Goal: Use online tool/utility: Utilize a website feature to perform a specific function

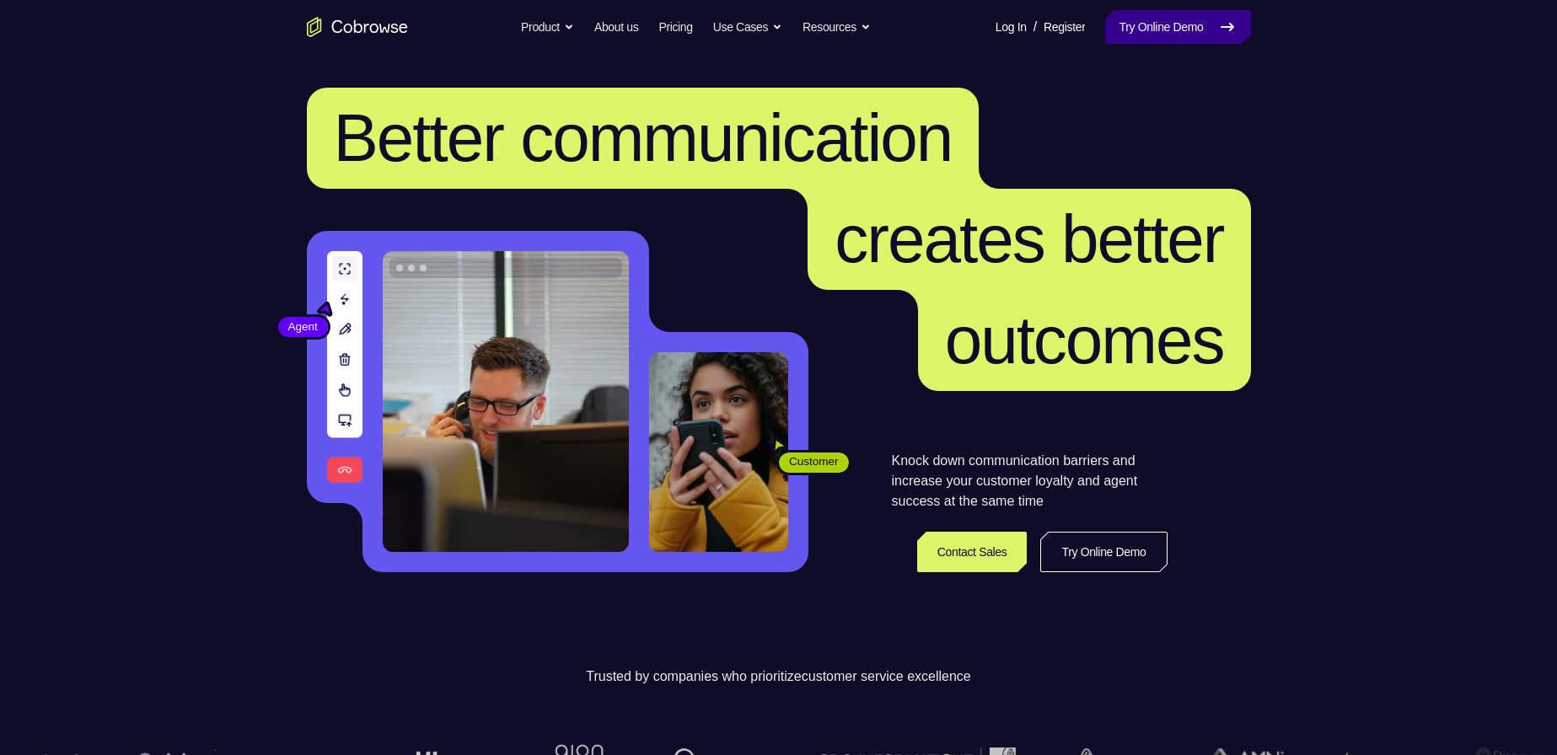
click at [1176, 40] on link "Try Online Demo" at bounding box center [1177, 27] width 145 height 34
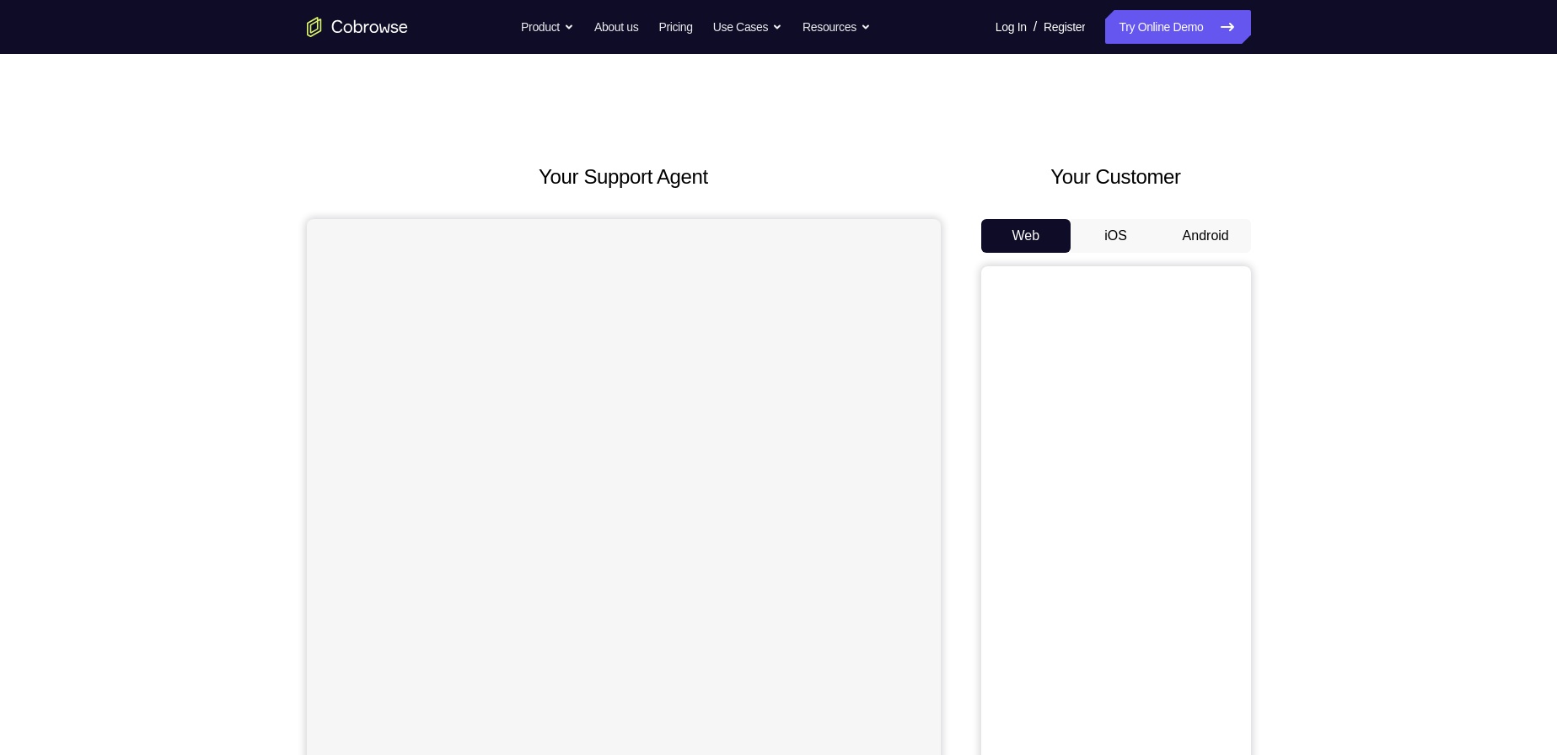
click at [1220, 249] on button "Android" at bounding box center [1206, 236] width 90 height 34
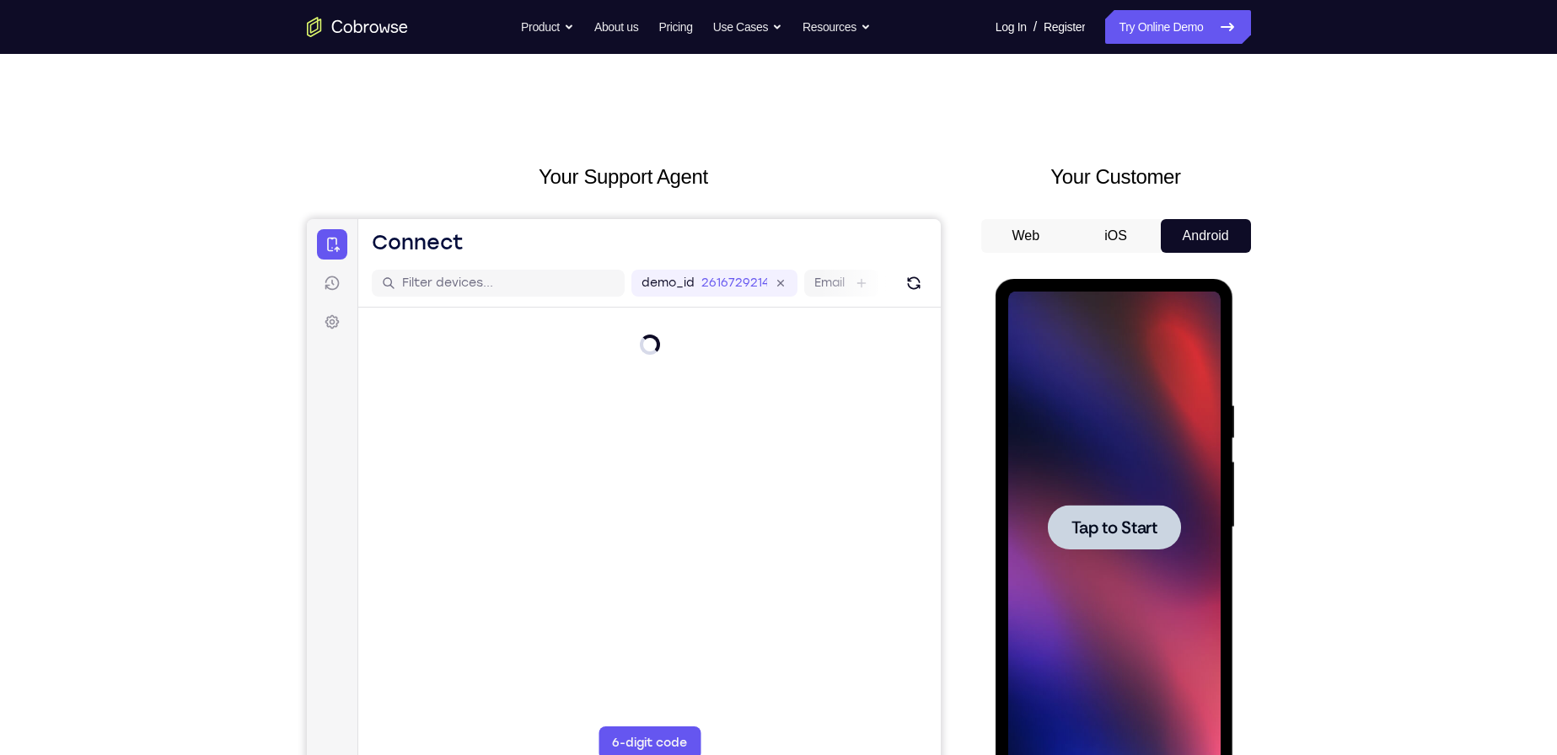
click at [1109, 344] on div at bounding box center [1114, 528] width 212 height 472
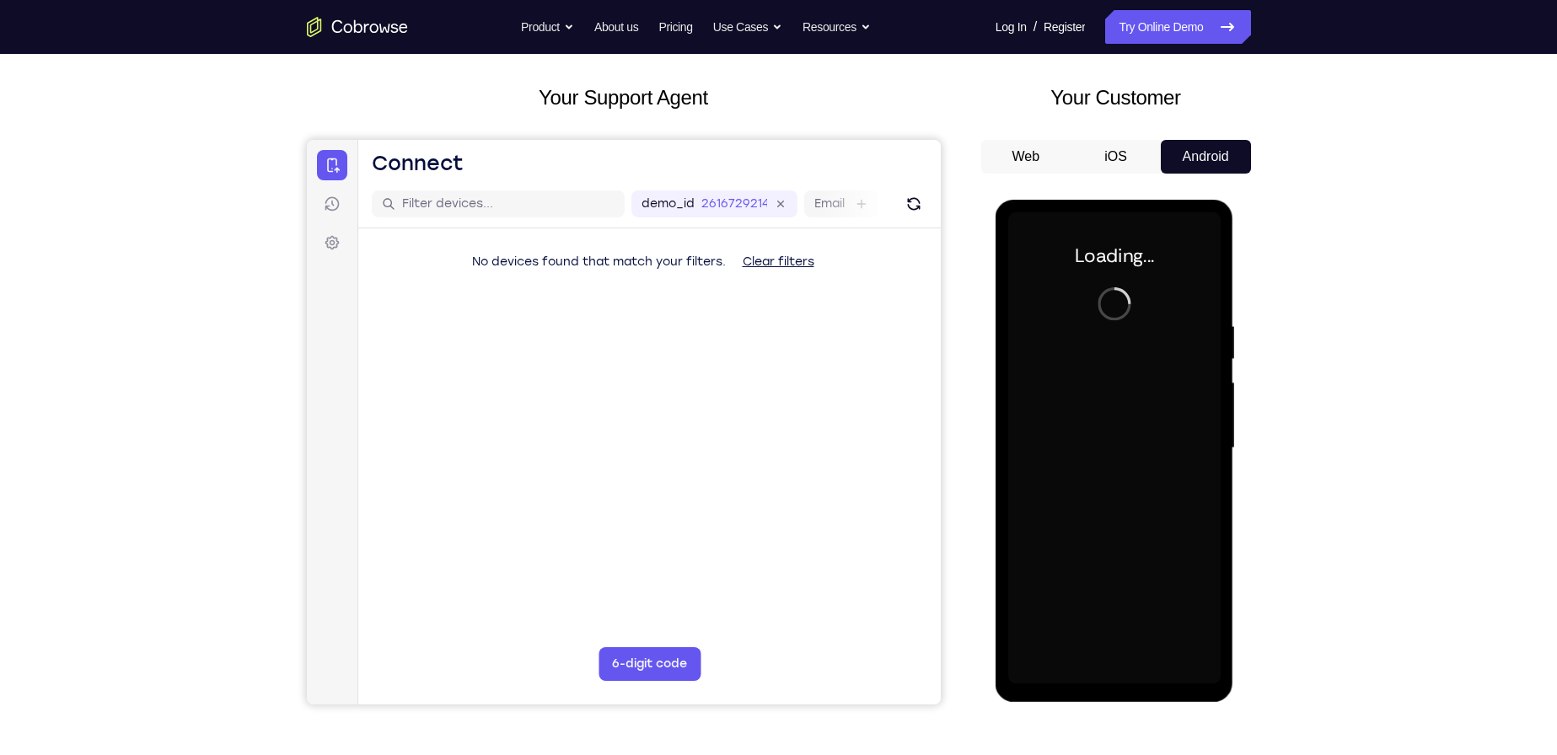
scroll to position [169, 0]
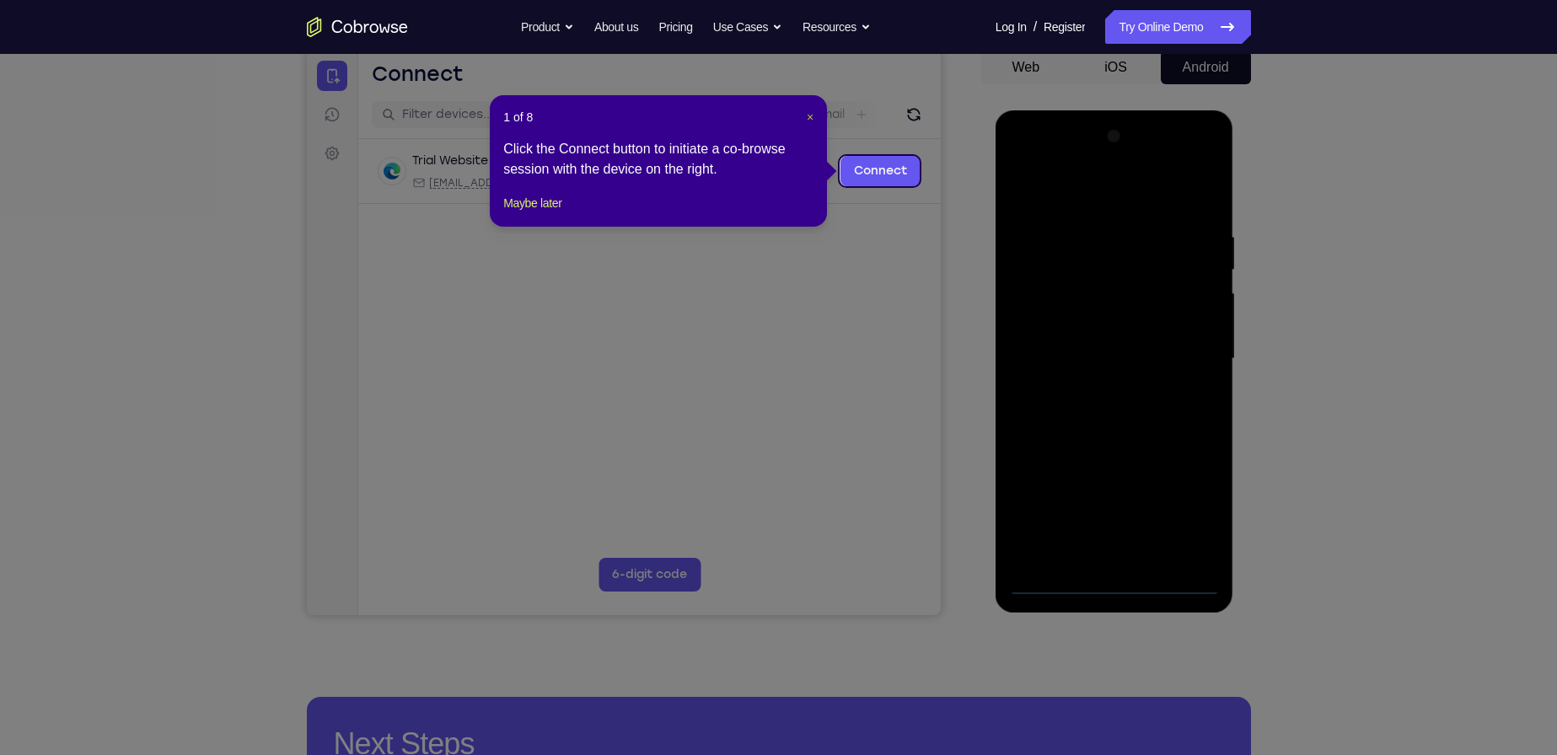
drag, startPoint x: 810, startPoint y: 115, endPoint x: 529, endPoint y: 77, distance: 284.2
click at [810, 115] on span "×" at bounding box center [810, 116] width 7 height 13
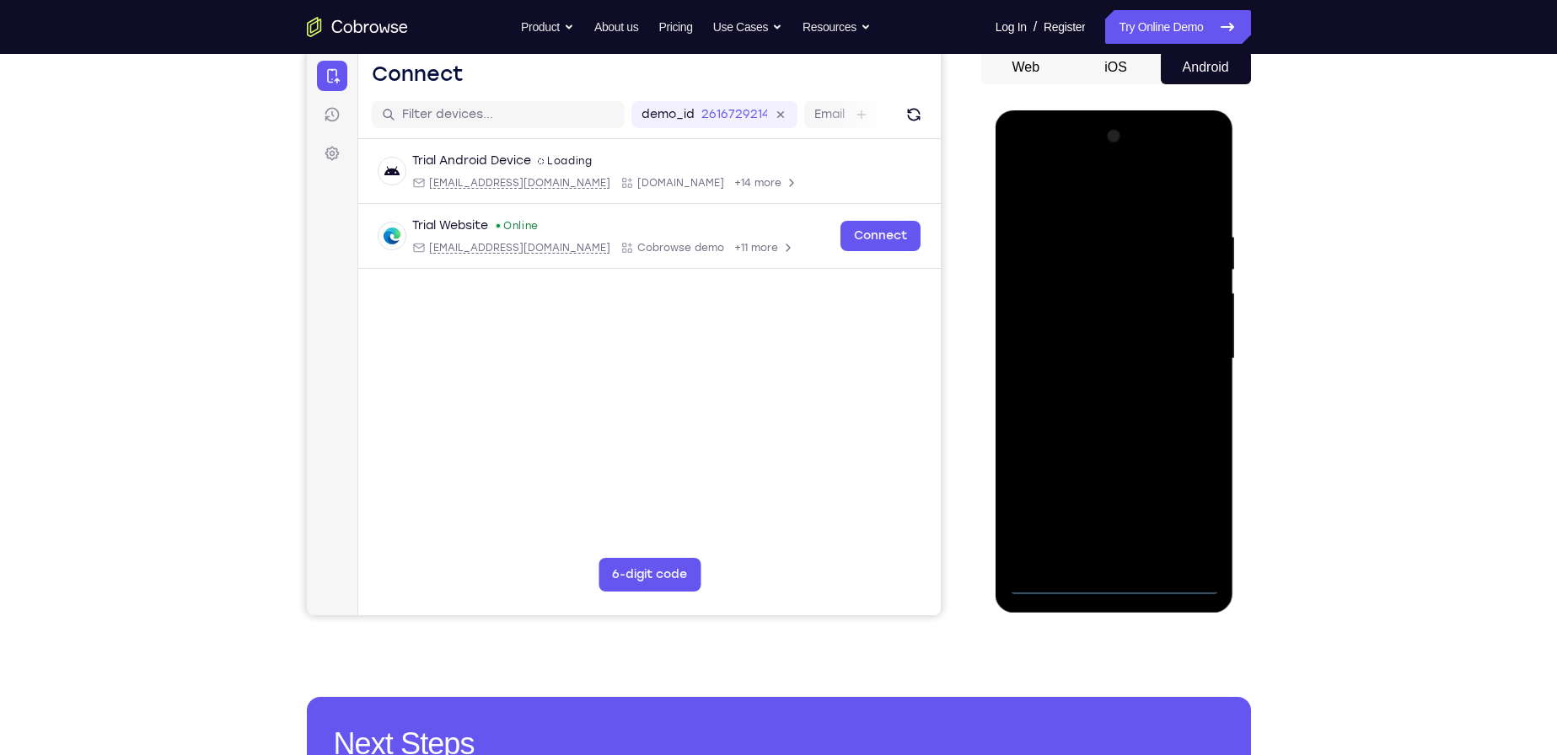
click at [1119, 581] on div at bounding box center [1114, 359] width 212 height 472
click at [1199, 502] on div at bounding box center [1114, 359] width 212 height 472
click at [1097, 196] on div at bounding box center [1114, 359] width 212 height 472
click at [1198, 352] on div at bounding box center [1114, 359] width 212 height 472
click at [1099, 392] on div at bounding box center [1114, 359] width 212 height 472
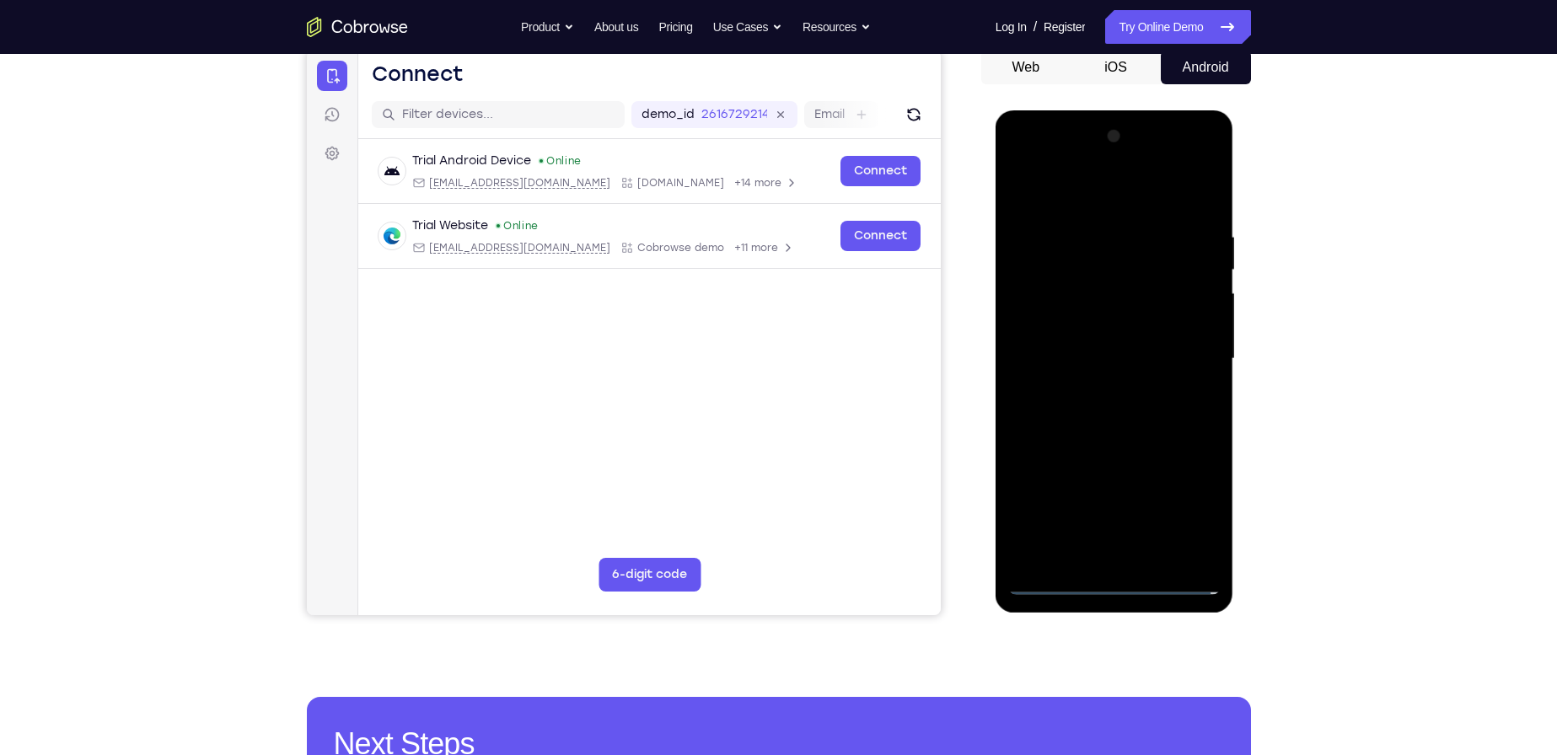
click at [1173, 346] on div at bounding box center [1114, 359] width 212 height 472
click at [1171, 321] on div at bounding box center [1114, 359] width 212 height 472
click at [1149, 356] on div at bounding box center [1114, 359] width 212 height 472
click at [1200, 379] on div at bounding box center [1114, 359] width 212 height 472
click at [1108, 347] on div at bounding box center [1114, 359] width 212 height 472
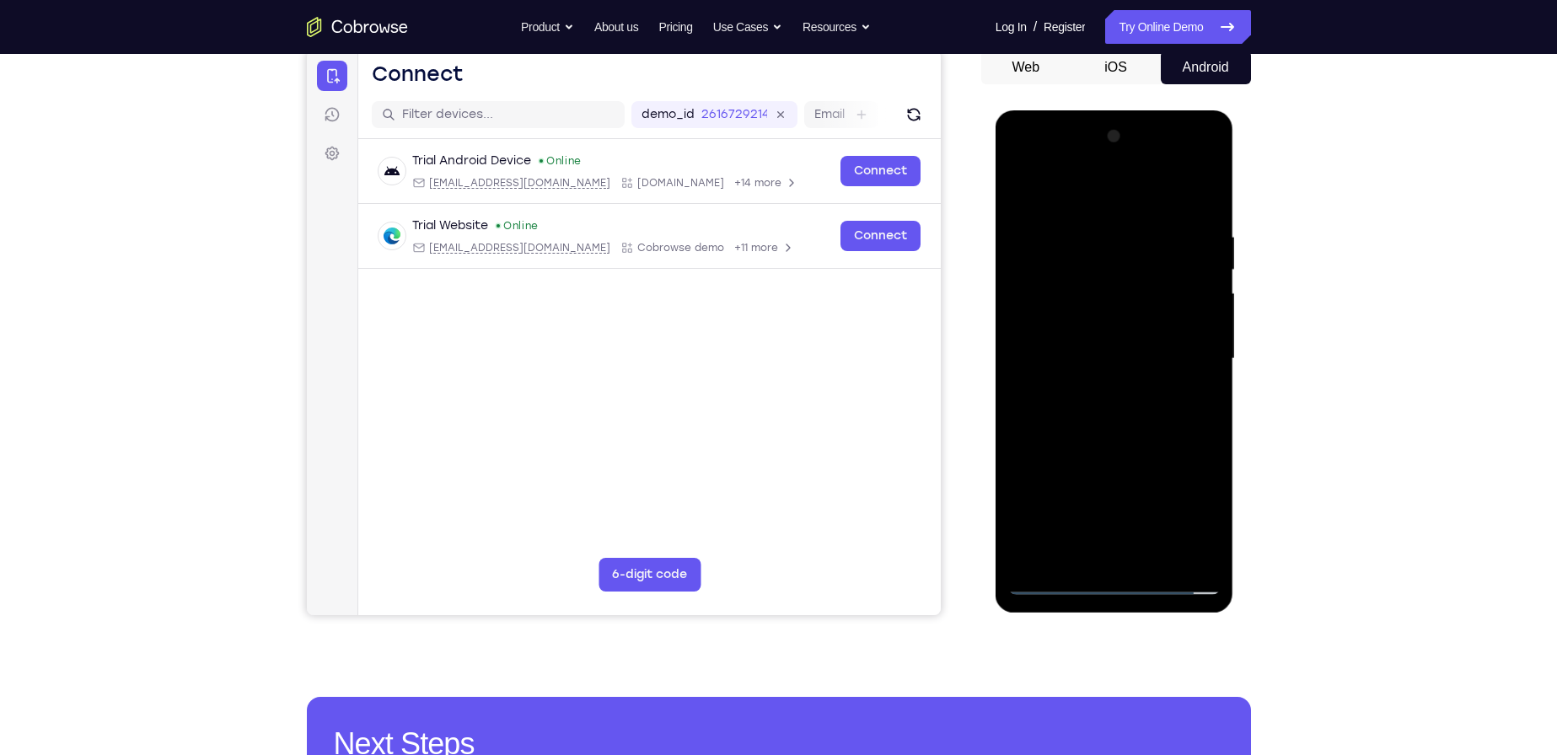
click at [1195, 323] on div at bounding box center [1114, 359] width 212 height 472
click at [1099, 358] on div at bounding box center [1114, 359] width 212 height 472
click at [1108, 410] on div at bounding box center [1114, 359] width 212 height 472
click at [1201, 215] on div at bounding box center [1114, 359] width 212 height 472
drag, startPoint x: 1140, startPoint y: 196, endPoint x: 1127, endPoint y: 121, distance: 75.3
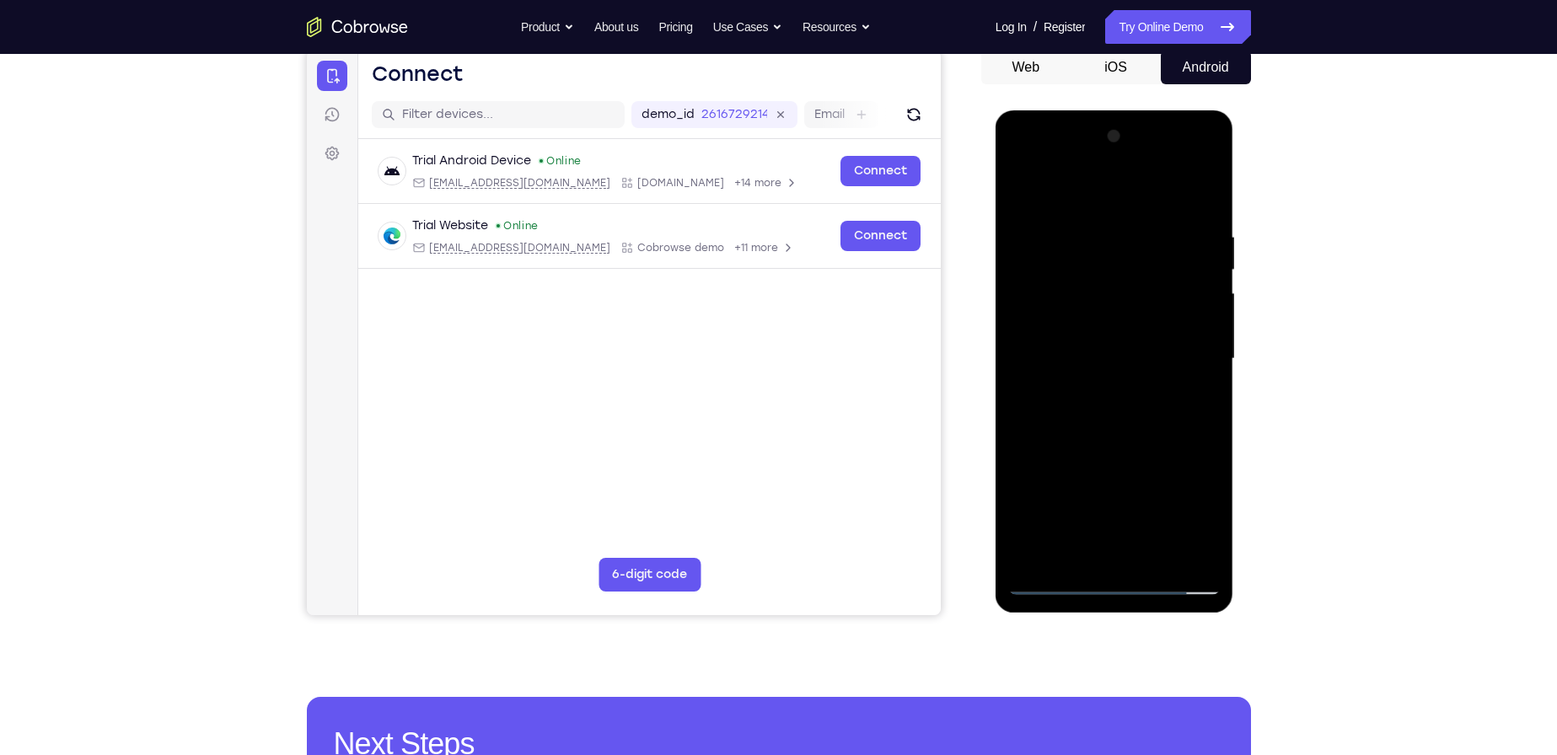
click at [1114, 116] on div at bounding box center [1115, 361] width 239 height 503
click at [1203, 182] on div at bounding box center [1114, 359] width 212 height 472
click at [1076, 234] on div at bounding box center [1114, 359] width 212 height 472
click at [1024, 191] on div at bounding box center [1114, 359] width 212 height 472
click at [1098, 285] on div at bounding box center [1114, 359] width 212 height 472
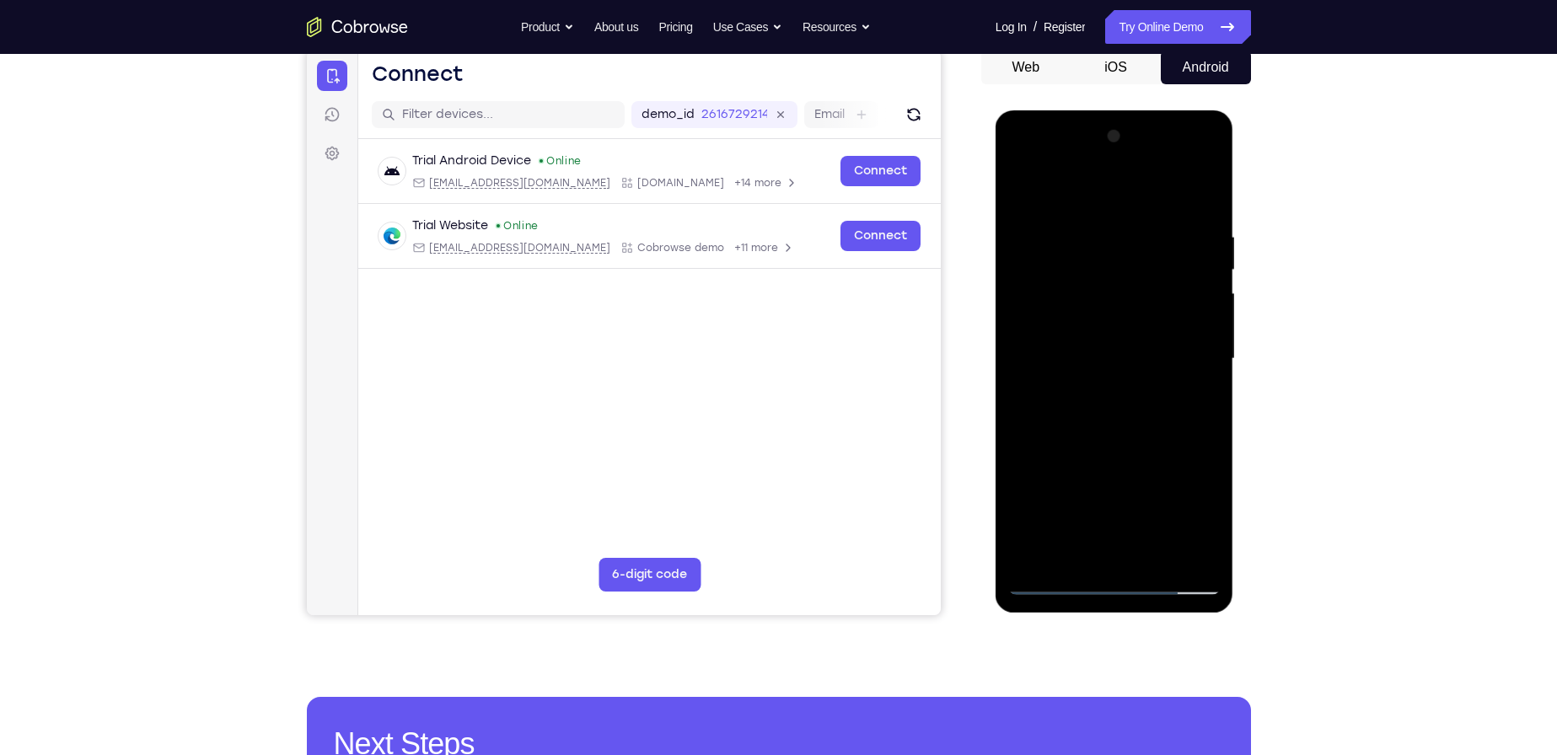
click at [1025, 185] on div at bounding box center [1114, 359] width 212 height 472
drag, startPoint x: 1134, startPoint y: 414, endPoint x: 1122, endPoint y: 336, distance: 78.5
click at [1122, 336] on div at bounding box center [1114, 359] width 212 height 472
click at [1068, 374] on div at bounding box center [1114, 359] width 212 height 472
drag, startPoint x: 1078, startPoint y: 235, endPoint x: 1100, endPoint y: 385, distance: 151.8
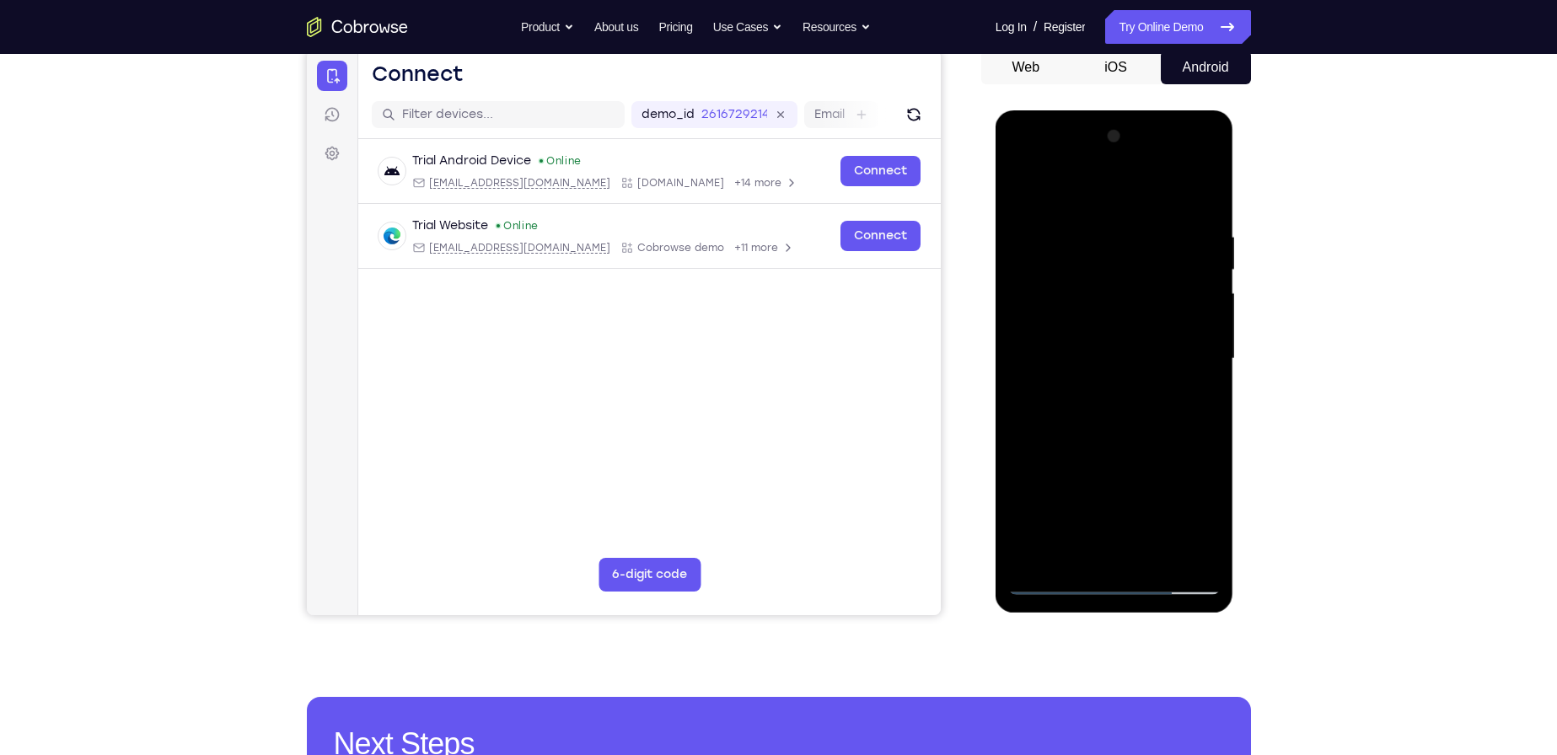
click at [1100, 385] on div at bounding box center [1114, 359] width 212 height 472
click at [1026, 321] on div at bounding box center [1114, 359] width 212 height 472
click at [1196, 346] on div at bounding box center [1114, 359] width 212 height 472
click at [1160, 560] on div at bounding box center [1114, 359] width 212 height 472
click at [1112, 449] on div at bounding box center [1114, 359] width 212 height 472
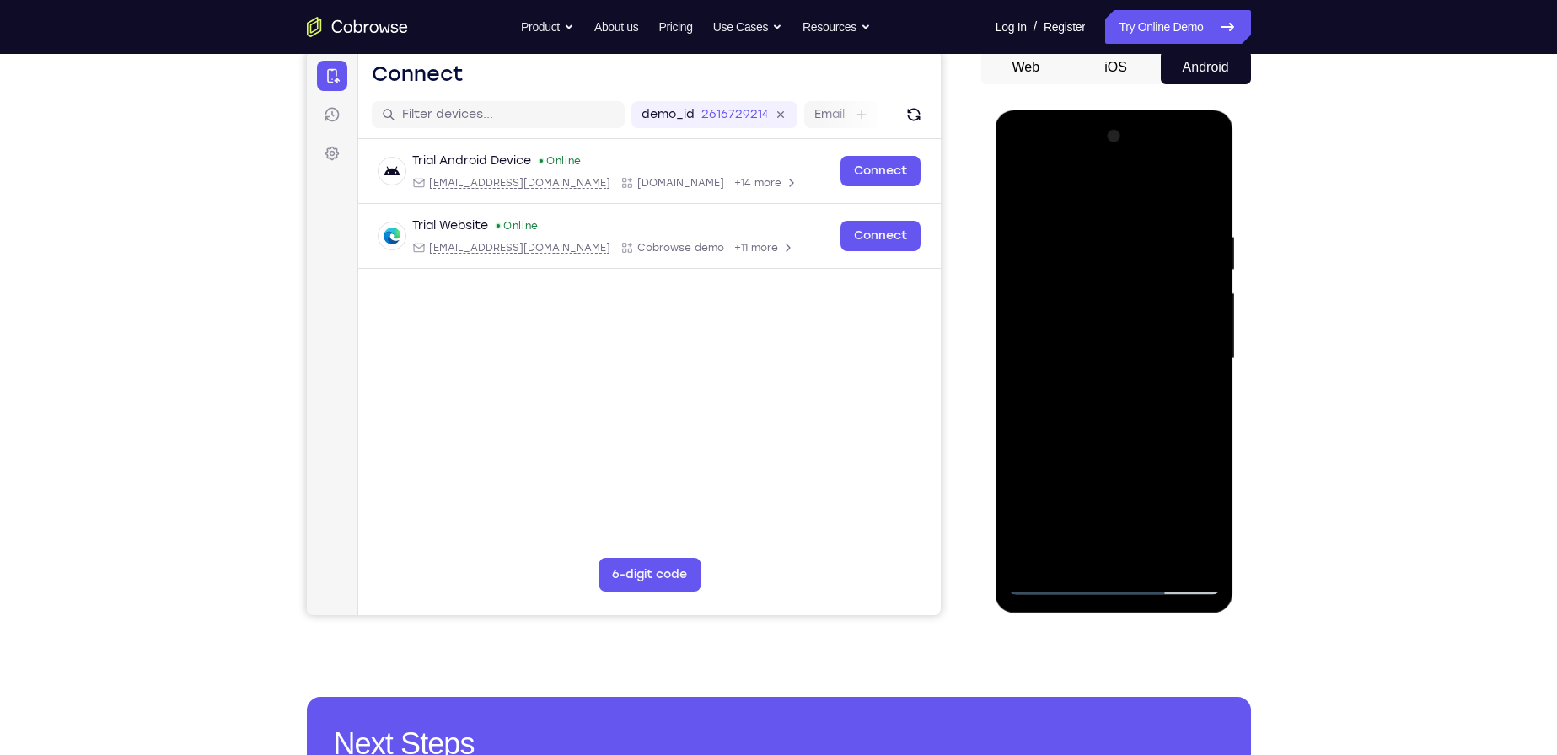
click at [1125, 364] on div at bounding box center [1114, 359] width 212 height 472
click at [1021, 196] on div at bounding box center [1114, 359] width 212 height 472
click at [1106, 399] on div at bounding box center [1114, 359] width 212 height 472
click at [1017, 196] on div at bounding box center [1114, 359] width 212 height 472
drag, startPoint x: 1137, startPoint y: 491, endPoint x: 1137, endPoint y: 331, distance: 160.2
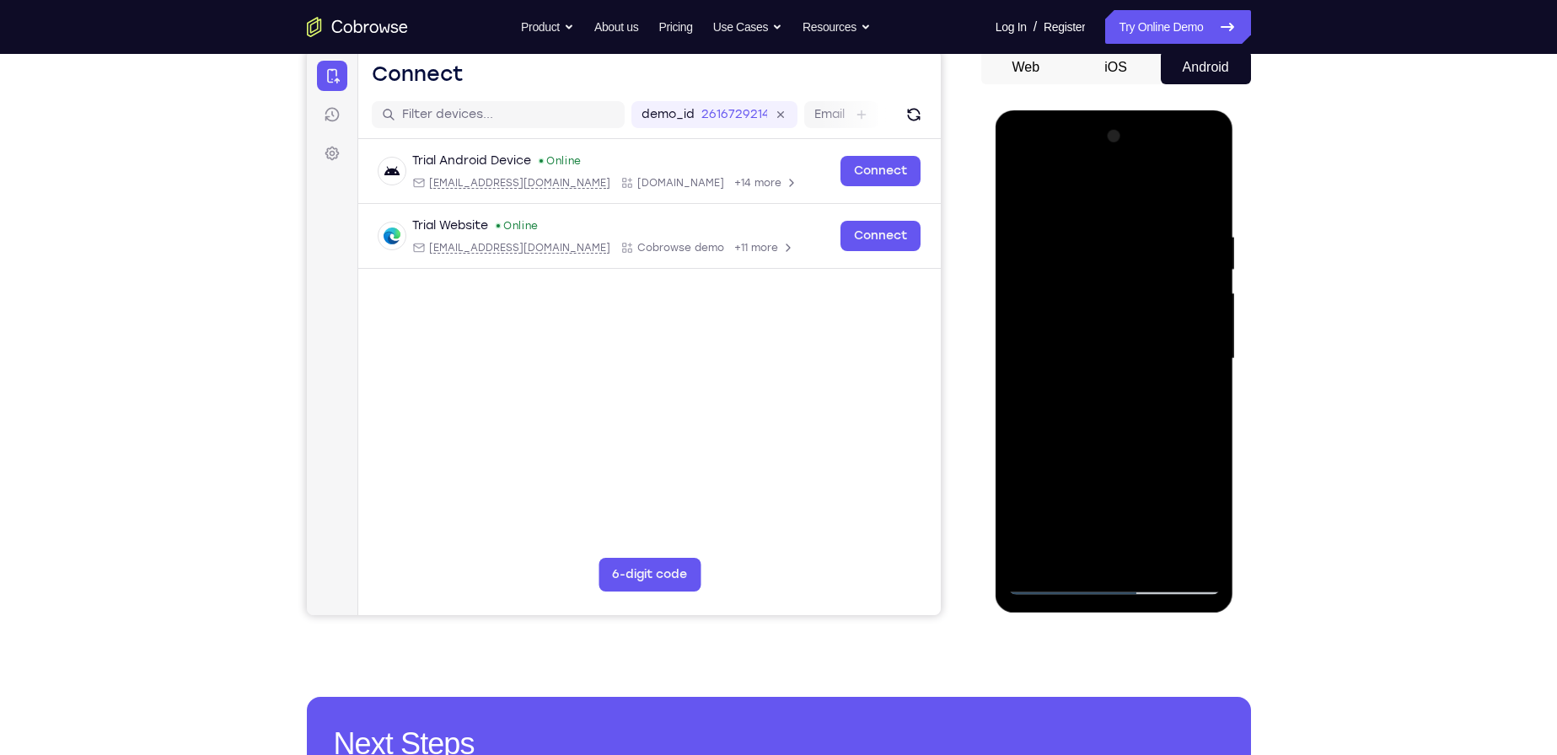
click at [1136, 331] on div at bounding box center [1114, 359] width 212 height 472
drag, startPoint x: 1122, startPoint y: 490, endPoint x: 1129, endPoint y: 344, distance: 146.0
click at [1129, 344] on div at bounding box center [1114, 359] width 212 height 472
click at [1114, 210] on div at bounding box center [1114, 359] width 212 height 472
click at [1175, 210] on div at bounding box center [1114, 359] width 212 height 472
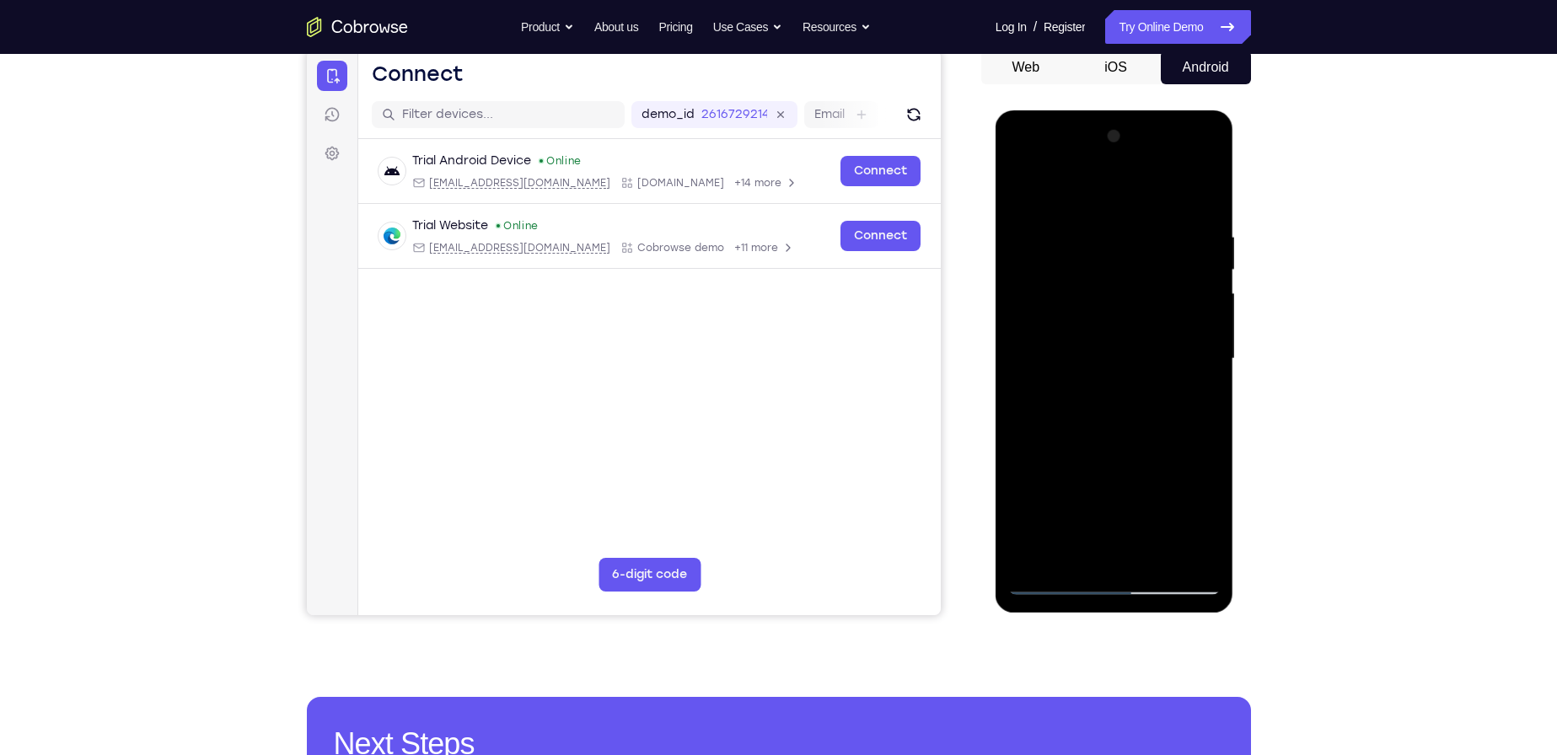
click at [1029, 186] on div at bounding box center [1114, 359] width 212 height 472
click at [1072, 218] on div at bounding box center [1114, 359] width 212 height 472
drag, startPoint x: 1166, startPoint y: 363, endPoint x: 1067, endPoint y: 455, distance: 135.4
click at [1067, 455] on div at bounding box center [1114, 359] width 212 height 472
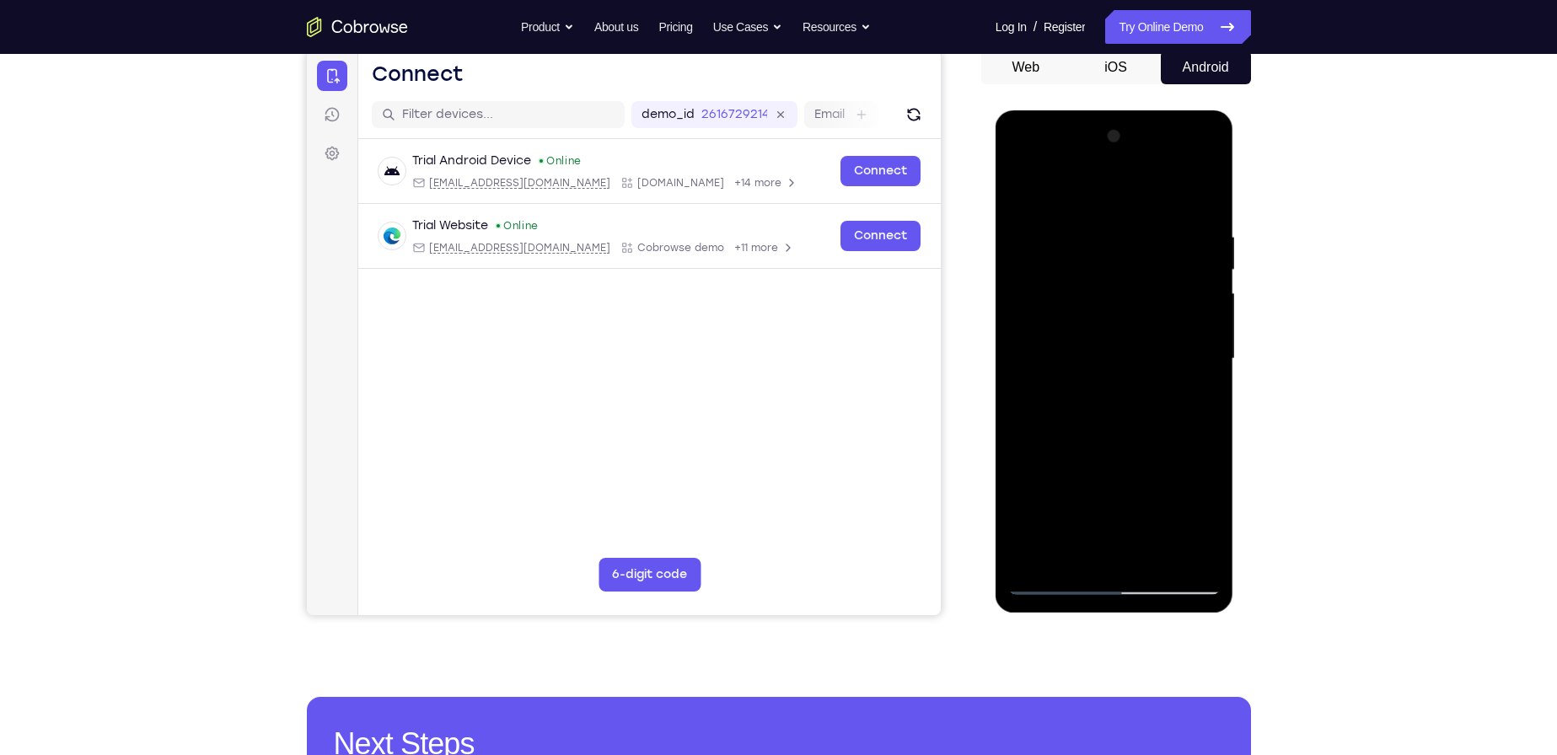
click at [1099, 552] on div at bounding box center [1114, 359] width 212 height 472
click at [1061, 576] on div at bounding box center [1114, 359] width 212 height 472
click at [1053, 582] on div at bounding box center [1114, 359] width 212 height 472
click at [1207, 550] on div at bounding box center [1114, 359] width 212 height 472
click at [1194, 370] on div at bounding box center [1114, 359] width 212 height 472
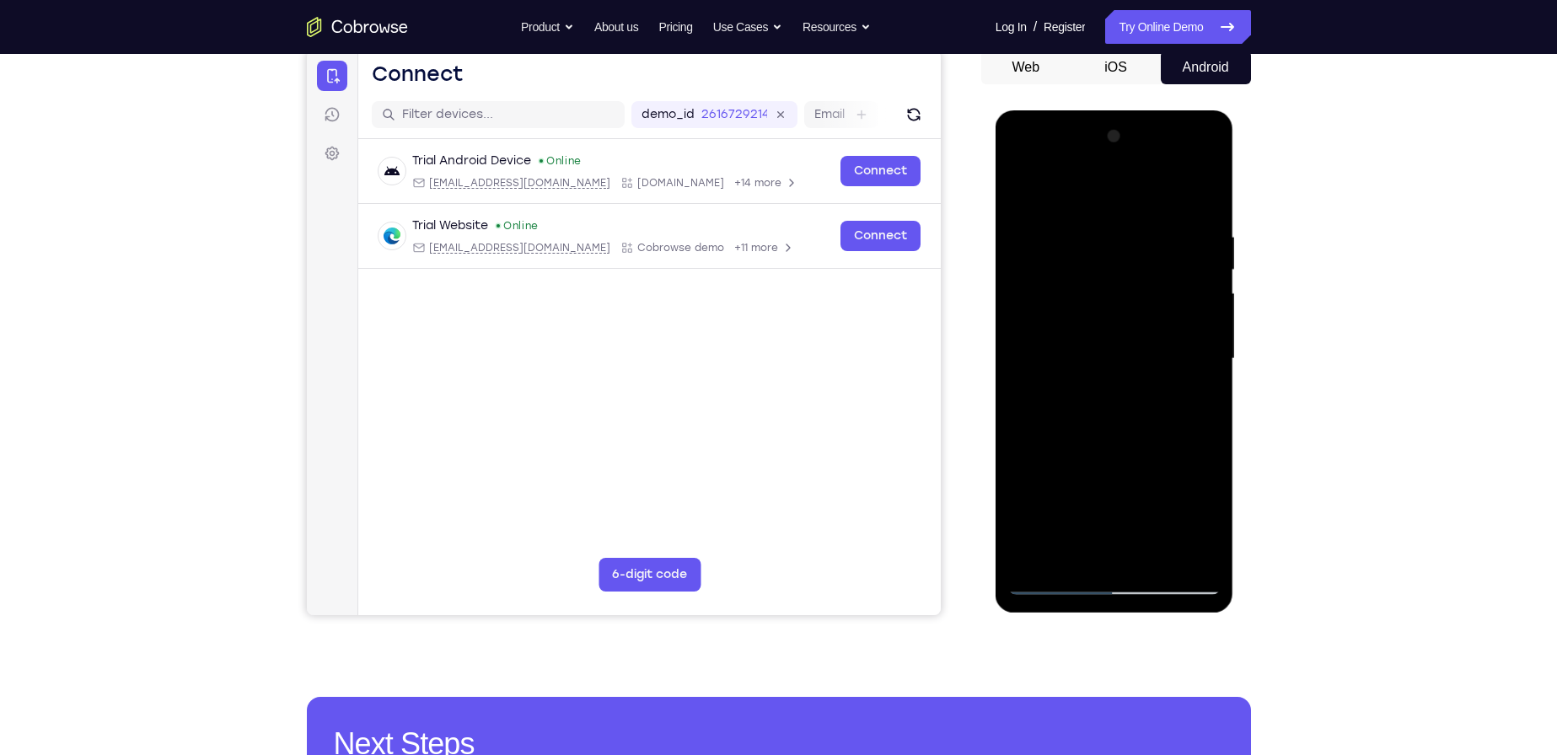
click at [1185, 356] on div at bounding box center [1114, 359] width 212 height 472
click at [1188, 333] on div at bounding box center [1114, 359] width 212 height 472
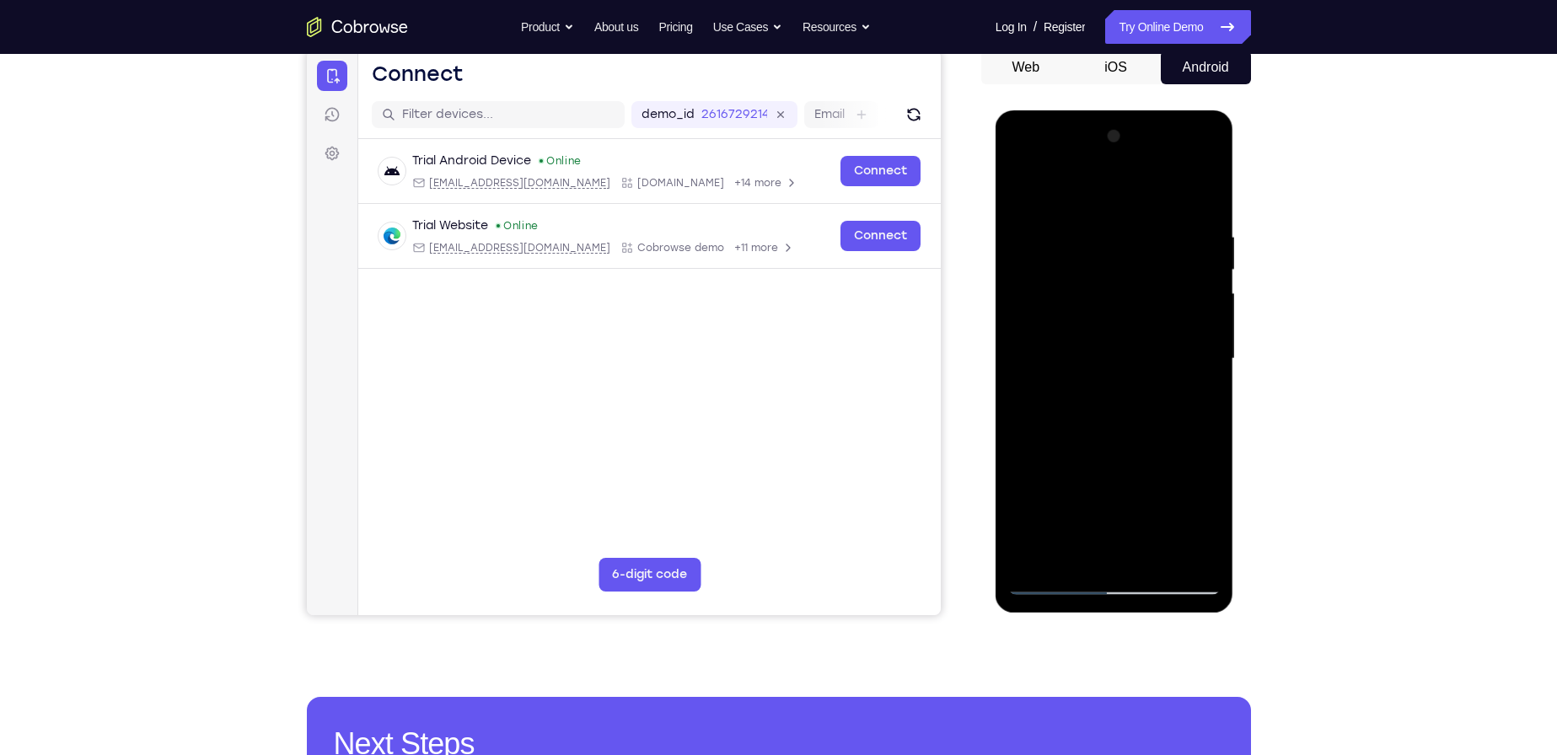
click at [1175, 368] on div at bounding box center [1114, 359] width 212 height 472
click at [1190, 363] on div at bounding box center [1114, 359] width 212 height 472
drag, startPoint x: 1198, startPoint y: 353, endPoint x: 1028, endPoint y: 356, distance: 170.3
click at [1027, 356] on div at bounding box center [1114, 359] width 212 height 472
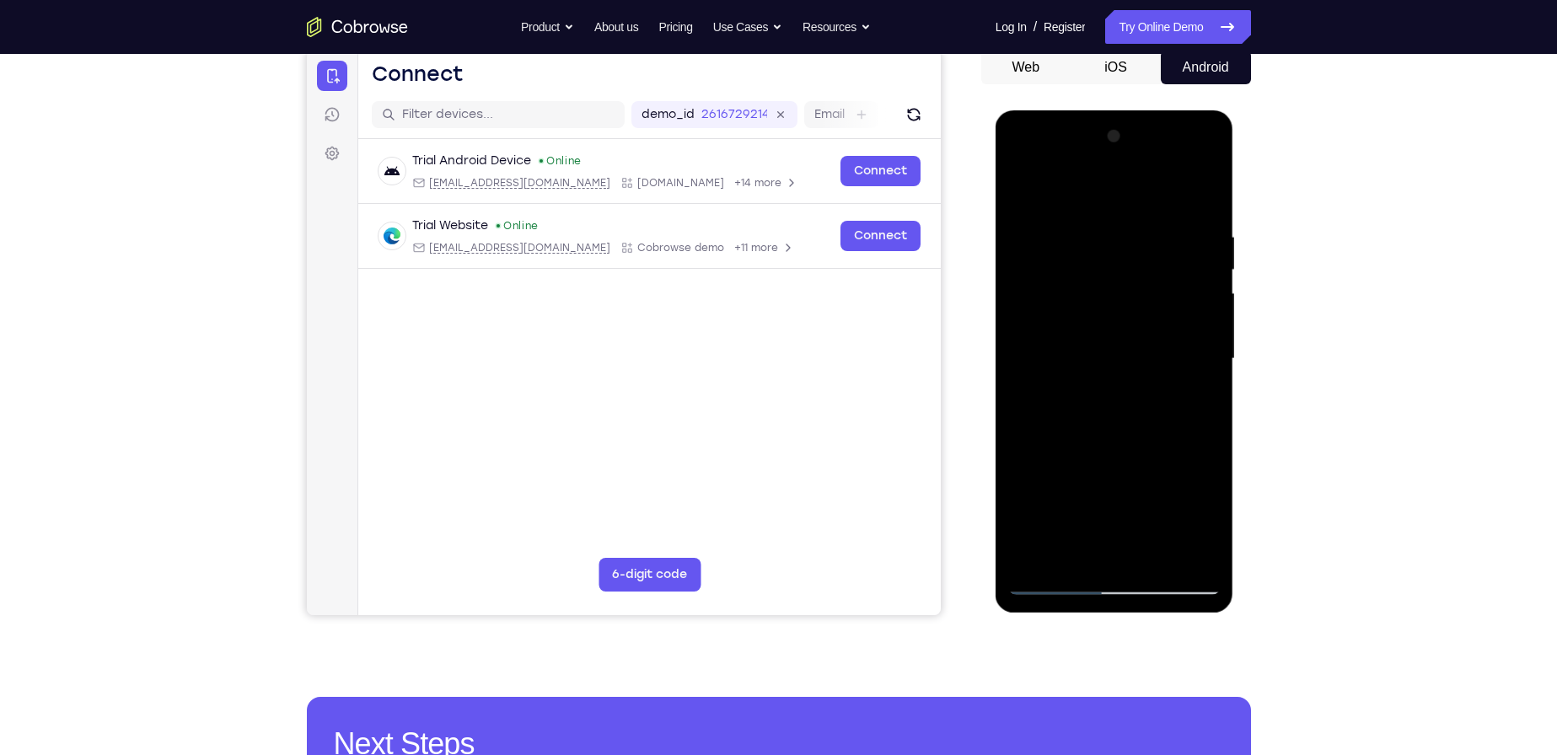
click at [1198, 331] on div at bounding box center [1114, 359] width 212 height 472
click at [1203, 380] on div at bounding box center [1114, 359] width 212 height 472
click at [1201, 380] on div at bounding box center [1114, 359] width 212 height 472
click at [1201, 379] on div at bounding box center [1114, 359] width 212 height 472
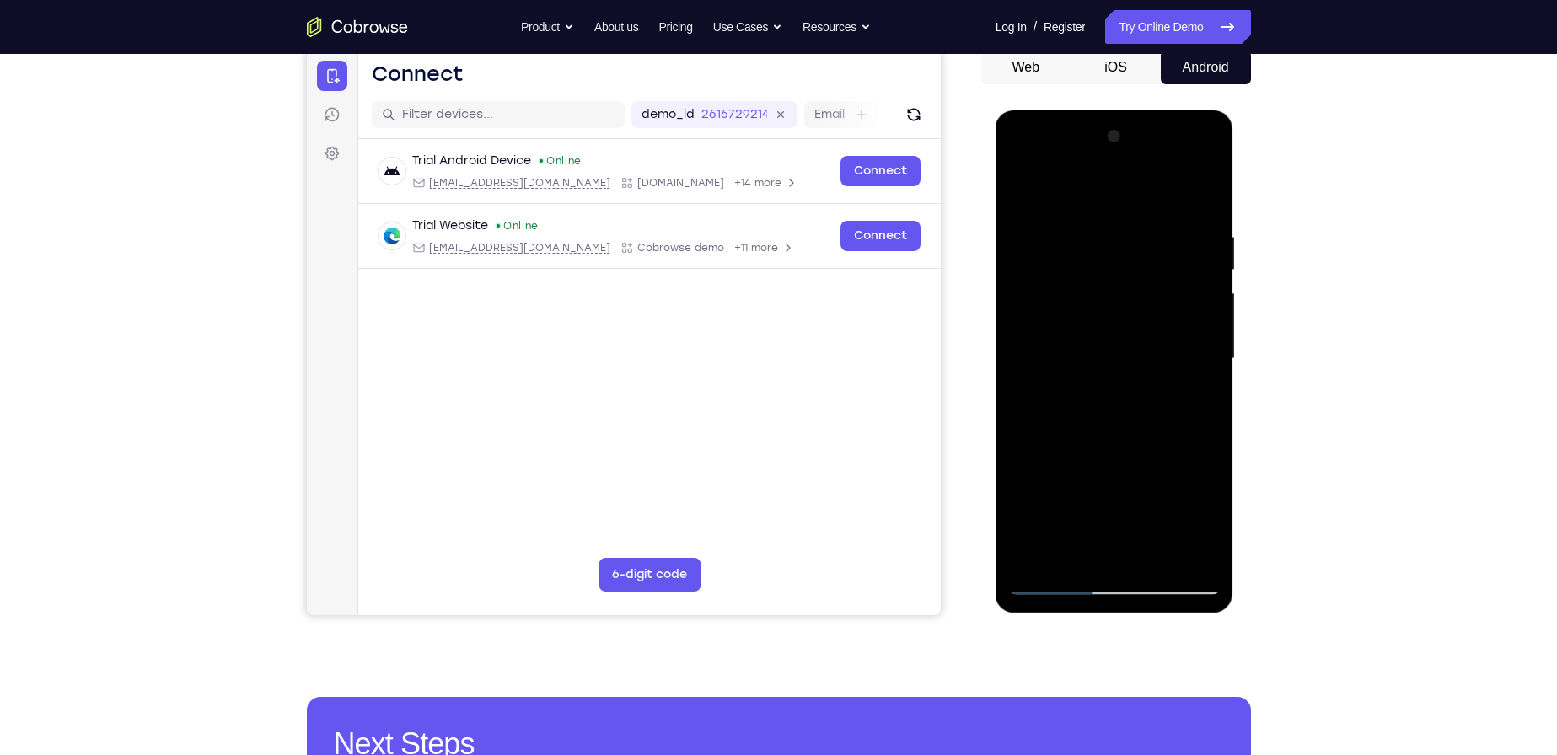
click at [1201, 379] on div at bounding box center [1114, 359] width 212 height 472
click at [1033, 368] on div at bounding box center [1114, 359] width 212 height 472
click at [1201, 314] on div at bounding box center [1114, 359] width 212 height 472
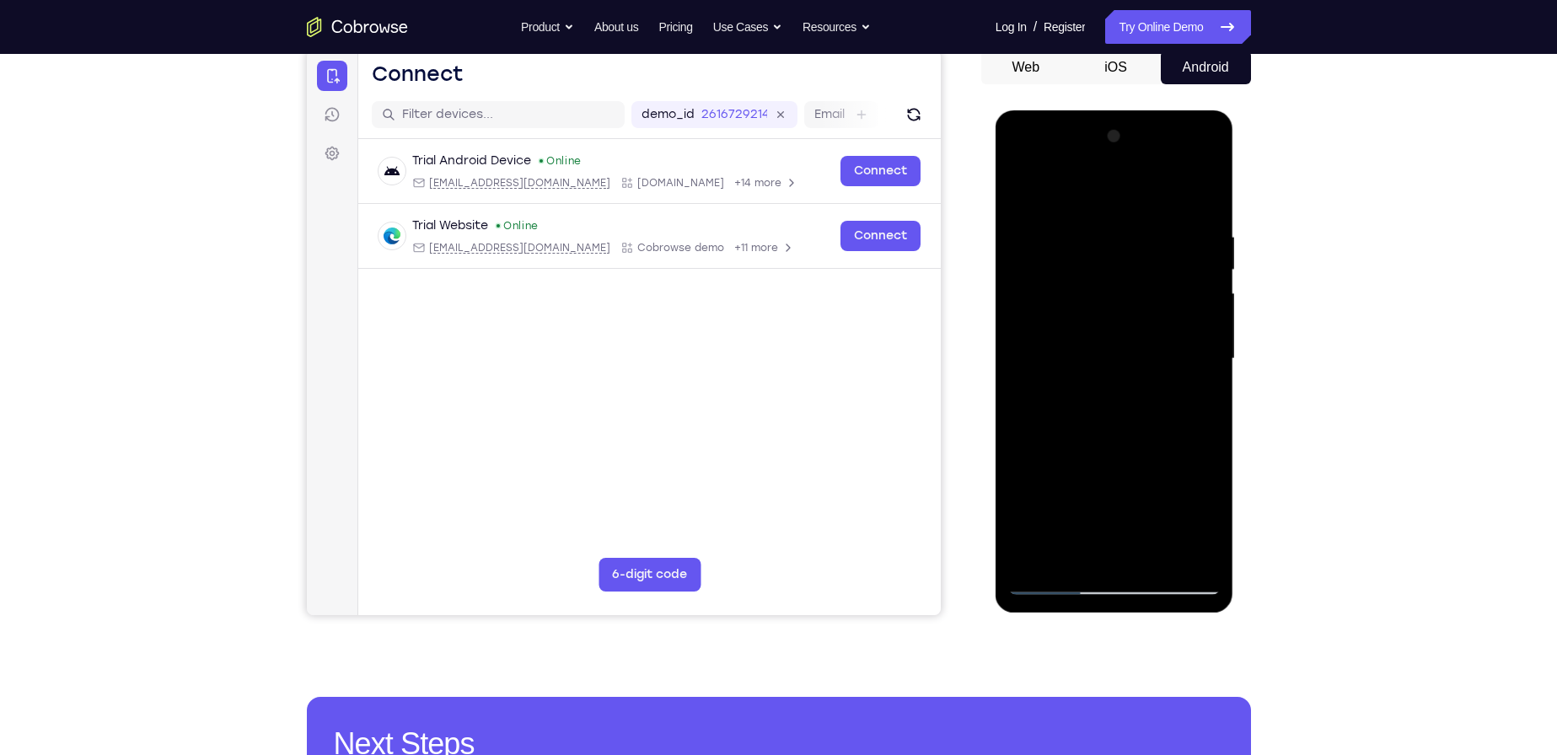
click at [1200, 314] on div at bounding box center [1114, 359] width 212 height 472
click at [1013, 341] on div at bounding box center [1114, 359] width 212 height 472
click at [1038, 349] on div at bounding box center [1114, 359] width 212 height 472
click at [1164, 234] on div at bounding box center [1114, 359] width 212 height 472
click at [1158, 212] on div at bounding box center [1114, 359] width 212 height 472
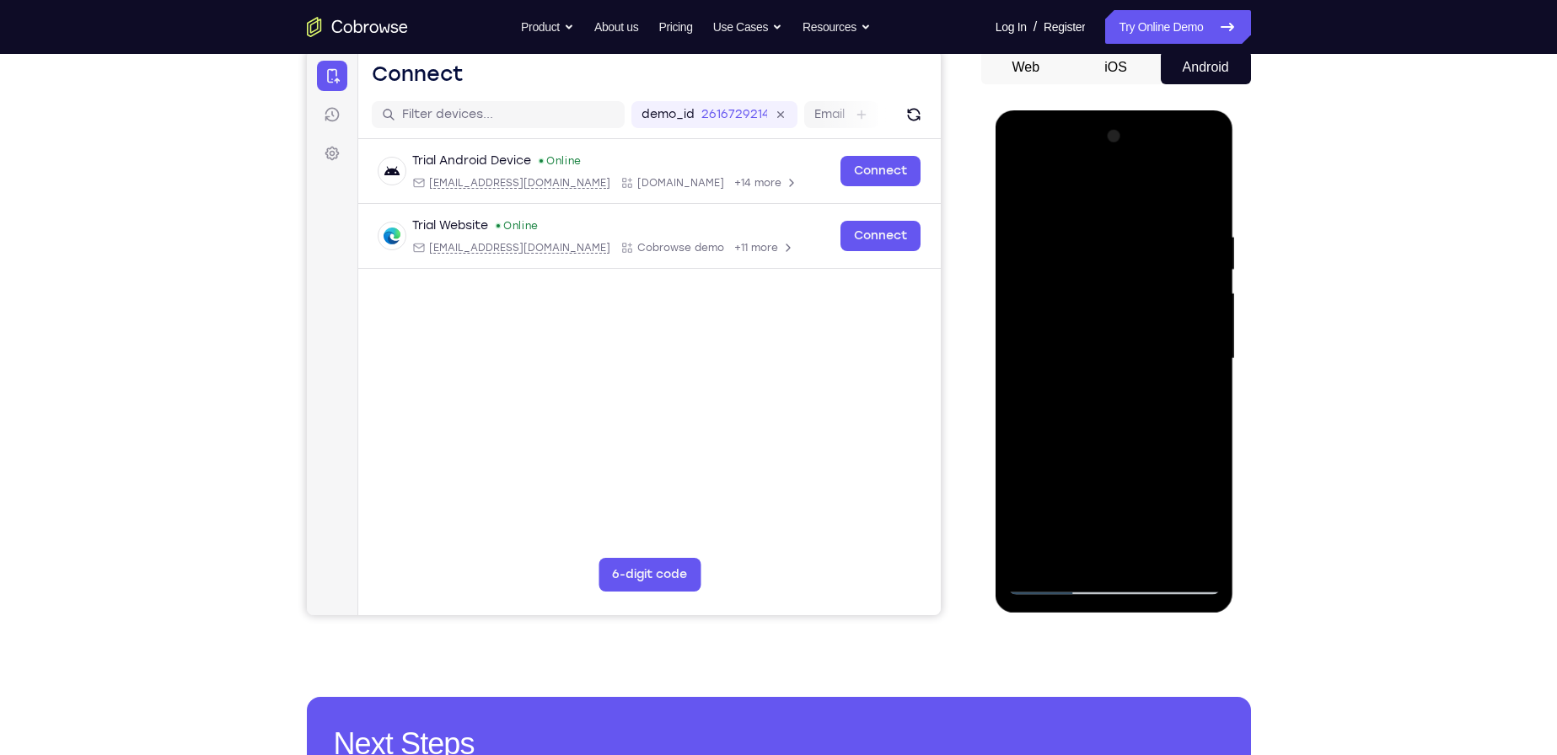
click at [1023, 185] on div at bounding box center [1114, 359] width 212 height 472
click at [1209, 341] on div at bounding box center [1114, 359] width 212 height 472
click at [1207, 338] on div at bounding box center [1114, 359] width 212 height 472
click at [1198, 342] on div at bounding box center [1114, 359] width 212 height 472
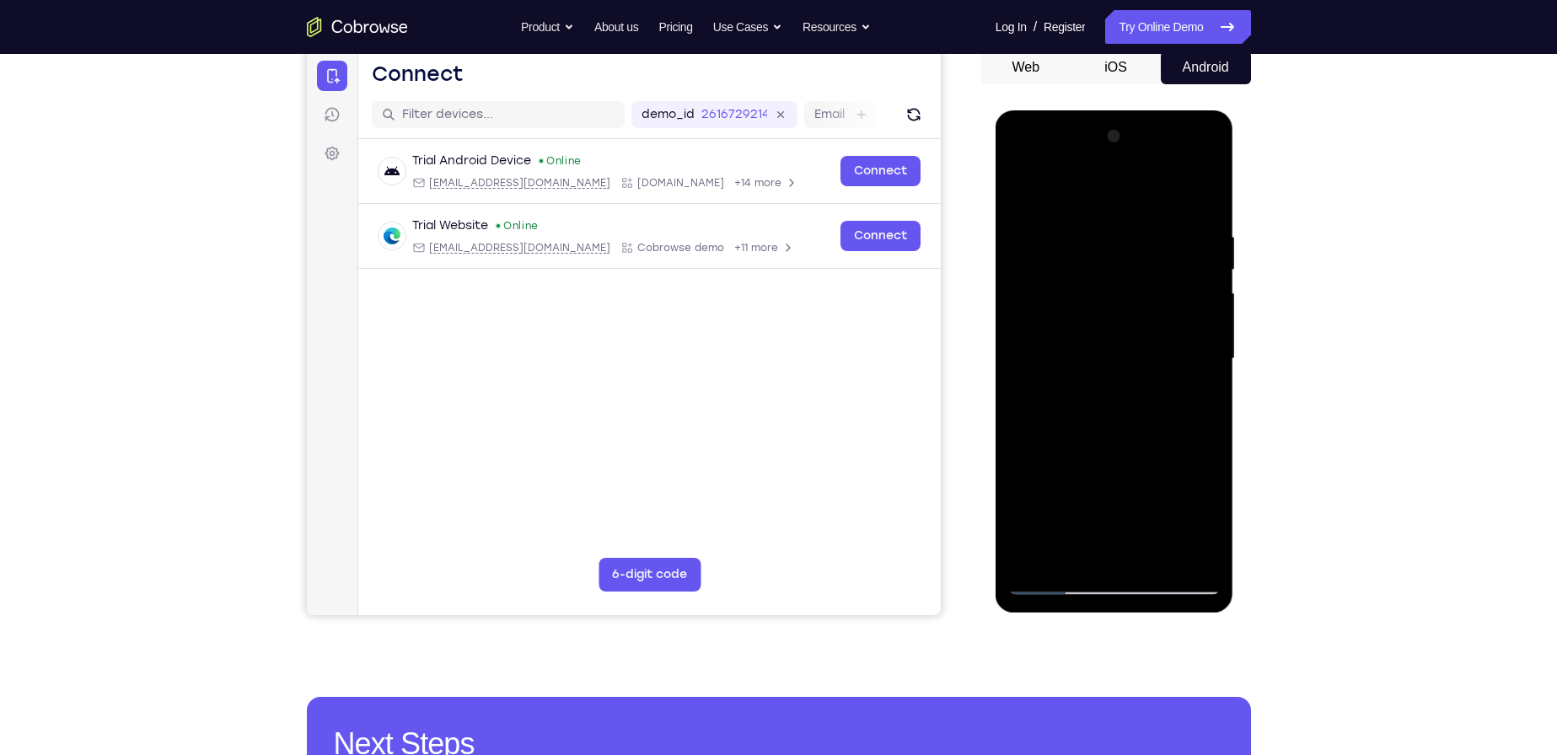
click at [1198, 342] on div at bounding box center [1114, 359] width 212 height 472
click at [1197, 344] on div at bounding box center [1114, 359] width 212 height 472
click at [1203, 277] on div at bounding box center [1114, 359] width 212 height 472
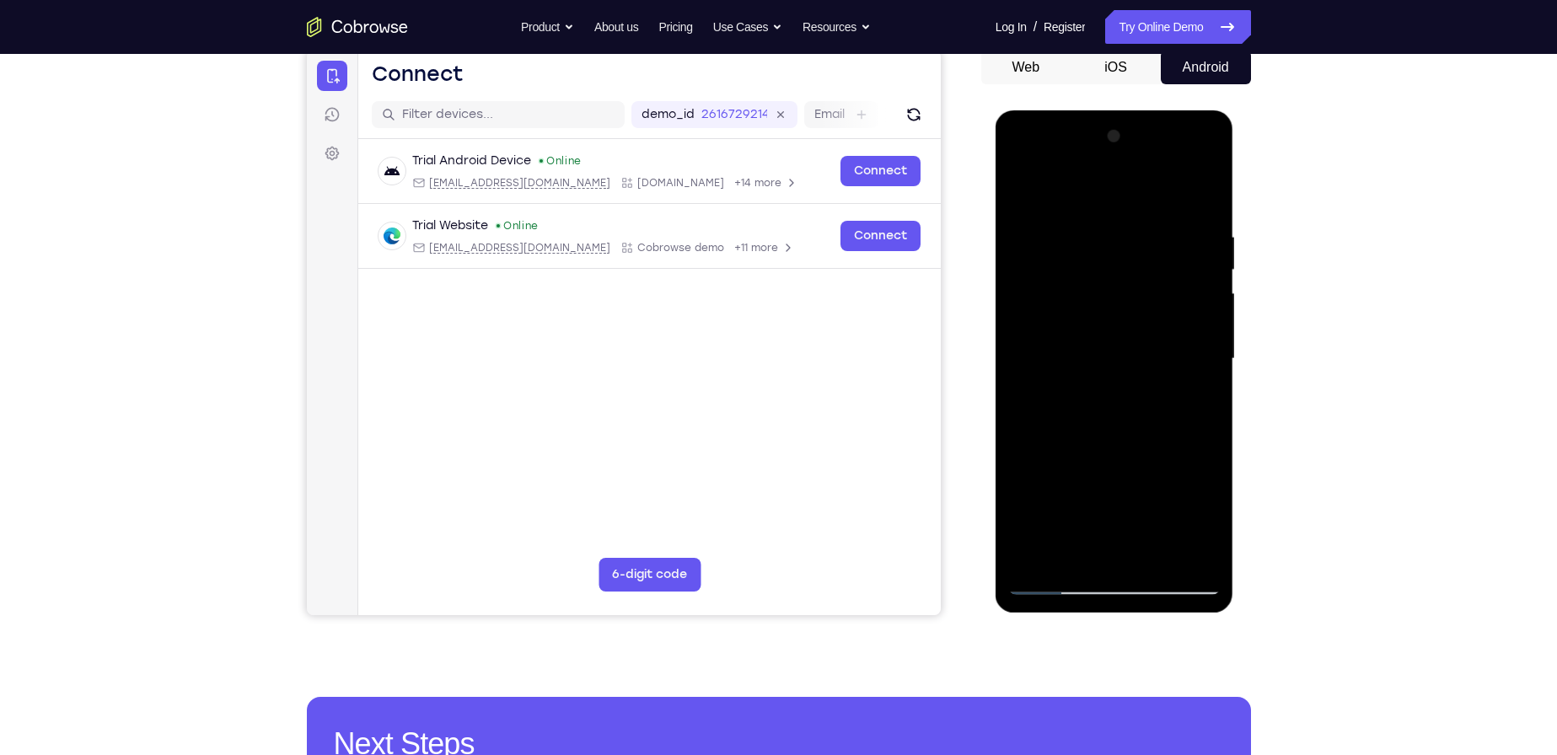
click at [1203, 277] on div at bounding box center [1114, 359] width 212 height 472
click at [1200, 272] on div at bounding box center [1114, 359] width 212 height 472
click at [1175, 253] on div at bounding box center [1114, 359] width 212 height 472
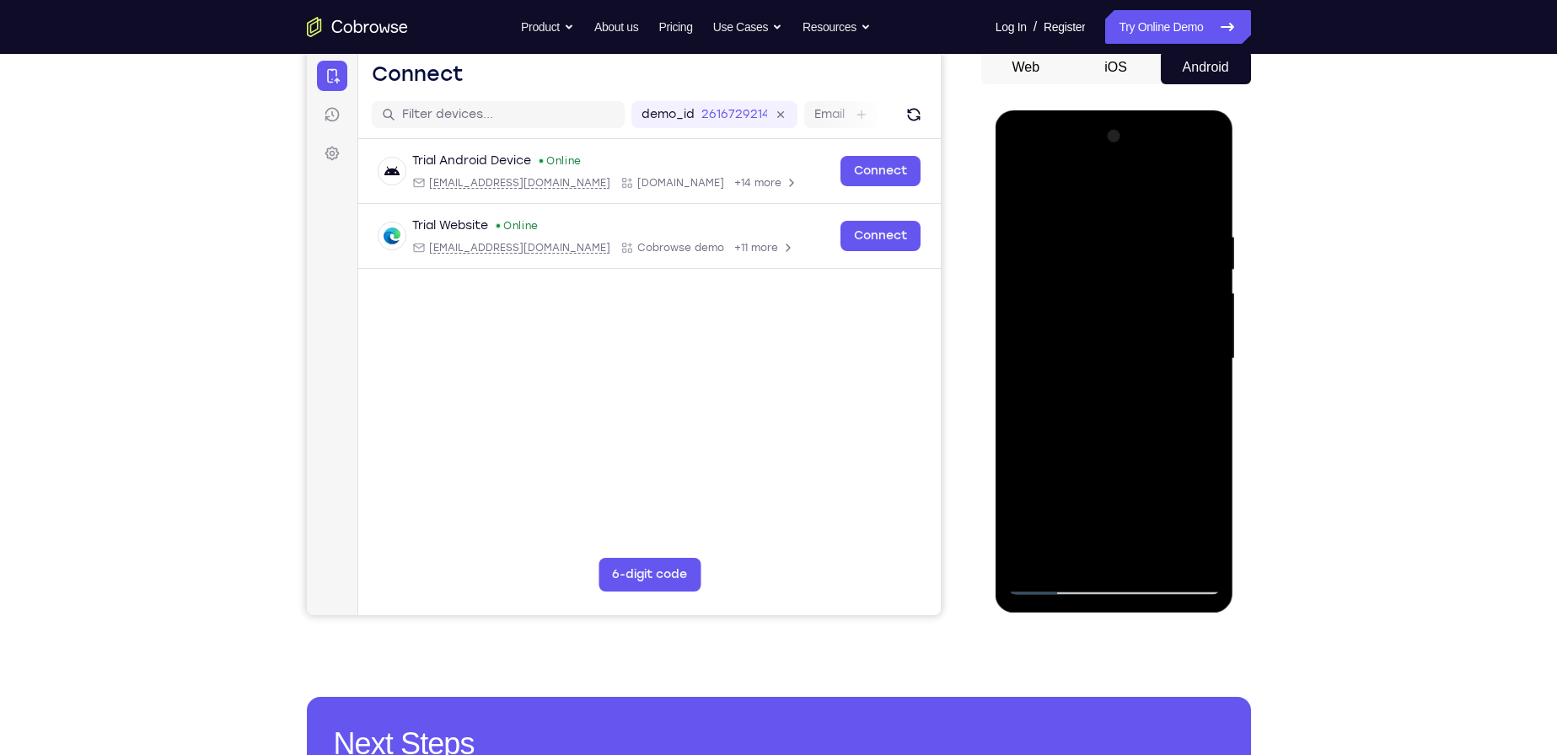
click at [1175, 253] on div at bounding box center [1114, 359] width 212 height 472
click at [1175, 258] on div at bounding box center [1114, 359] width 212 height 472
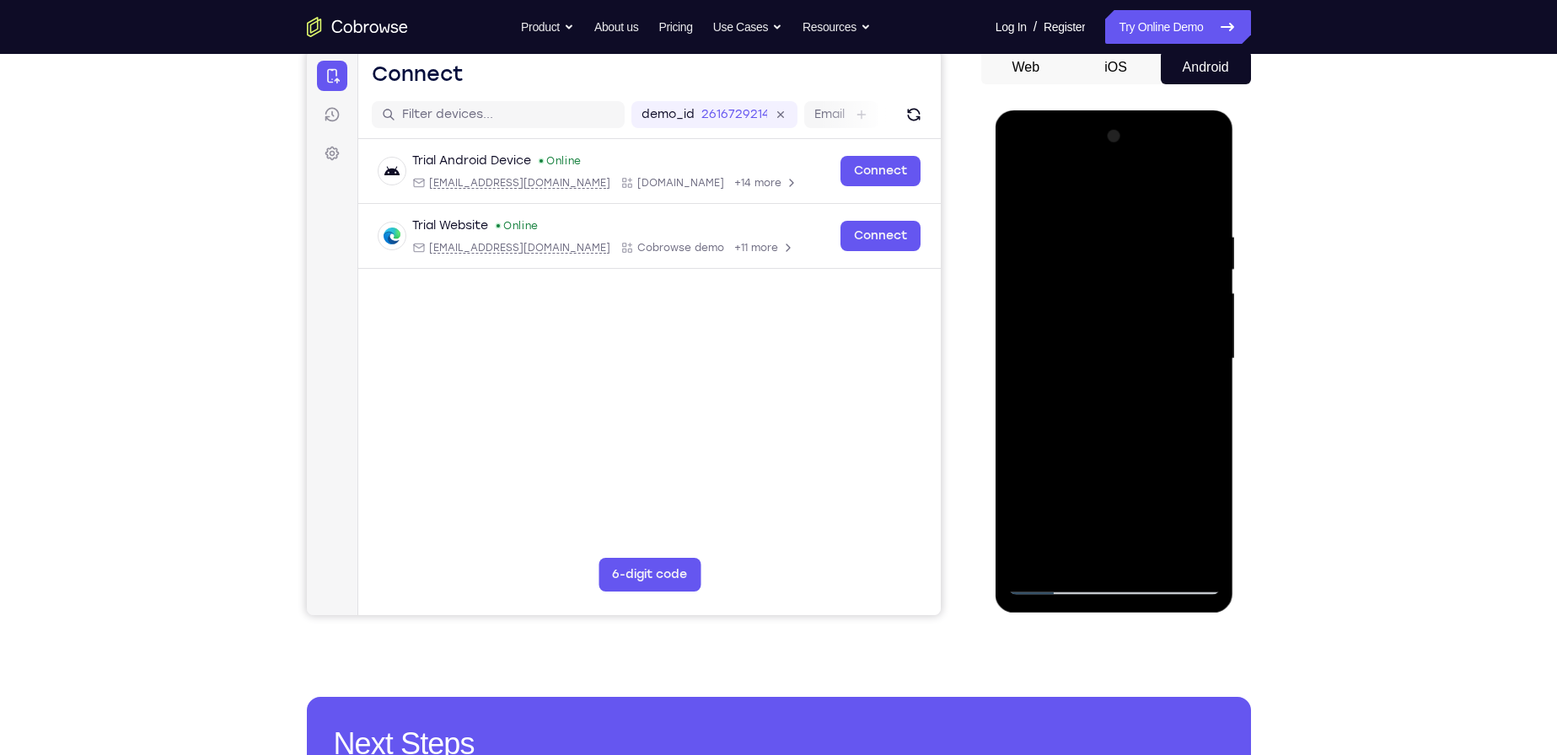
click at [1175, 258] on div at bounding box center [1114, 359] width 212 height 472
click at [1199, 198] on div at bounding box center [1114, 359] width 212 height 472
drag, startPoint x: 1077, startPoint y: 226, endPoint x: 1110, endPoint y: 496, distance: 271.8
click at [1110, 496] on div at bounding box center [1114, 359] width 212 height 472
click at [1204, 430] on div at bounding box center [1114, 359] width 212 height 472
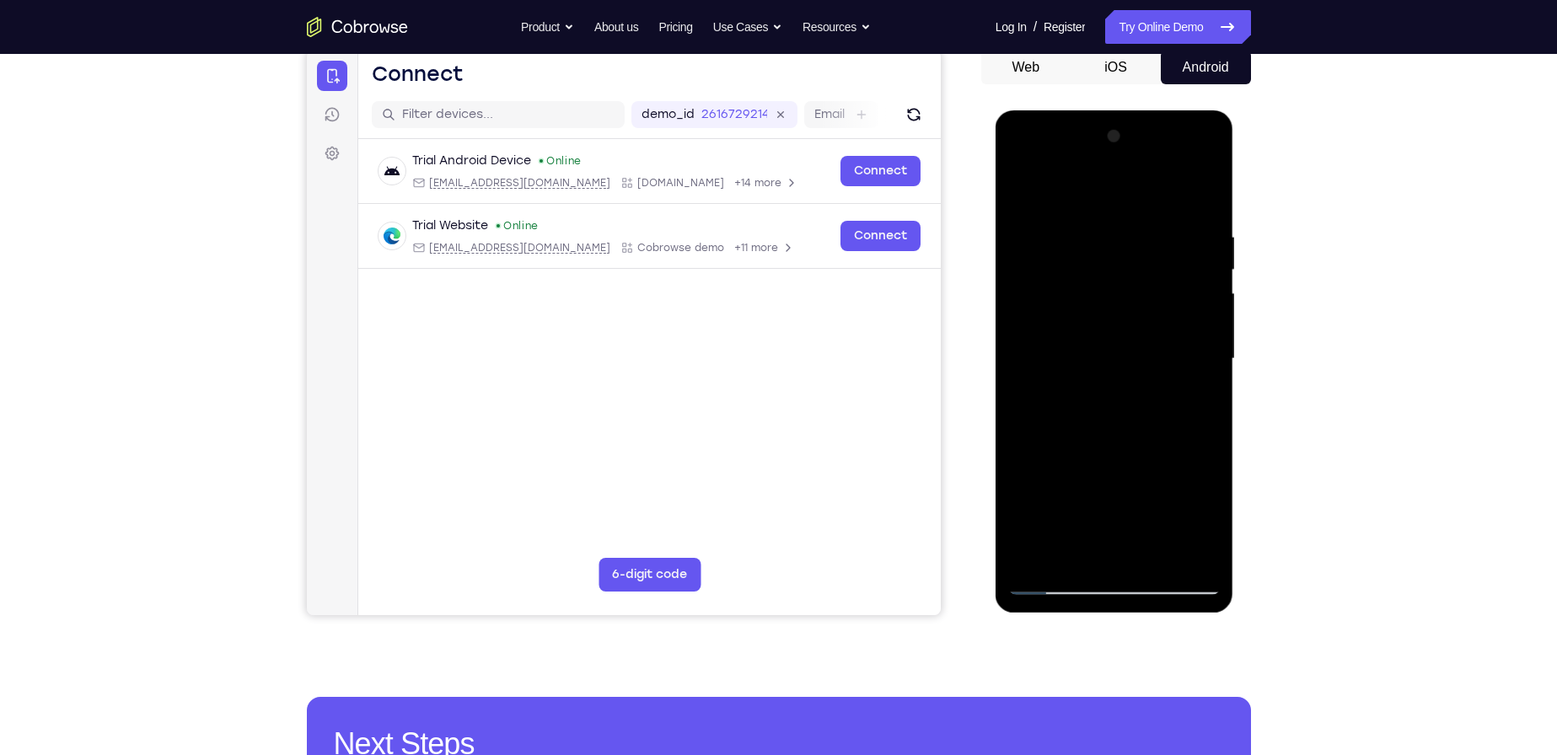
drag, startPoint x: 1153, startPoint y: 453, endPoint x: 1165, endPoint y: 304, distance: 149.8
click at [1165, 305] on div at bounding box center [1114, 359] width 212 height 472
click at [1205, 410] on div at bounding box center [1114, 359] width 212 height 472
click at [1163, 551] on div at bounding box center [1114, 359] width 212 height 472
click at [1111, 212] on div at bounding box center [1114, 359] width 212 height 472
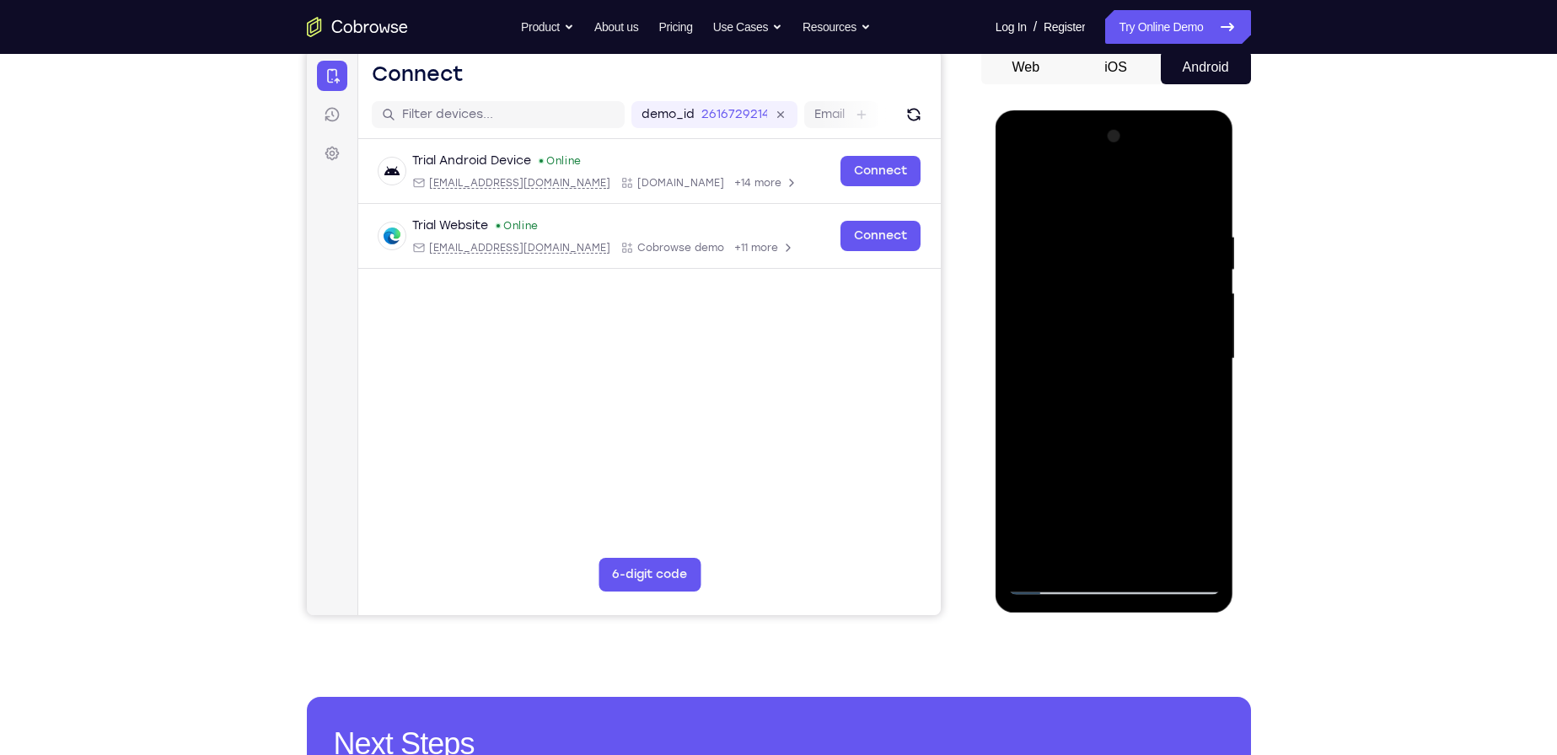
click at [1030, 203] on div at bounding box center [1114, 359] width 212 height 472
click at [1019, 185] on div at bounding box center [1114, 359] width 212 height 472
drag, startPoint x: 1112, startPoint y: 215, endPoint x: 1138, endPoint y: 485, distance: 271.1
click at [1137, 486] on div at bounding box center [1114, 359] width 212 height 472
drag, startPoint x: 1115, startPoint y: 203, endPoint x: 1110, endPoint y: 362, distance: 158.6
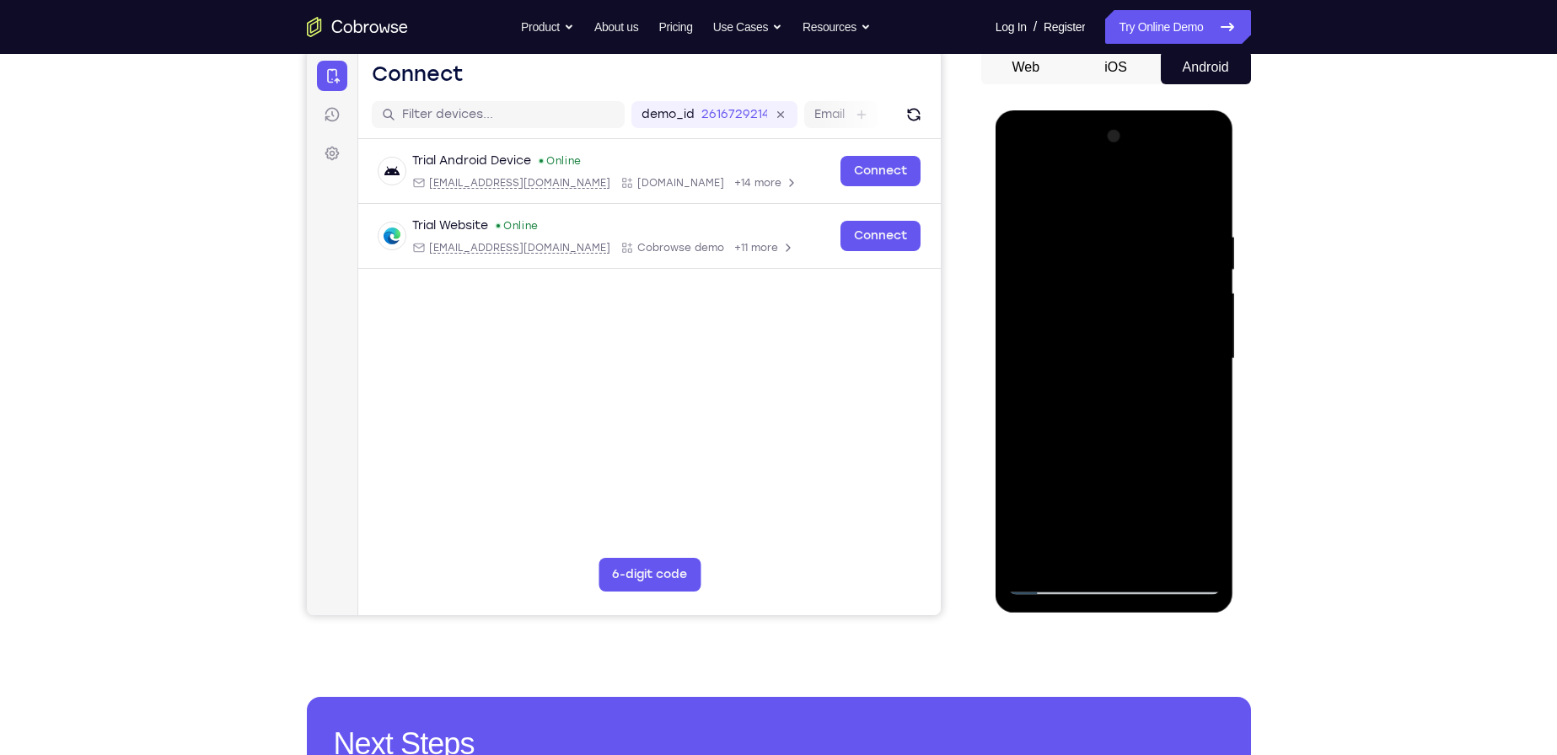
click at [1110, 362] on div at bounding box center [1114, 359] width 212 height 472
drag, startPoint x: 1118, startPoint y: 430, endPoint x: 1100, endPoint y: 164, distance: 267.0
click at [1099, 169] on div at bounding box center [1114, 359] width 212 height 472
drag, startPoint x: 1131, startPoint y: 433, endPoint x: 1110, endPoint y: 175, distance: 259.7
click at [1115, 179] on div at bounding box center [1114, 359] width 212 height 472
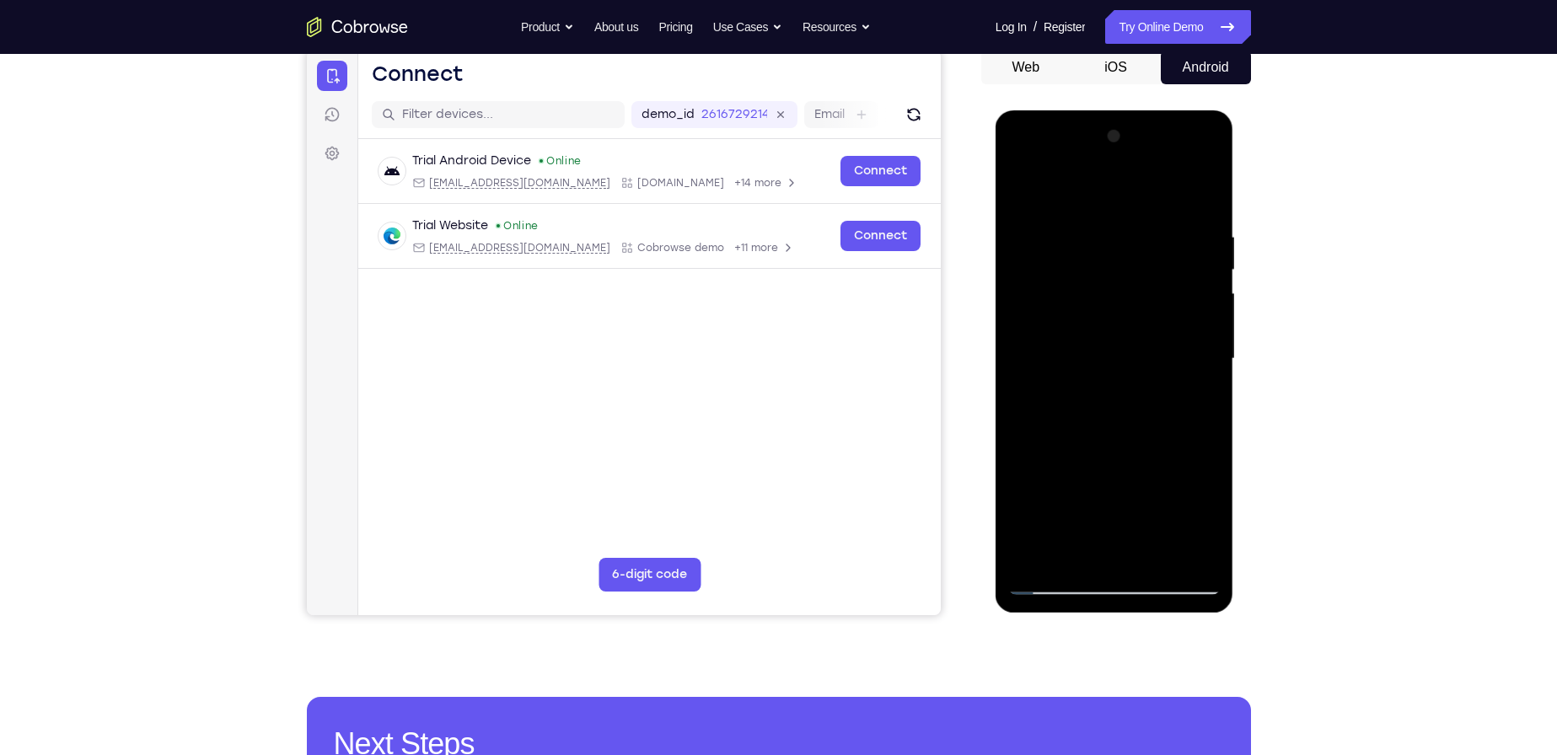
drag, startPoint x: 1127, startPoint y: 444, endPoint x: 1147, endPoint y: 170, distance: 274.7
click at [1149, 170] on div at bounding box center [1114, 359] width 212 height 472
drag, startPoint x: 1165, startPoint y: 360, endPoint x: 1181, endPoint y: 110, distance: 250.1
click at [1181, 110] on div at bounding box center [1115, 361] width 239 height 503
click at [1205, 388] on div at bounding box center [1114, 359] width 212 height 472
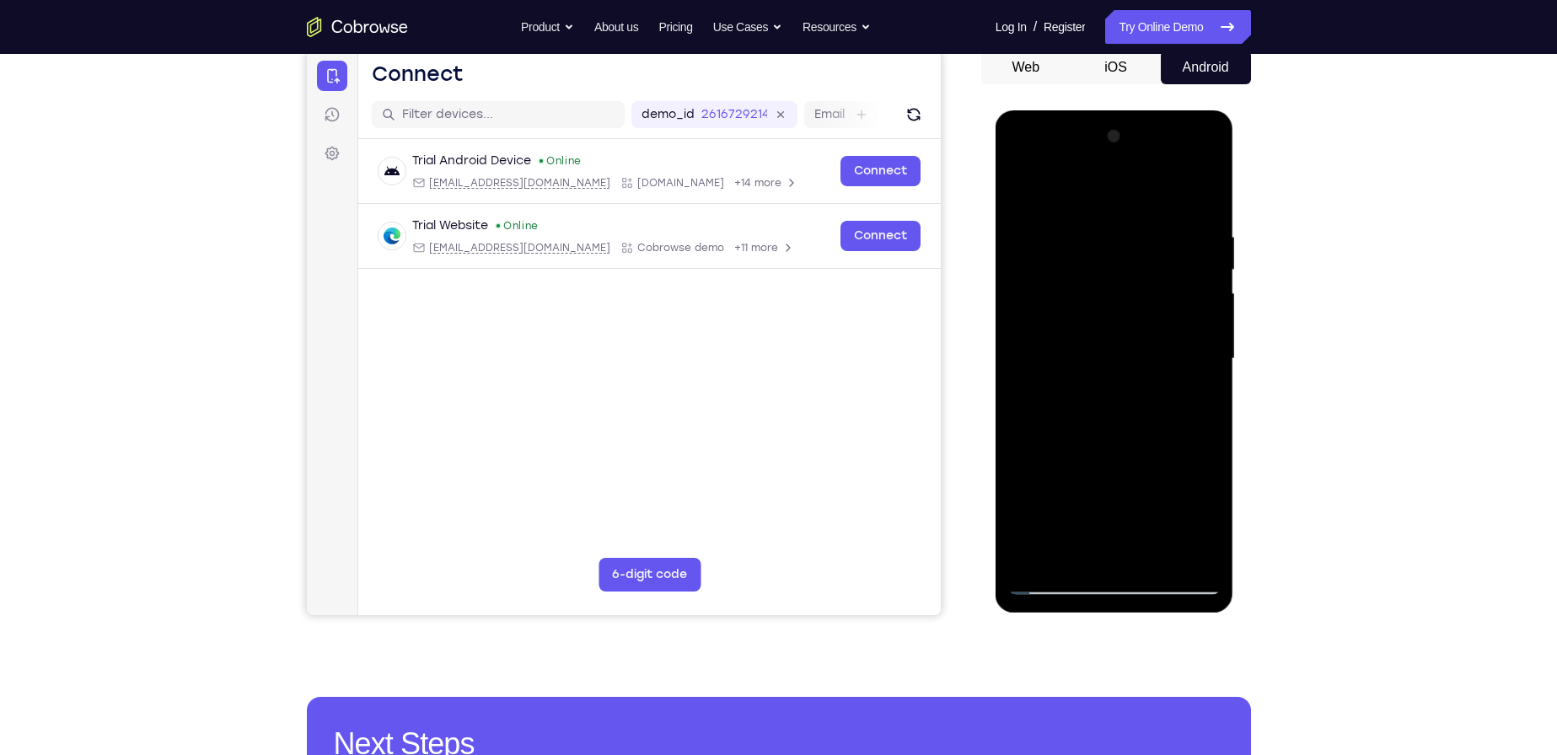
click at [1068, 225] on div at bounding box center [1114, 359] width 212 height 472
drag, startPoint x: 1108, startPoint y: 222, endPoint x: 1159, endPoint y: 391, distance: 177.1
click at [1159, 391] on div at bounding box center [1114, 359] width 212 height 472
click at [1153, 244] on div at bounding box center [1114, 359] width 212 height 472
click at [1015, 191] on div at bounding box center [1114, 359] width 212 height 472
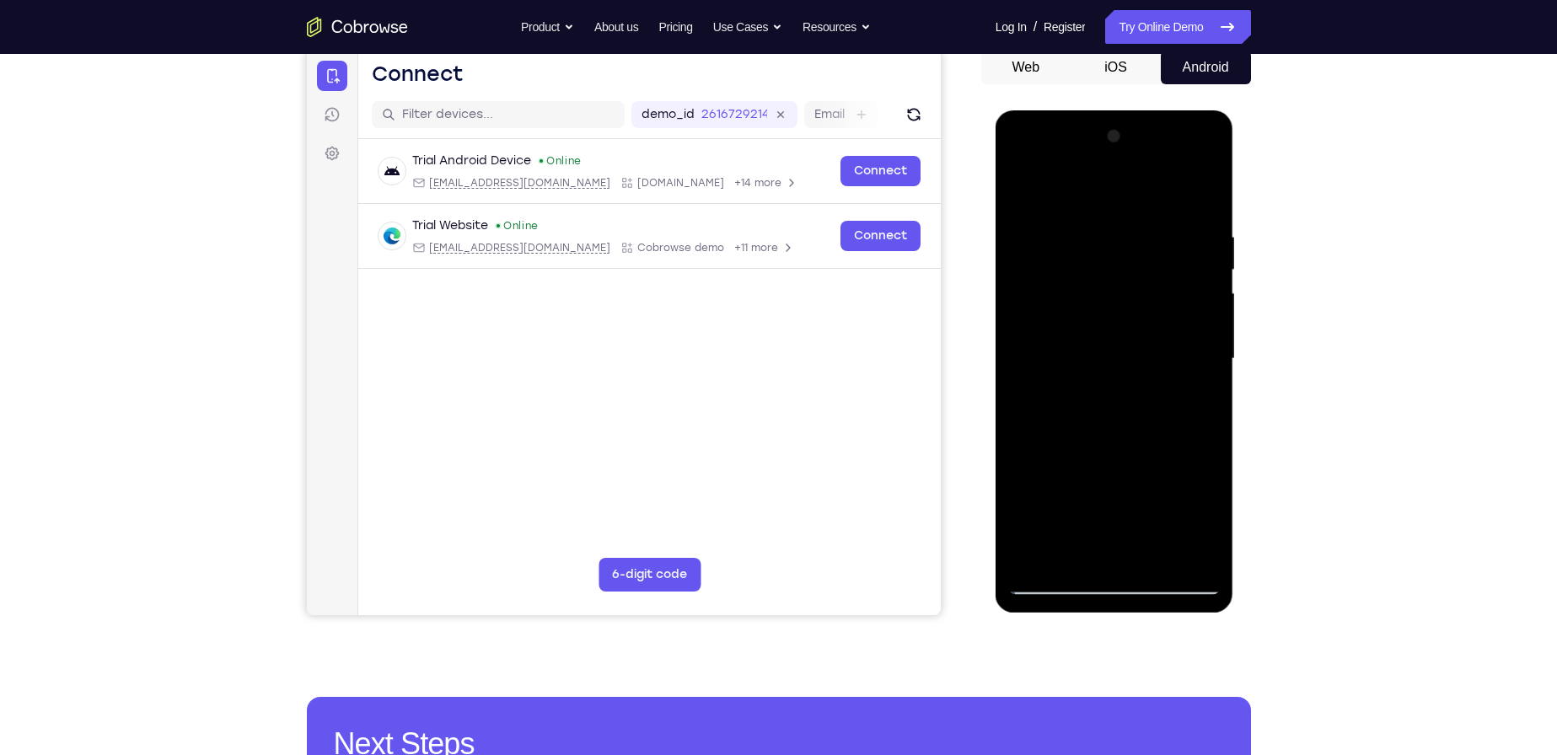
click at [1058, 363] on div at bounding box center [1114, 359] width 212 height 472
click at [1046, 189] on div at bounding box center [1114, 359] width 212 height 472
click at [1114, 435] on div at bounding box center [1114, 359] width 212 height 472
click at [1210, 368] on div at bounding box center [1114, 359] width 212 height 472
click at [1211, 368] on div at bounding box center [1114, 359] width 212 height 472
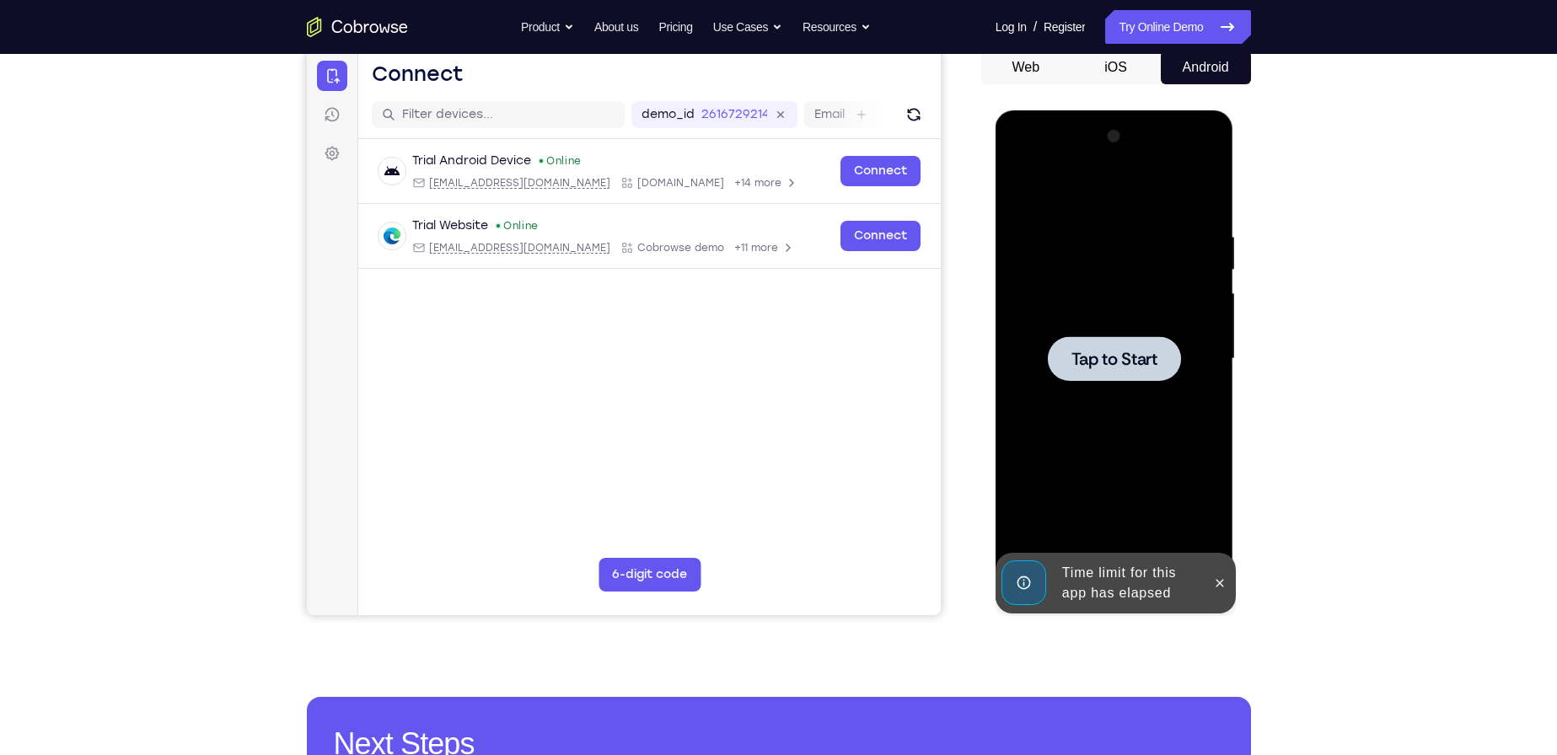
click at [1211, 110] on div "Tap to Start" at bounding box center [1115, 110] width 239 height 0
click at [1174, 266] on div at bounding box center [1114, 359] width 212 height 472
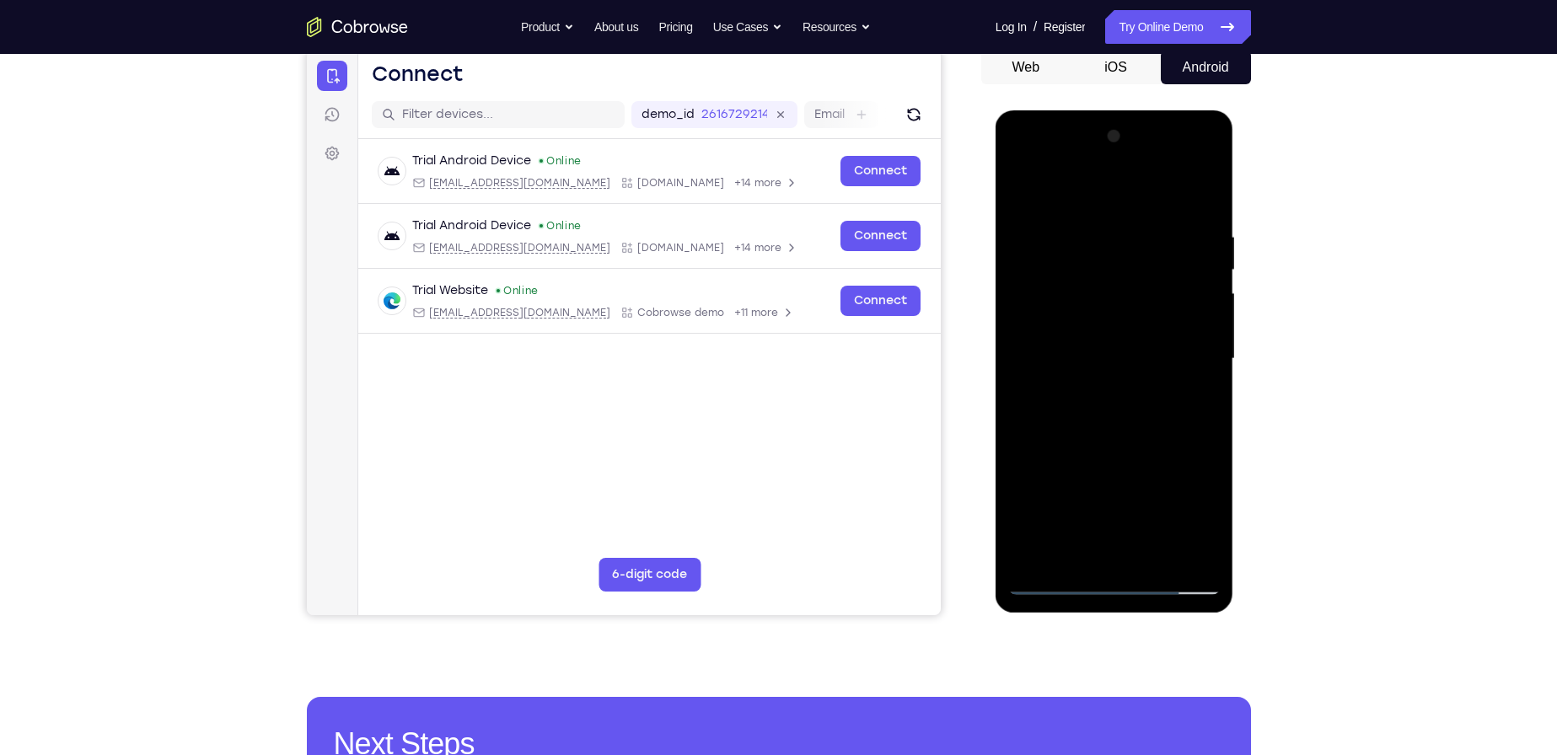
click at [1112, 583] on div at bounding box center [1114, 359] width 212 height 472
click at [1191, 524] on div at bounding box center [1114, 359] width 212 height 472
click at [1056, 194] on div at bounding box center [1114, 359] width 212 height 472
click at [1193, 356] on div at bounding box center [1114, 359] width 212 height 472
click at [1094, 392] on div at bounding box center [1114, 359] width 212 height 472
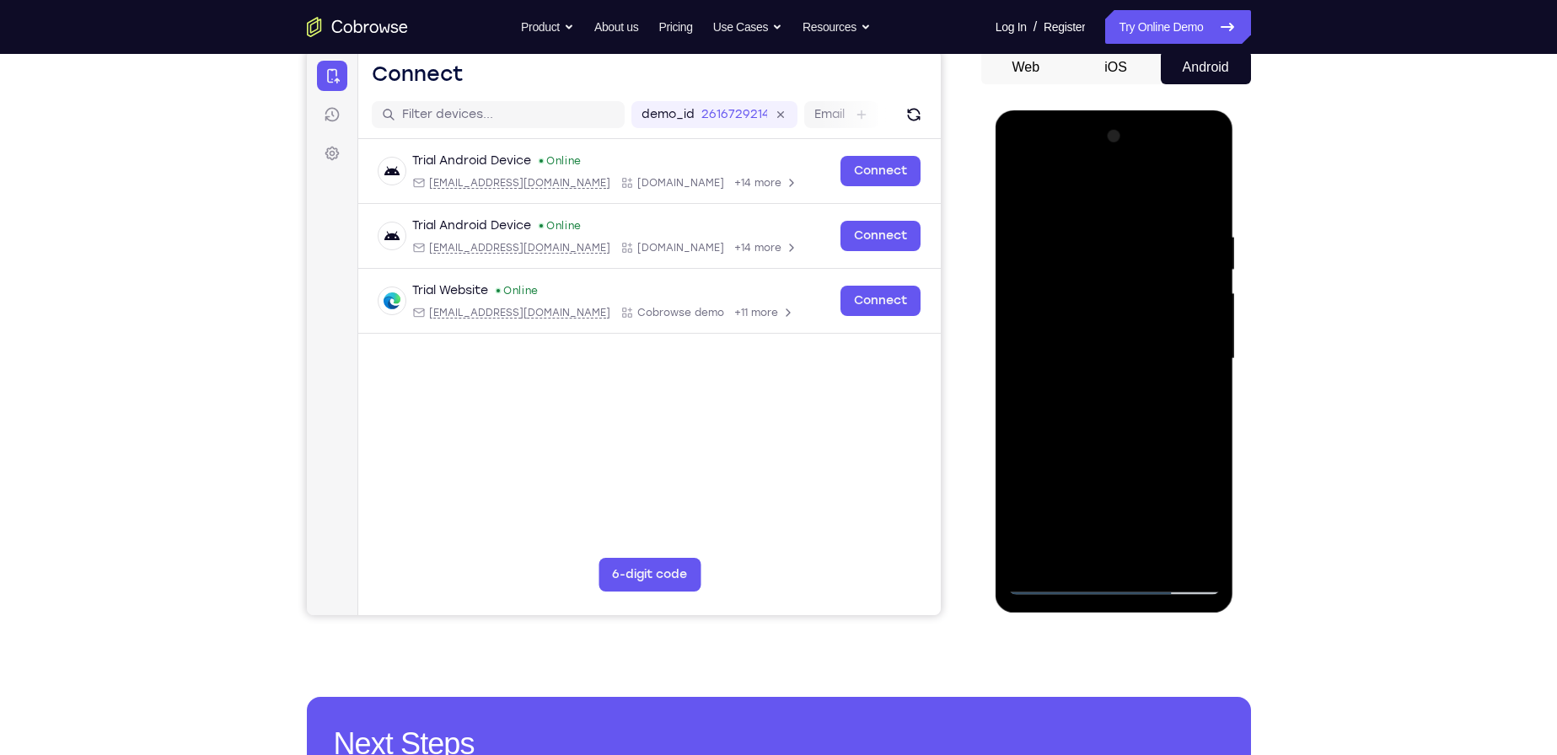
click at [1075, 336] on div at bounding box center [1114, 359] width 212 height 472
click at [1080, 315] on div at bounding box center [1114, 359] width 212 height 472
click at [1199, 329] on div at bounding box center [1114, 359] width 212 height 472
click at [1141, 356] on div at bounding box center [1114, 359] width 212 height 472
click at [1126, 410] on div at bounding box center [1114, 359] width 212 height 472
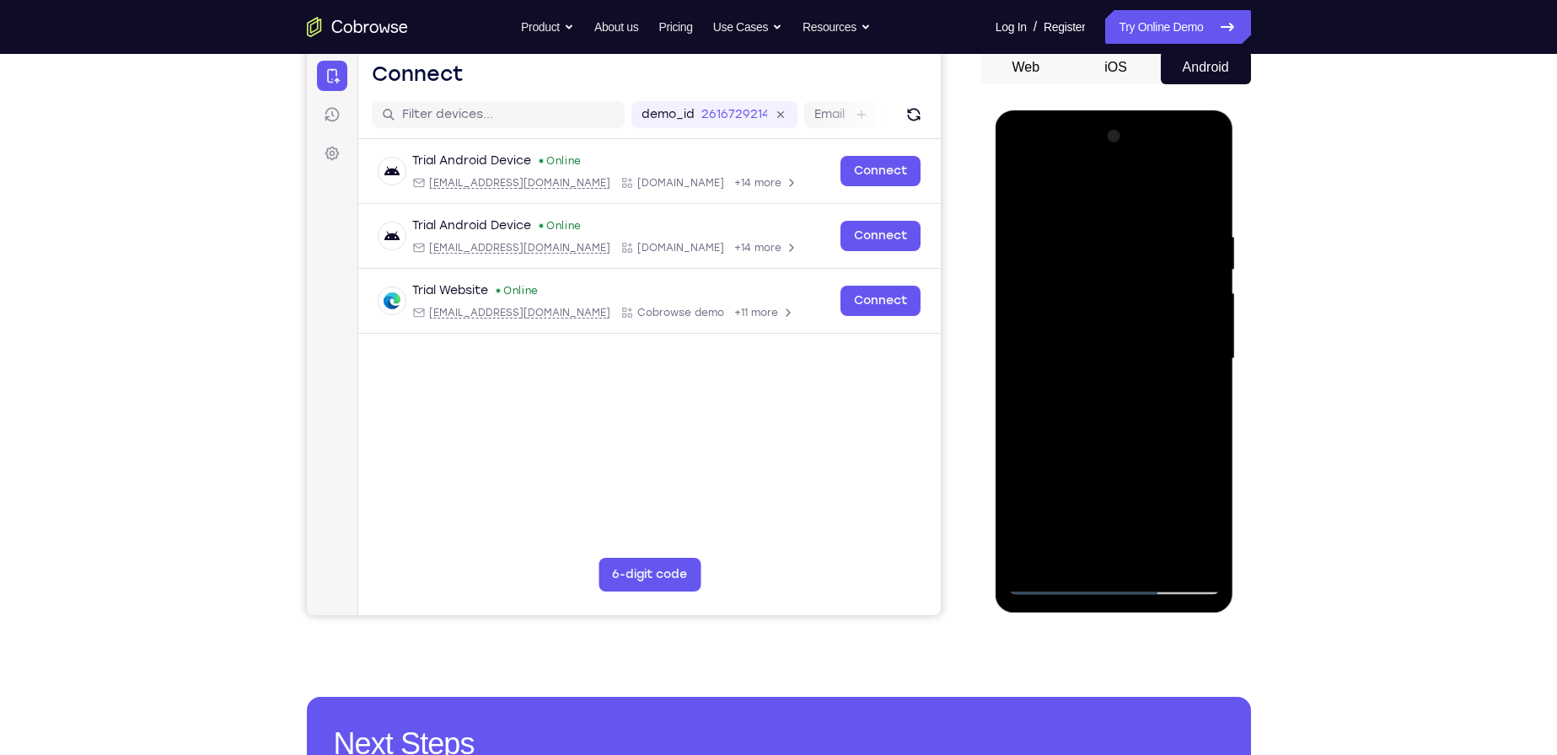
click at [1126, 410] on div at bounding box center [1114, 359] width 212 height 472
click at [1125, 411] on div at bounding box center [1114, 359] width 212 height 472
click at [1213, 216] on div at bounding box center [1114, 359] width 212 height 472
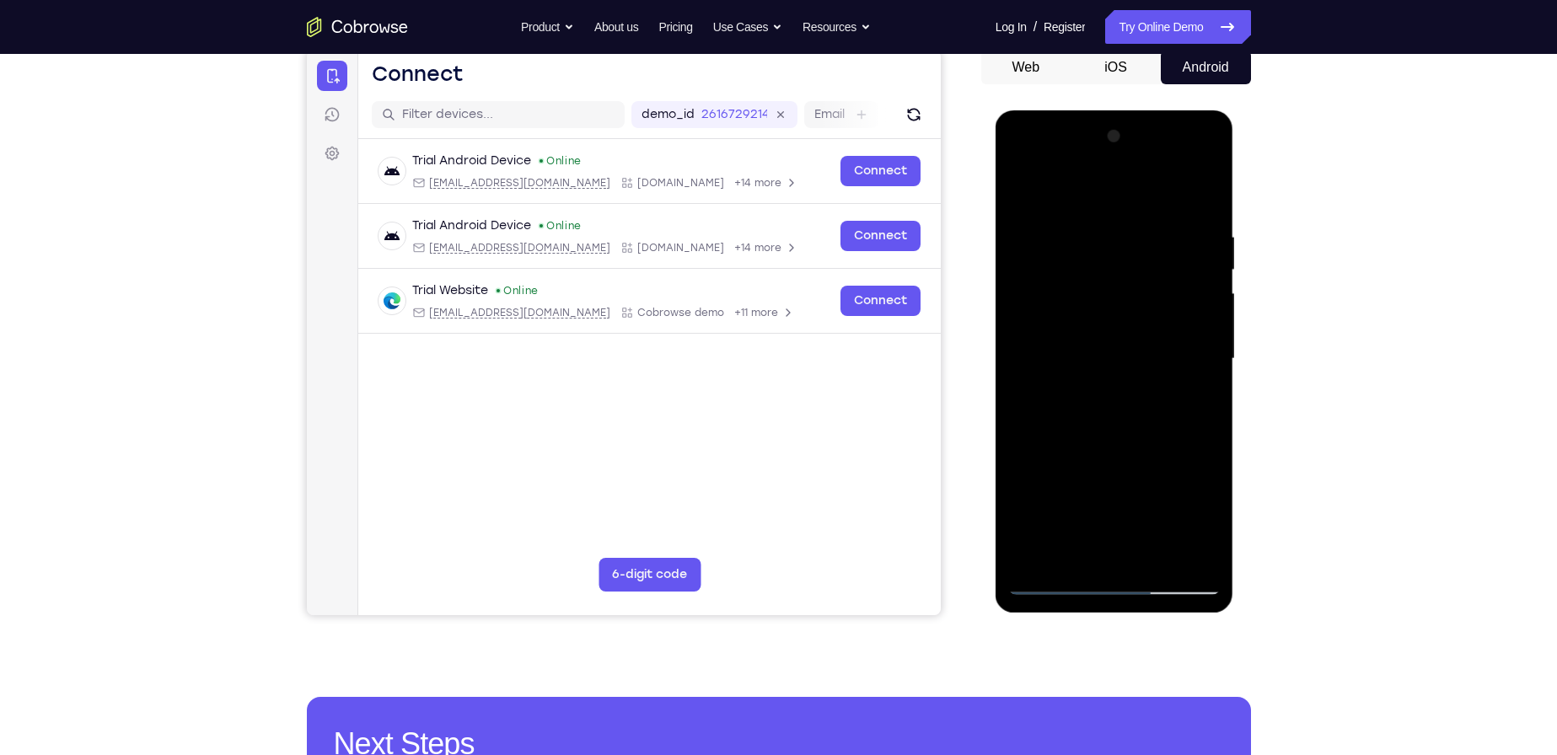
click at [1067, 274] on div at bounding box center [1114, 359] width 212 height 472
click at [1187, 377] on div at bounding box center [1114, 359] width 212 height 472
click at [1024, 190] on div at bounding box center [1114, 359] width 212 height 472
click at [1099, 242] on div at bounding box center [1114, 359] width 212 height 472
click at [1045, 556] on div at bounding box center [1114, 359] width 212 height 472
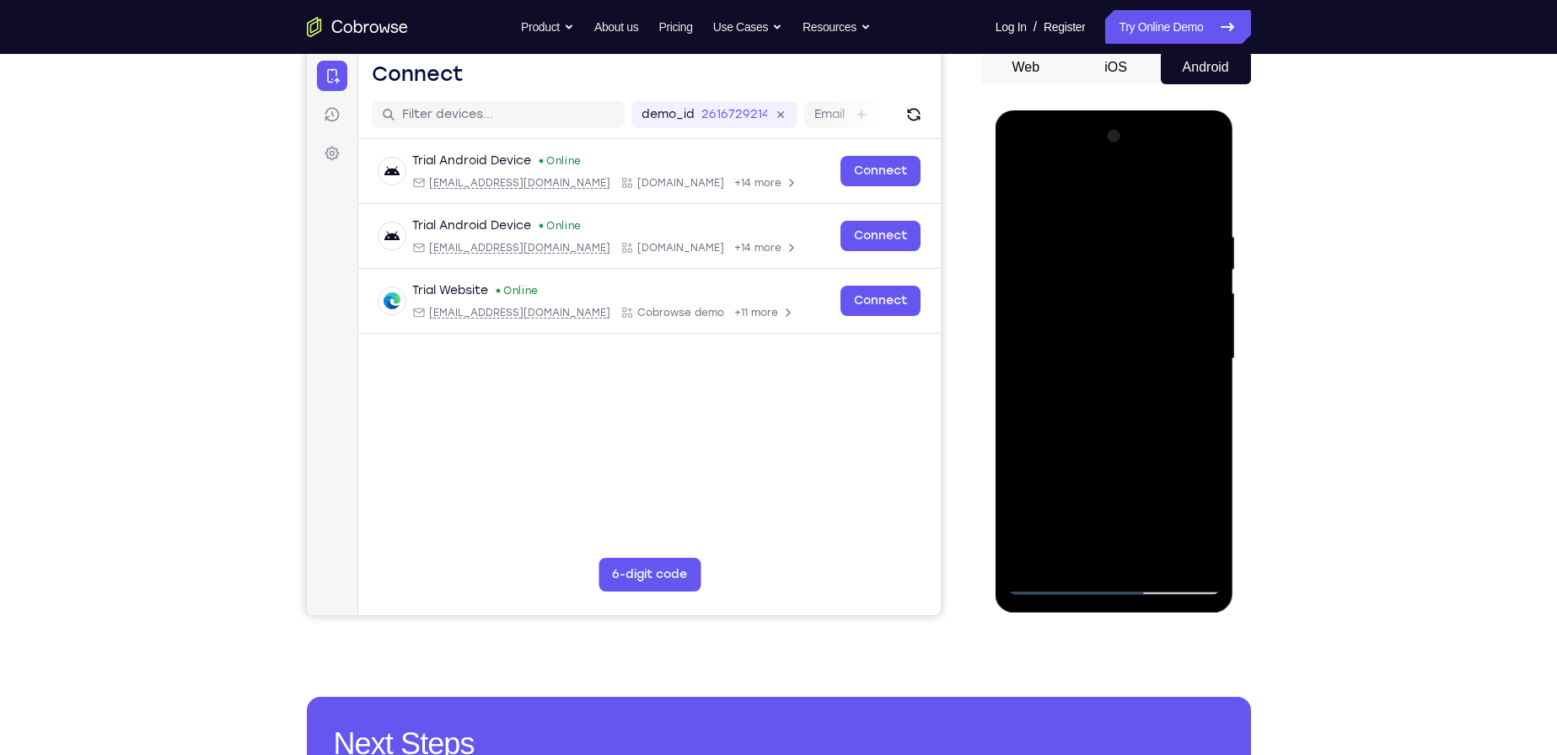
click at [1160, 559] on div at bounding box center [1114, 359] width 212 height 472
click at [1115, 438] on div at bounding box center [1114, 359] width 212 height 472
click at [1144, 390] on div at bounding box center [1114, 359] width 212 height 472
click at [1021, 189] on div at bounding box center [1114, 359] width 212 height 472
click at [1078, 552] on div at bounding box center [1114, 359] width 212 height 472
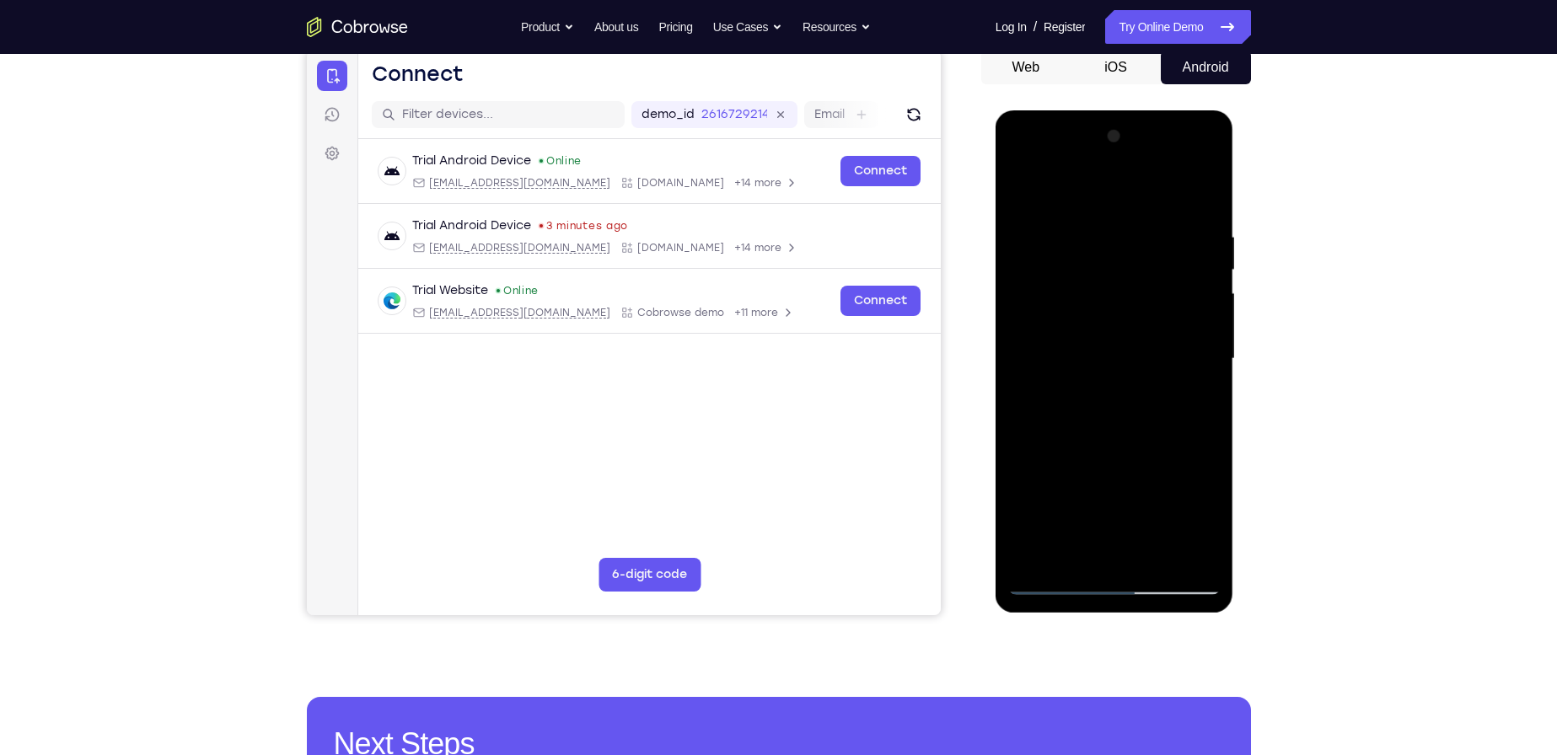
click at [1050, 186] on div at bounding box center [1114, 359] width 212 height 472
click at [1210, 189] on div at bounding box center [1114, 359] width 212 height 472
click at [1109, 244] on div at bounding box center [1114, 359] width 212 height 472
click at [1202, 503] on div at bounding box center [1114, 359] width 212 height 472
click at [1211, 360] on div at bounding box center [1114, 359] width 212 height 472
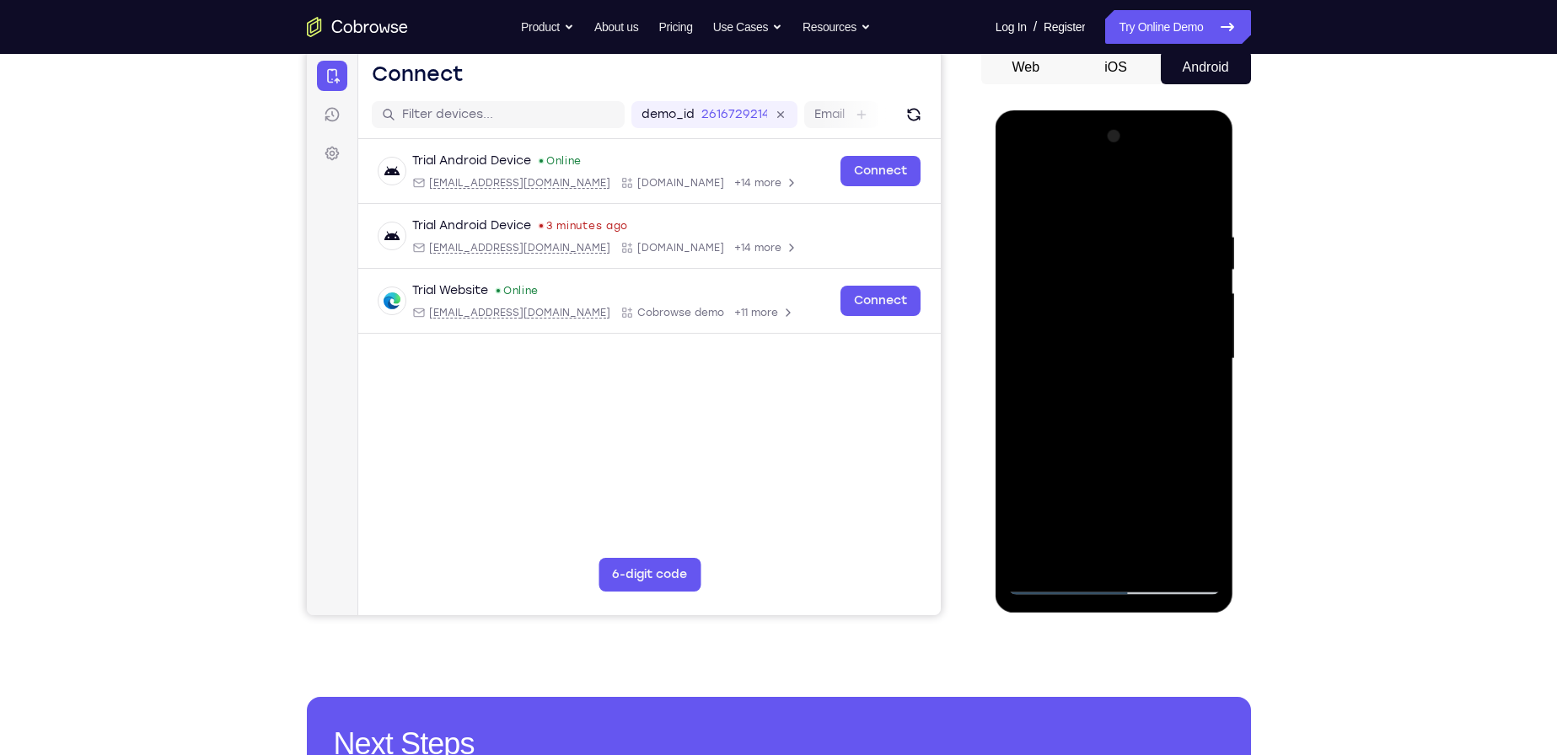
click at [1025, 191] on div at bounding box center [1114, 359] width 212 height 472
drag, startPoint x: 1090, startPoint y: 481, endPoint x: 1133, endPoint y: 286, distance: 200.3
click at [1133, 286] on div at bounding box center [1114, 359] width 212 height 472
drag, startPoint x: 1107, startPoint y: 385, endPoint x: 1128, endPoint y: 228, distance: 158.2
click at [1128, 228] on div at bounding box center [1114, 359] width 212 height 472
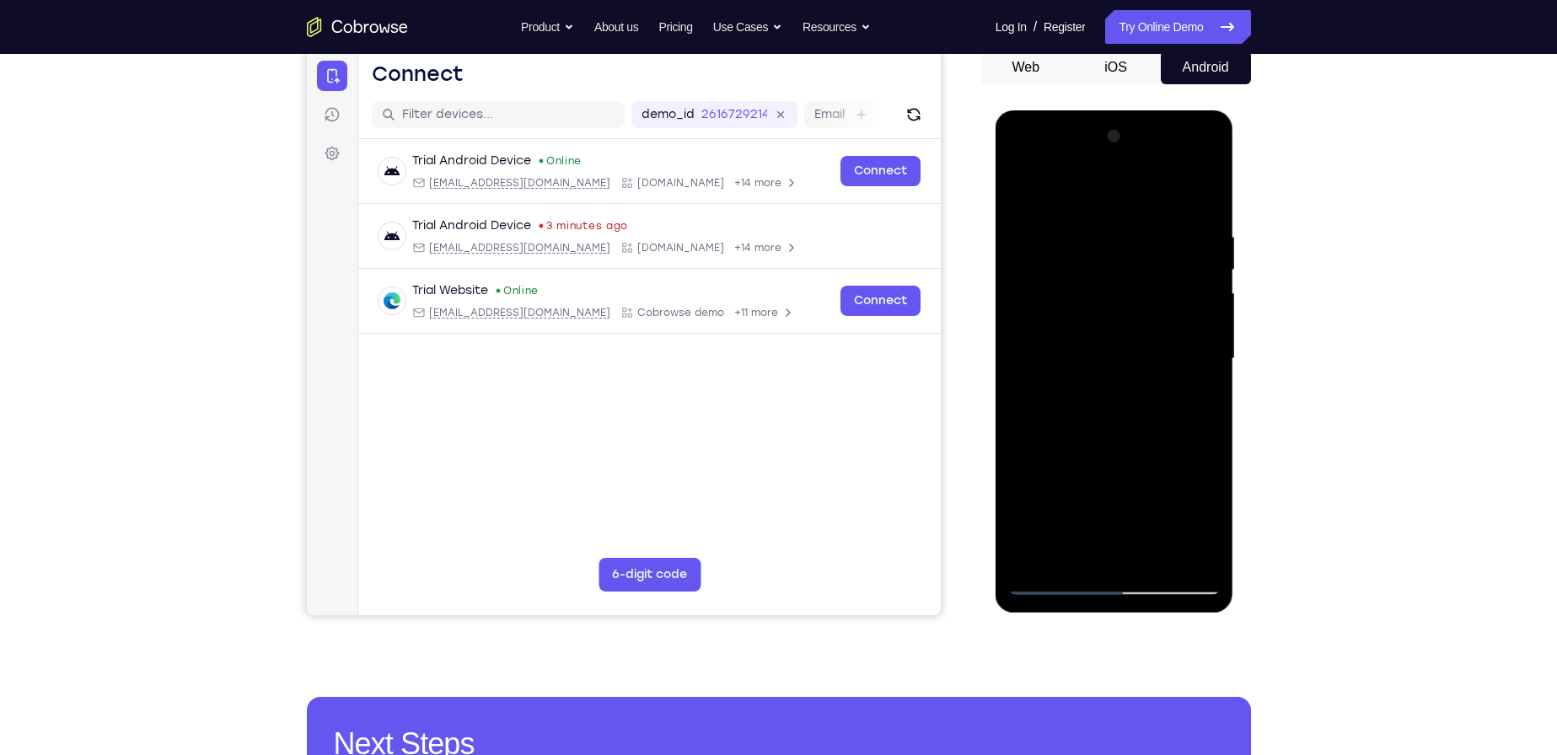
click at [1113, 408] on div at bounding box center [1114, 359] width 212 height 472
click at [1209, 508] on div at bounding box center [1114, 359] width 212 height 472
click at [1112, 436] on div at bounding box center [1114, 359] width 212 height 472
click at [1025, 188] on div at bounding box center [1114, 359] width 212 height 472
drag, startPoint x: 1138, startPoint y: 263, endPoint x: 1146, endPoint y: 429, distance: 166.3
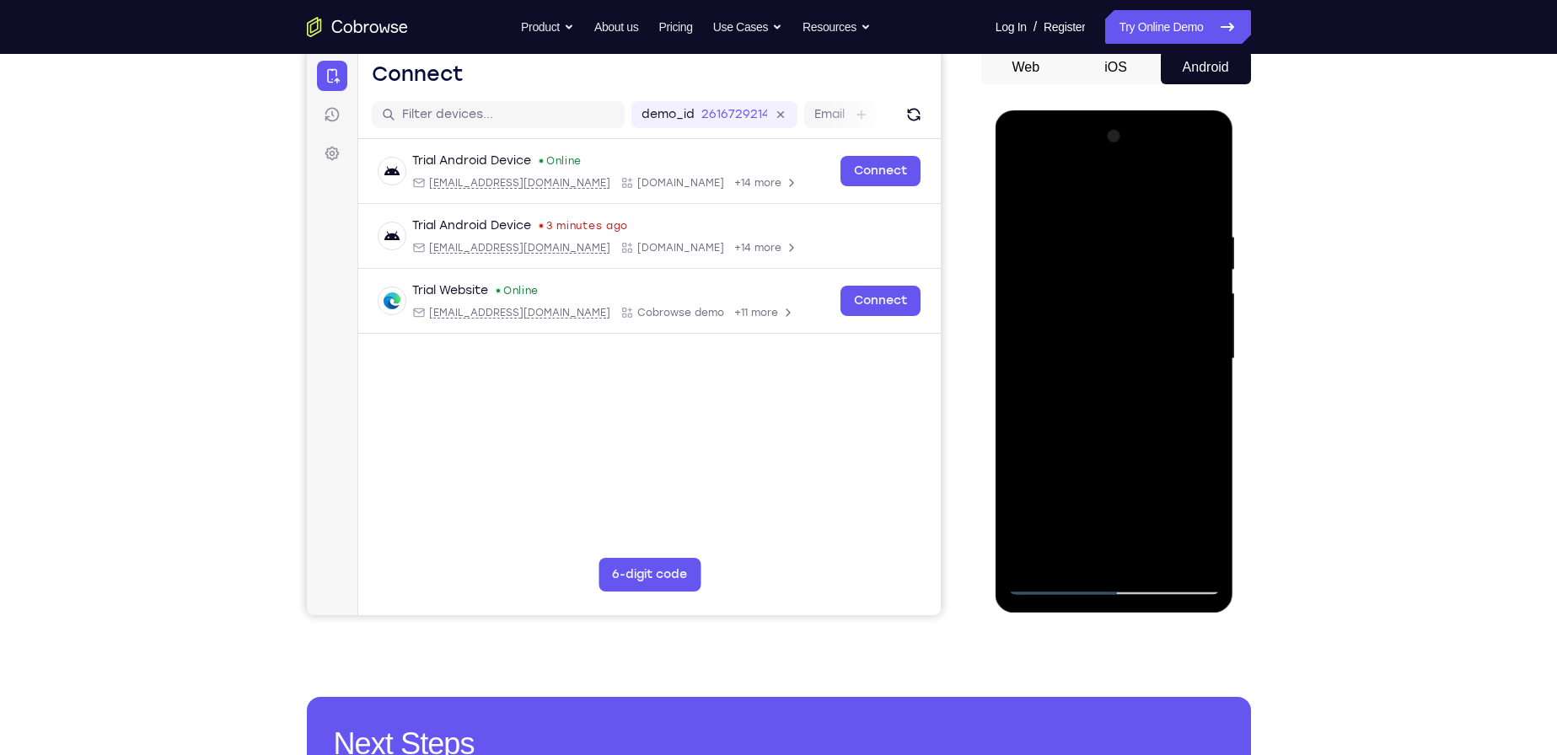
click at [1146, 429] on div at bounding box center [1114, 359] width 212 height 472
drag, startPoint x: 1125, startPoint y: 332, endPoint x: 1144, endPoint y: 191, distance: 142.1
click at [1144, 194] on div at bounding box center [1114, 359] width 212 height 472
drag, startPoint x: 1111, startPoint y: 427, endPoint x: 1136, endPoint y: 261, distance: 167.9
click at [1136, 261] on div at bounding box center [1114, 359] width 212 height 472
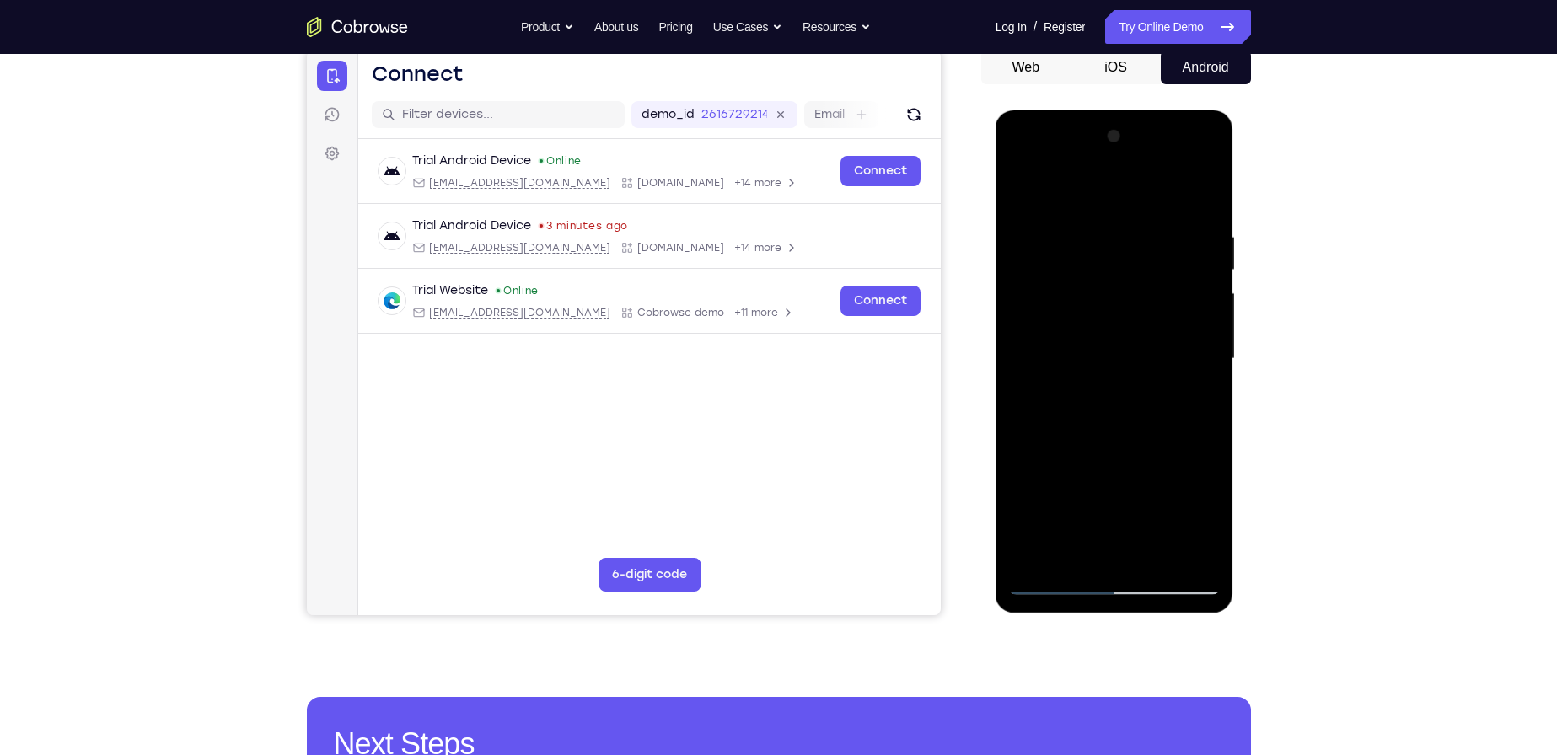
drag, startPoint x: 1101, startPoint y: 435, endPoint x: 1121, endPoint y: 260, distance: 176.4
click at [1119, 264] on div at bounding box center [1114, 359] width 212 height 472
drag, startPoint x: 1121, startPoint y: 413, endPoint x: 1137, endPoint y: 254, distance: 160.2
click at [1137, 254] on div at bounding box center [1114, 359] width 212 height 472
click at [1036, 556] on div at bounding box center [1114, 359] width 212 height 472
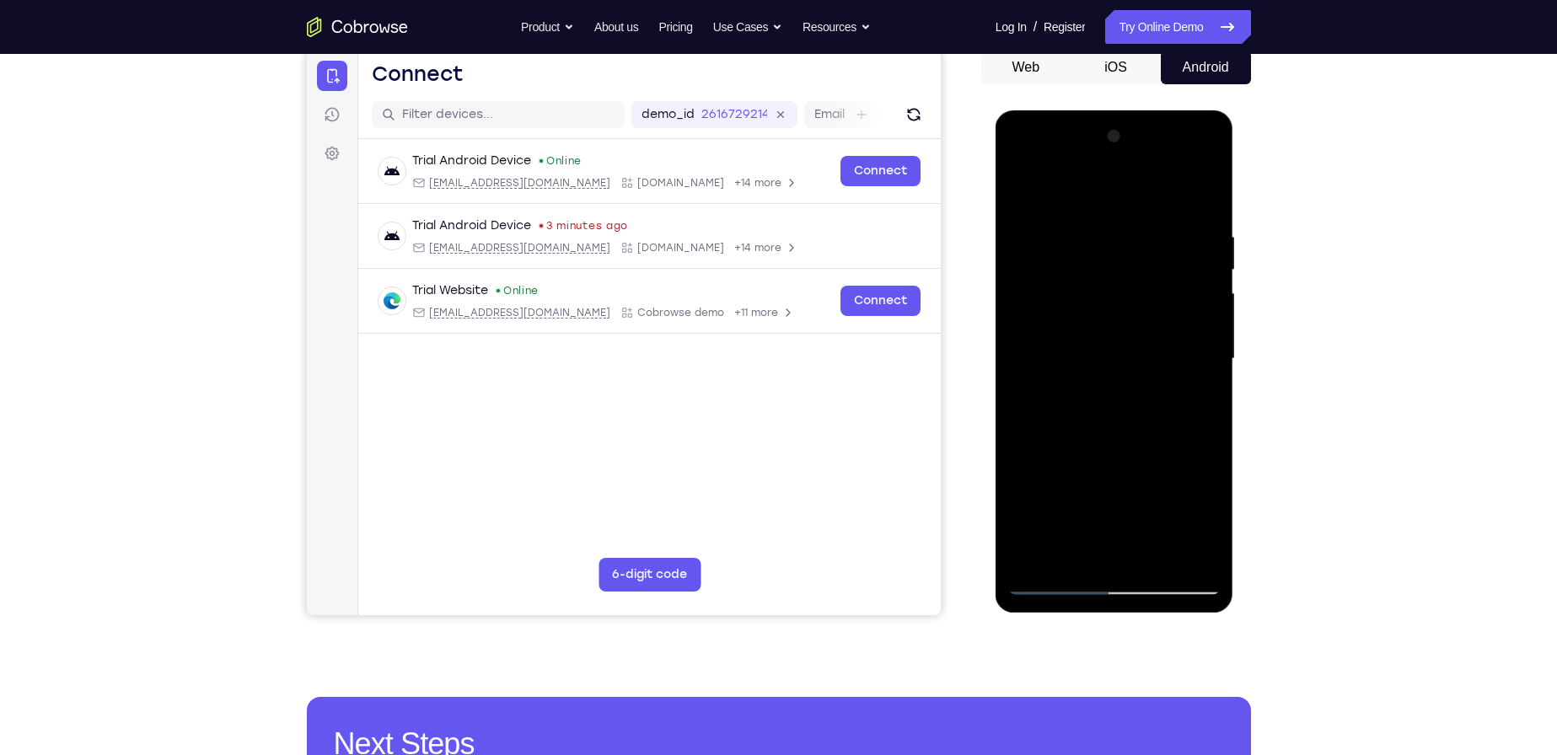
click at [1060, 559] on div at bounding box center [1114, 359] width 212 height 472
click at [1098, 185] on div at bounding box center [1114, 359] width 212 height 472
click at [1112, 355] on div at bounding box center [1114, 359] width 212 height 472
click at [1067, 306] on div at bounding box center [1114, 359] width 212 height 472
click at [1059, 207] on div at bounding box center [1114, 359] width 212 height 472
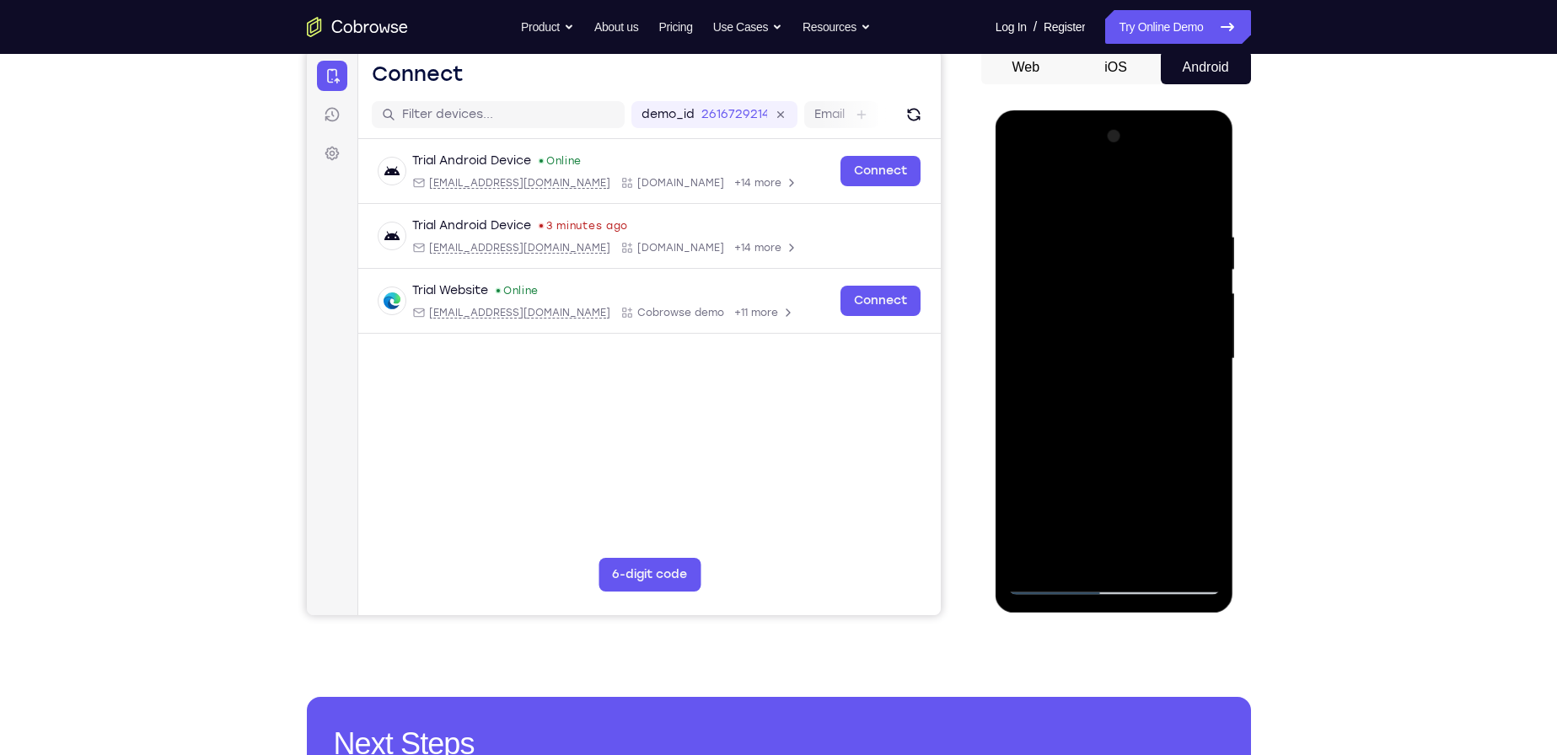
click at [1038, 228] on div at bounding box center [1114, 359] width 212 height 472
click at [1207, 347] on div at bounding box center [1114, 359] width 212 height 472
click at [1019, 185] on div at bounding box center [1114, 359] width 212 height 472
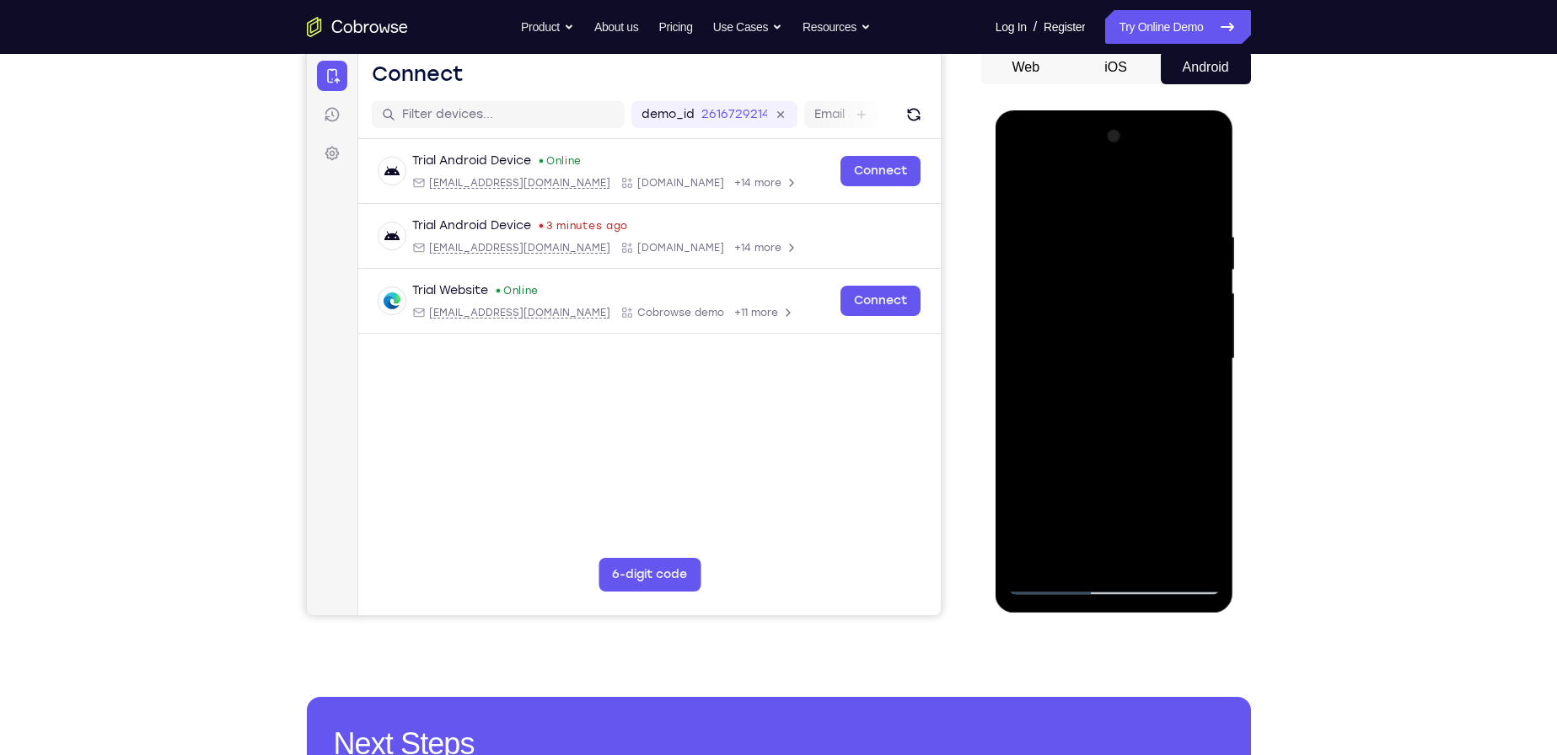
click at [1204, 266] on div at bounding box center [1114, 359] width 212 height 472
click at [1135, 320] on div at bounding box center [1114, 359] width 212 height 472
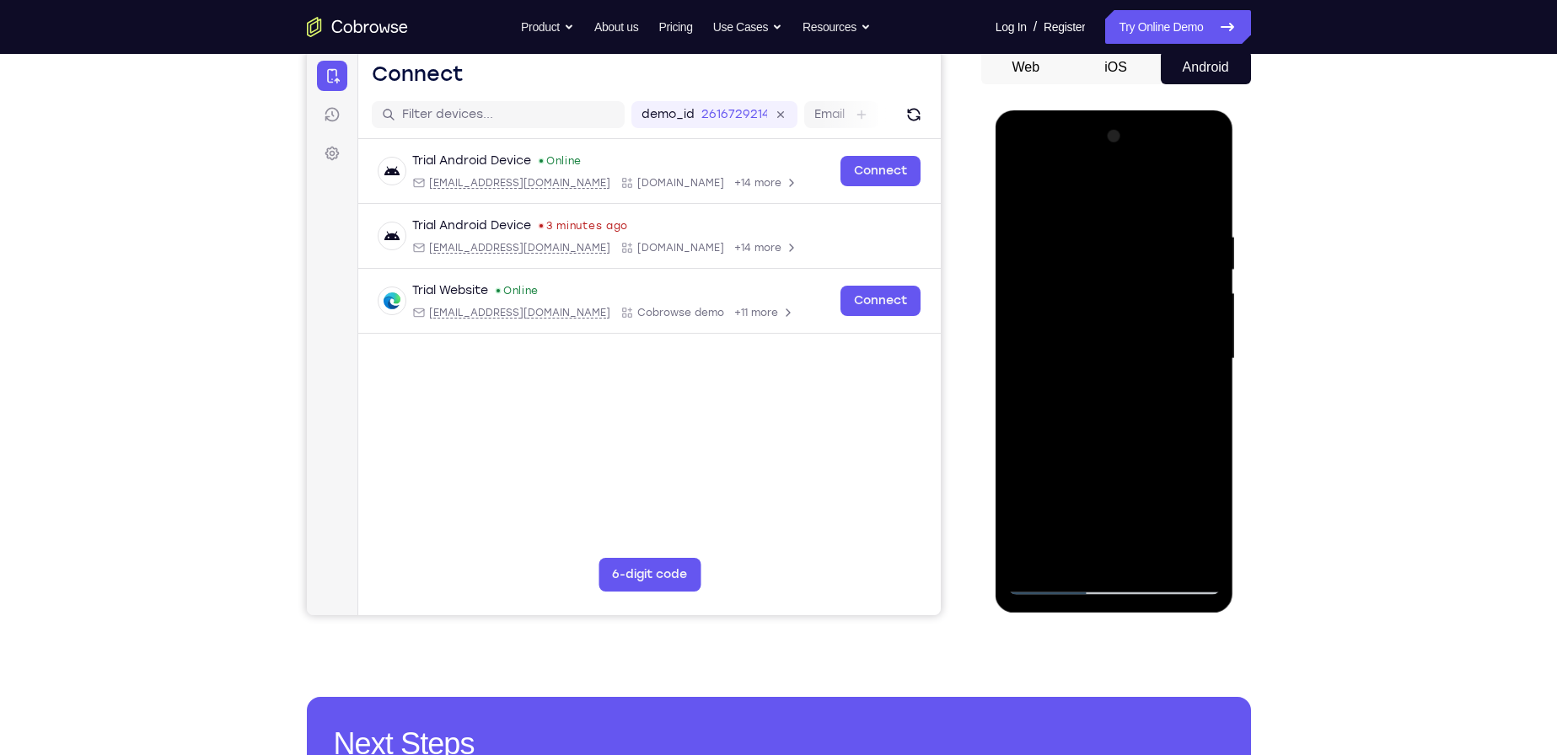
click at [1045, 239] on div at bounding box center [1114, 359] width 212 height 472
click at [1023, 191] on div at bounding box center [1114, 359] width 212 height 472
drag, startPoint x: 1131, startPoint y: 288, endPoint x: 1138, endPoint y: 244, distance: 44.5
click at [1138, 244] on div at bounding box center [1114, 359] width 212 height 472
click at [1208, 290] on div at bounding box center [1114, 359] width 212 height 472
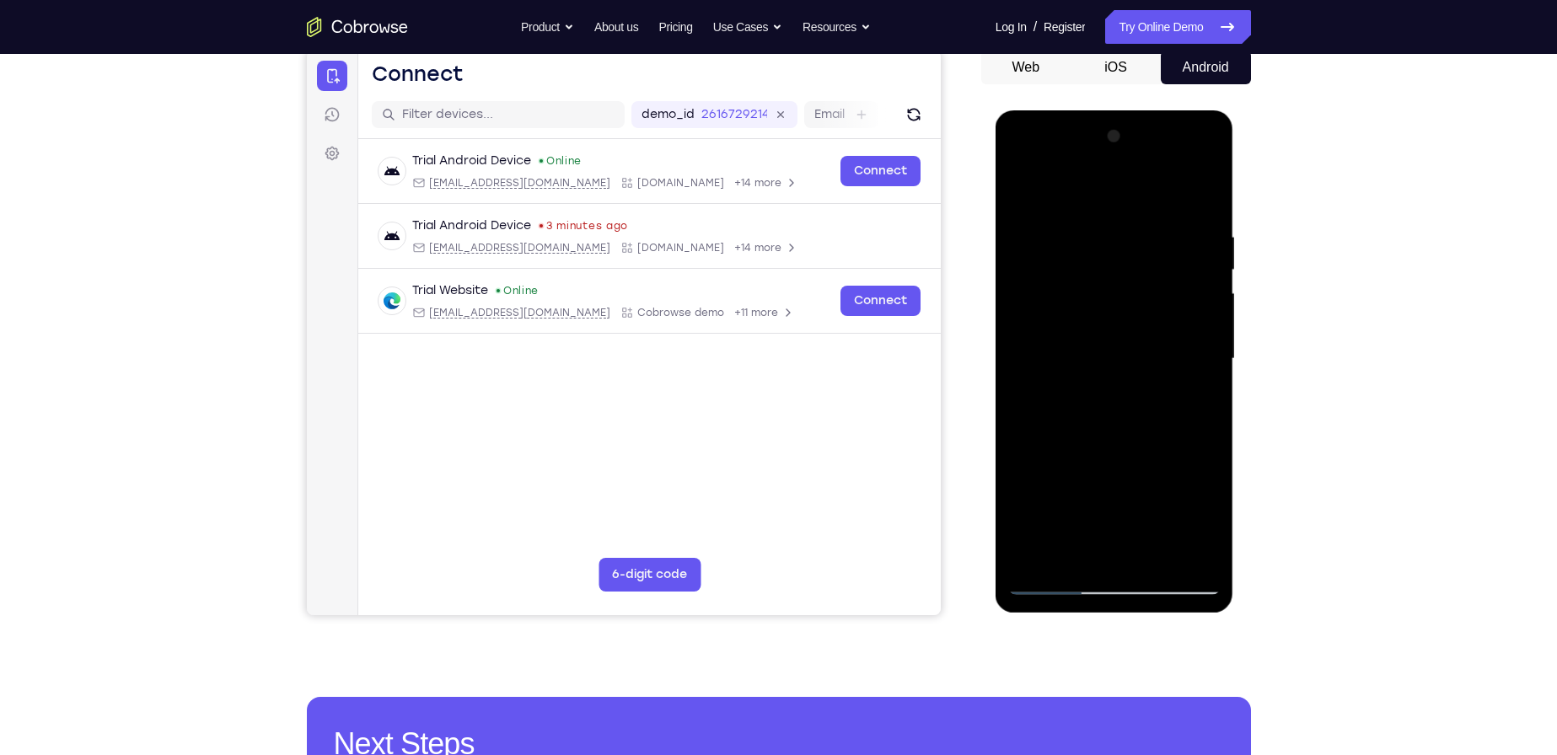
click at [1208, 290] on div at bounding box center [1114, 359] width 212 height 472
drag, startPoint x: 1086, startPoint y: 253, endPoint x: 1103, endPoint y: 357, distance: 105.9
click at [1103, 357] on div at bounding box center [1114, 359] width 212 height 472
click at [1204, 450] on div at bounding box center [1114, 359] width 212 height 472
click at [1209, 395] on div at bounding box center [1114, 359] width 212 height 472
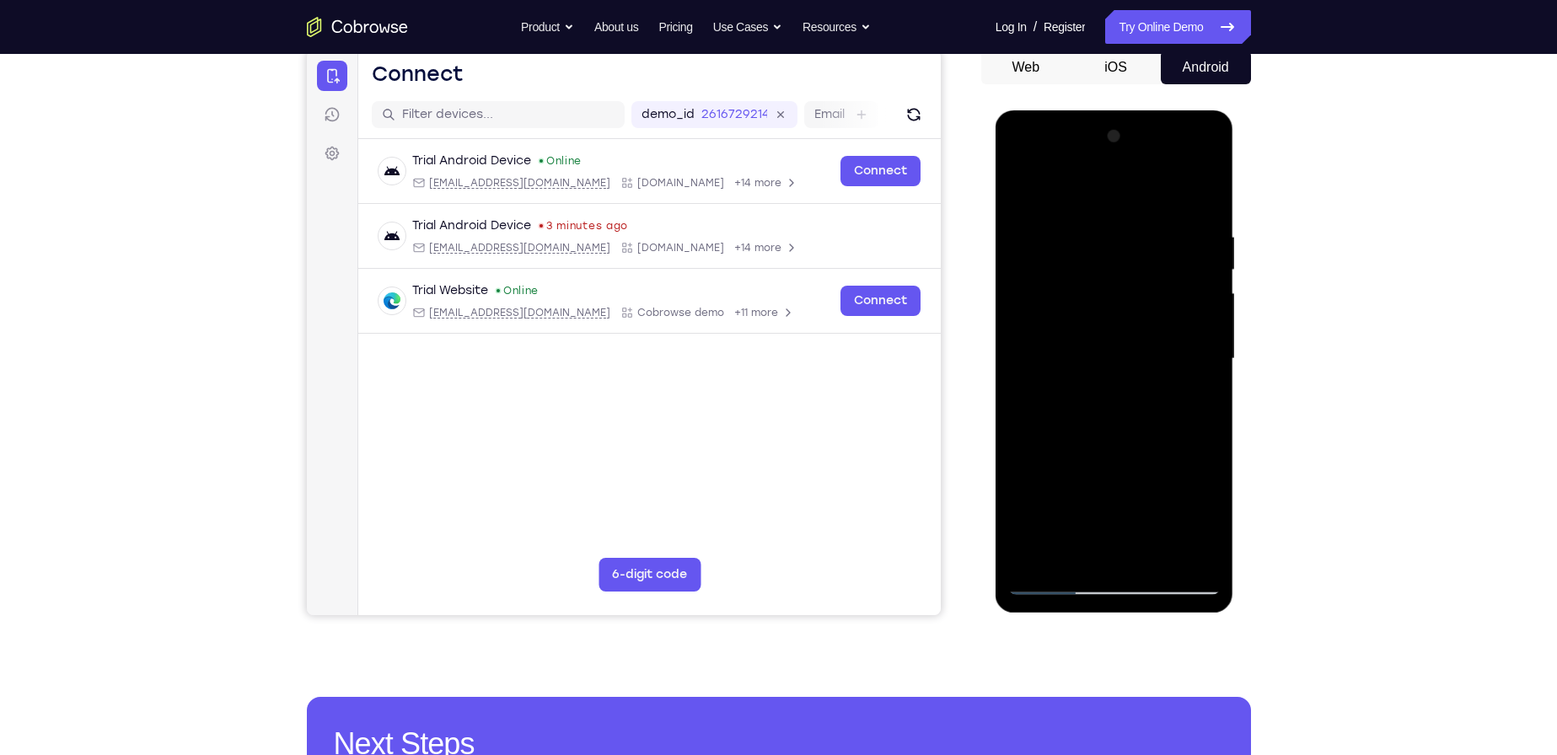
click at [1210, 363] on div at bounding box center [1114, 359] width 212 height 472
click at [1207, 331] on div at bounding box center [1114, 359] width 212 height 472
click at [1084, 185] on div at bounding box center [1114, 359] width 212 height 472
click at [1119, 252] on div at bounding box center [1114, 359] width 212 height 472
drag, startPoint x: 1117, startPoint y: 442, endPoint x: 1126, endPoint y: 281, distance: 161.3
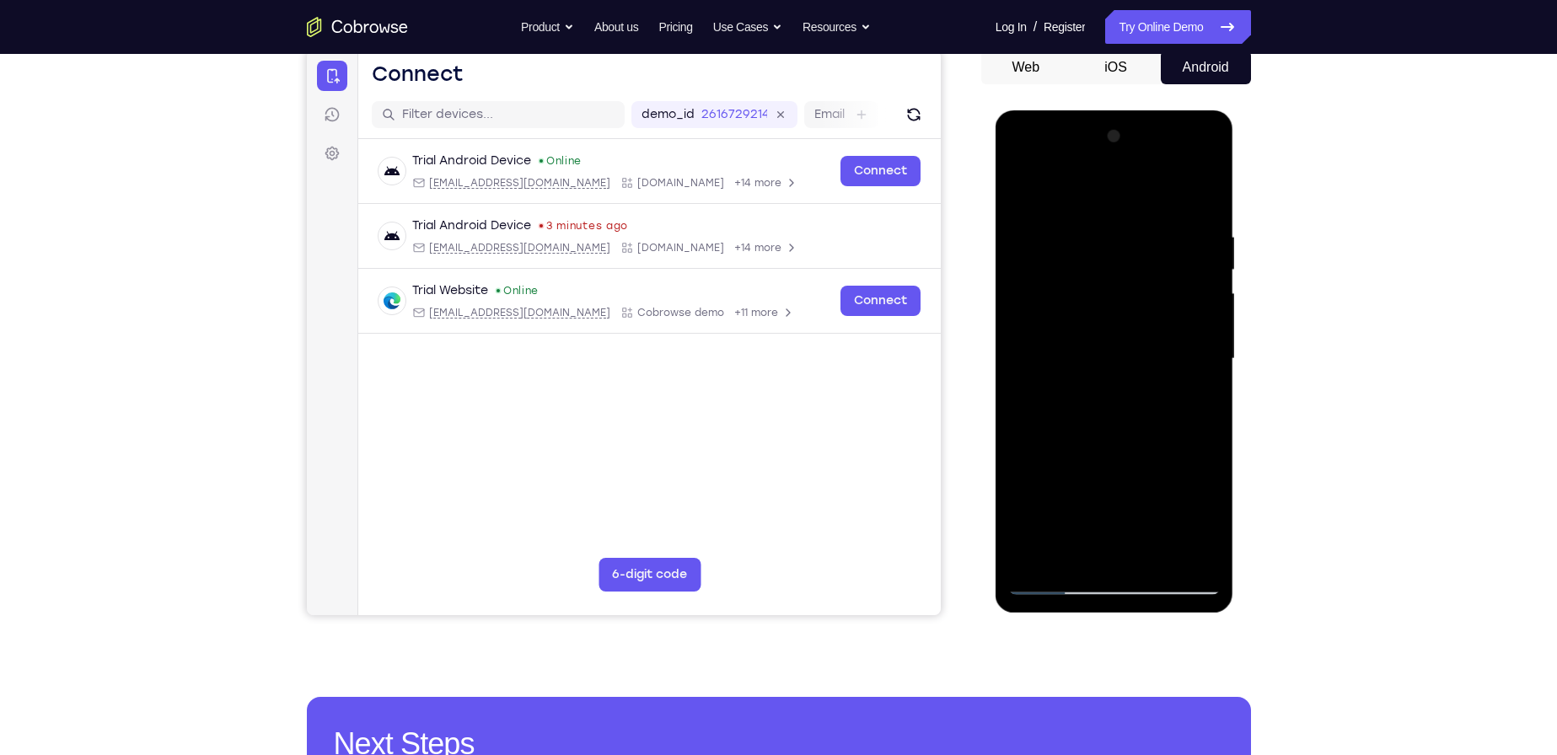
click at [1126, 281] on div at bounding box center [1114, 359] width 212 height 472
drag, startPoint x: 1094, startPoint y: 422, endPoint x: 1154, endPoint y: 224, distance: 206.2
click at [1154, 224] on div at bounding box center [1114, 359] width 212 height 472
drag, startPoint x: 1142, startPoint y: 479, endPoint x: 1133, endPoint y: 254, distance: 225.3
click at [1133, 254] on div at bounding box center [1114, 359] width 212 height 472
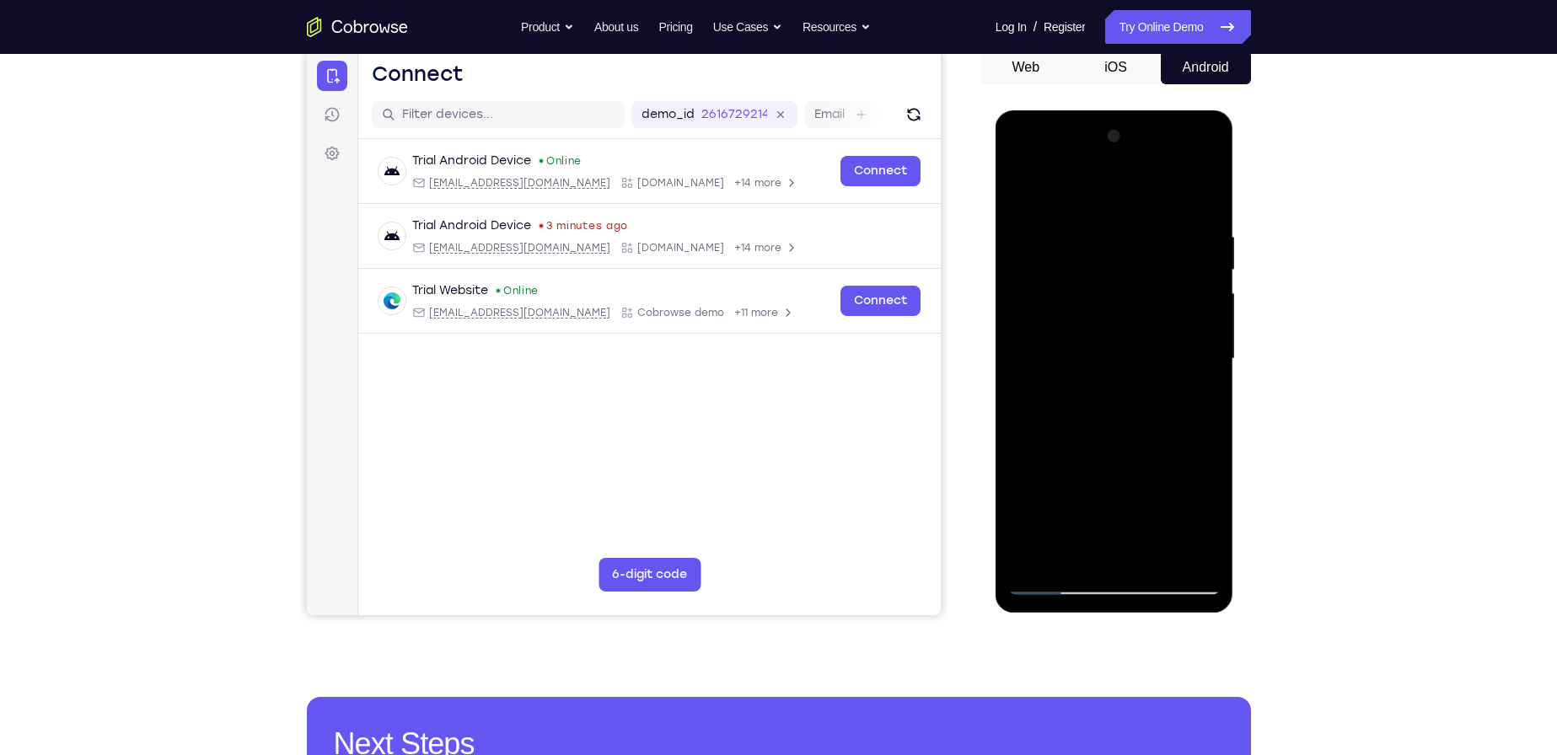
click at [1154, 564] on div at bounding box center [1114, 359] width 212 height 472
click at [1112, 209] on div at bounding box center [1114, 359] width 212 height 472
click at [1043, 207] on div at bounding box center [1114, 359] width 212 height 472
drag, startPoint x: 1155, startPoint y: 456, endPoint x: 1160, endPoint y: 248, distance: 208.3
click at [1160, 248] on div at bounding box center [1114, 359] width 212 height 472
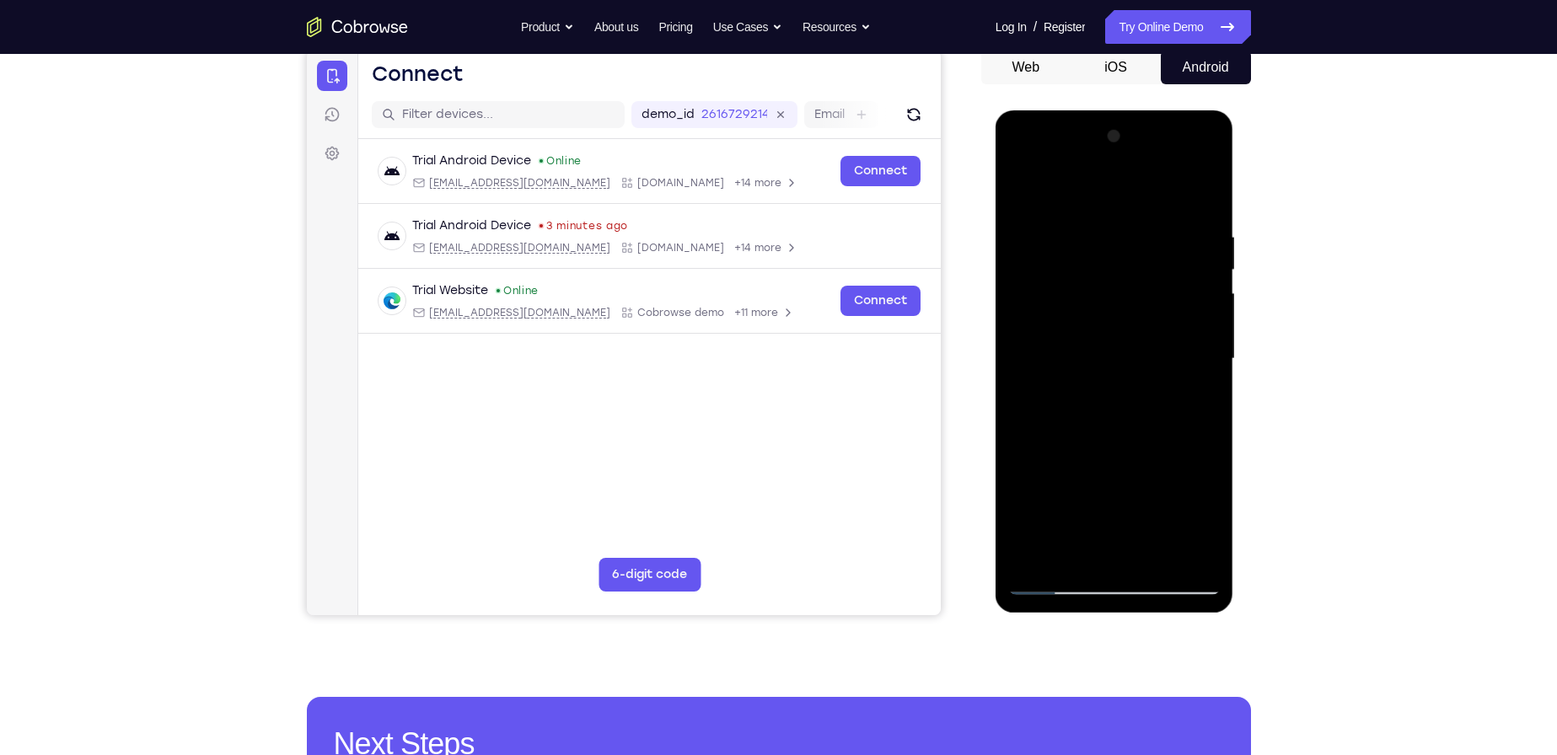
click at [1114, 212] on div at bounding box center [1114, 359] width 212 height 472
click at [1126, 443] on div at bounding box center [1114, 359] width 212 height 472
drag, startPoint x: 1057, startPoint y: 320, endPoint x: 1095, endPoint y: 508, distance: 191.0
click at [1094, 508] on div at bounding box center [1114, 359] width 212 height 472
drag, startPoint x: 1072, startPoint y: 223, endPoint x: 1100, endPoint y: 525, distance: 304.0
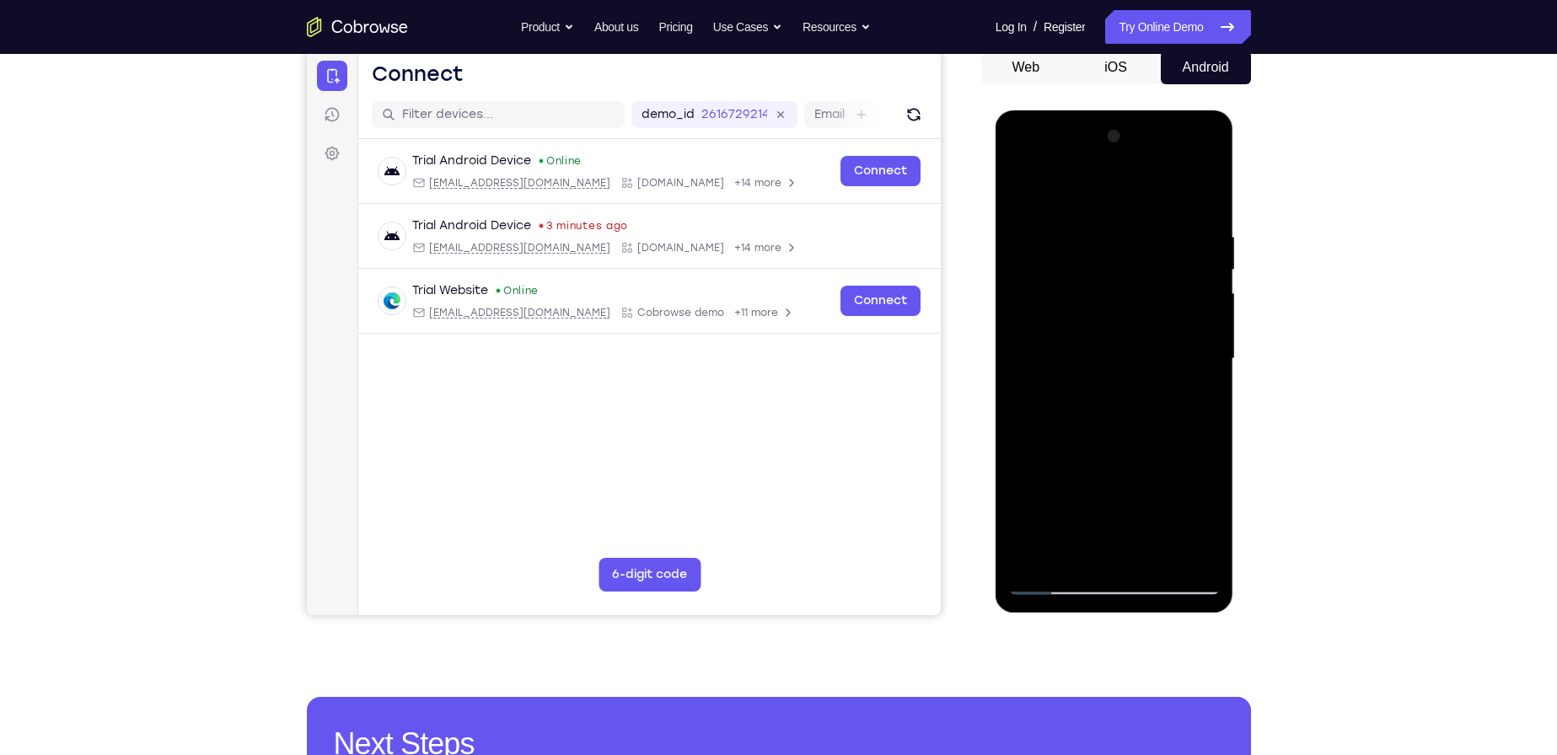
click at [1100, 524] on div at bounding box center [1114, 359] width 212 height 472
drag, startPoint x: 1051, startPoint y: 204, endPoint x: 1110, endPoint y: 498, distance: 300.3
click at [1110, 498] on div at bounding box center [1114, 359] width 212 height 472
drag, startPoint x: 1096, startPoint y: 283, endPoint x: 1133, endPoint y: 490, distance: 209.9
click at [1133, 490] on div at bounding box center [1114, 359] width 212 height 472
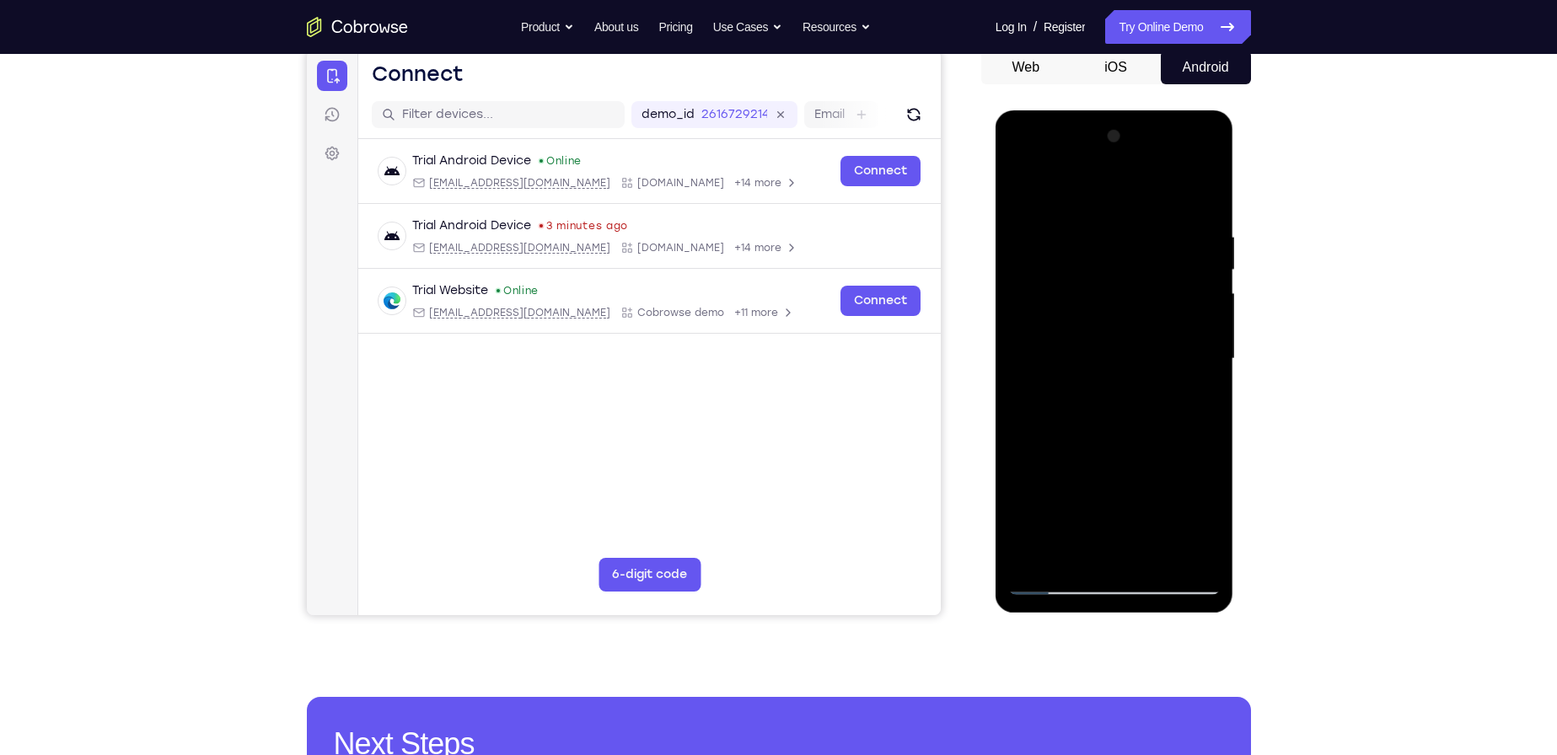
drag, startPoint x: 1076, startPoint y: 287, endPoint x: 1126, endPoint y: 540, distance: 258.6
click at [1126, 540] on div at bounding box center [1114, 359] width 212 height 472
click at [1143, 361] on div at bounding box center [1114, 359] width 212 height 472
click at [1083, 507] on div at bounding box center [1114, 359] width 212 height 472
click at [1028, 417] on div at bounding box center [1114, 359] width 212 height 472
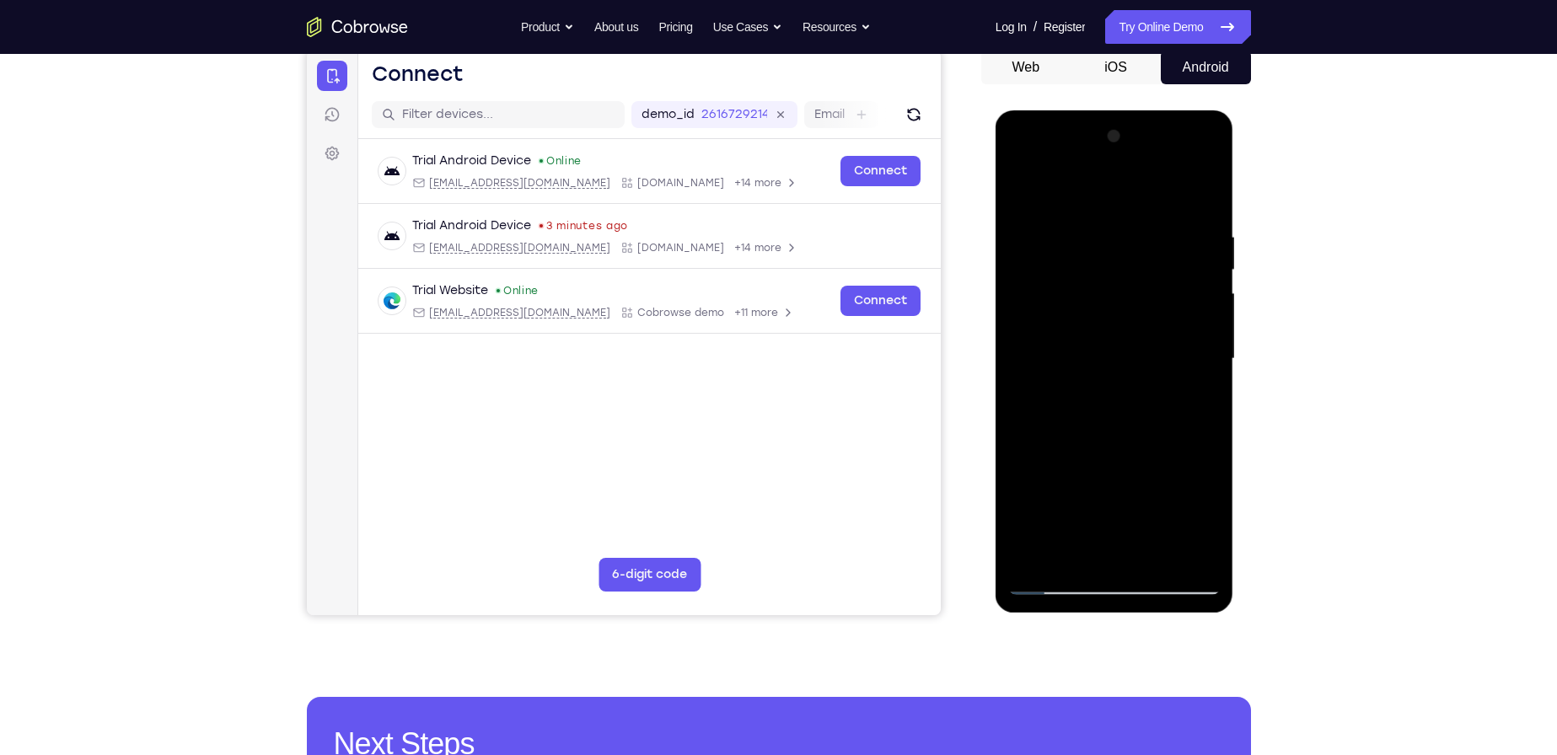
click at [1036, 392] on div at bounding box center [1114, 359] width 212 height 472
click at [1105, 359] on div at bounding box center [1114, 359] width 212 height 472
drag, startPoint x: 1099, startPoint y: 452, endPoint x: 1102, endPoint y: 246, distance: 205.7
click at [1102, 246] on div at bounding box center [1114, 359] width 212 height 472
click at [1201, 433] on div at bounding box center [1114, 359] width 212 height 472
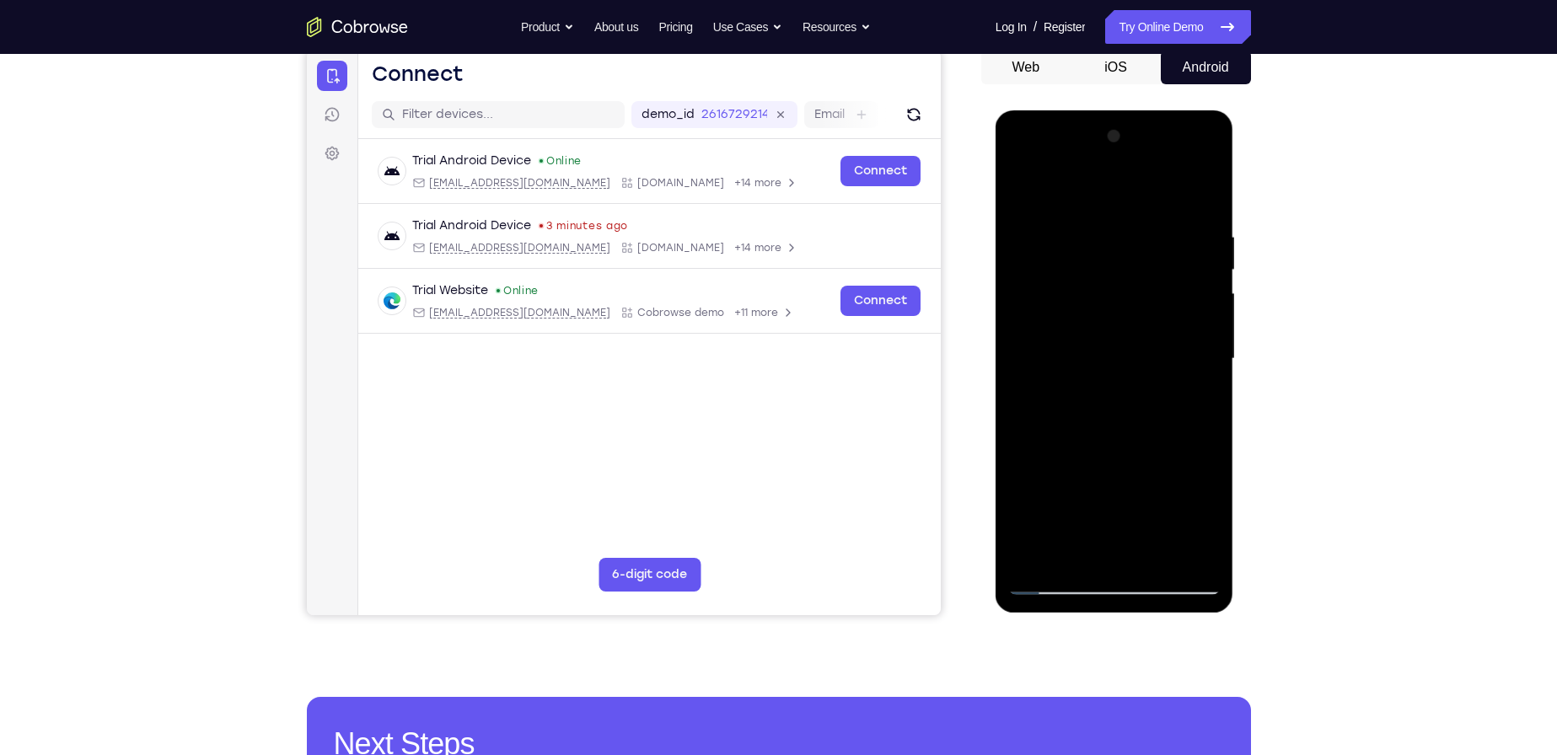
click at [1159, 434] on div at bounding box center [1114, 359] width 212 height 472
click at [1134, 416] on div at bounding box center [1114, 359] width 212 height 472
click at [1110, 356] on div at bounding box center [1114, 359] width 212 height 472
click at [1143, 347] on div at bounding box center [1114, 359] width 212 height 472
drag, startPoint x: 1016, startPoint y: 553, endPoint x: 1042, endPoint y: 531, distance: 34.1
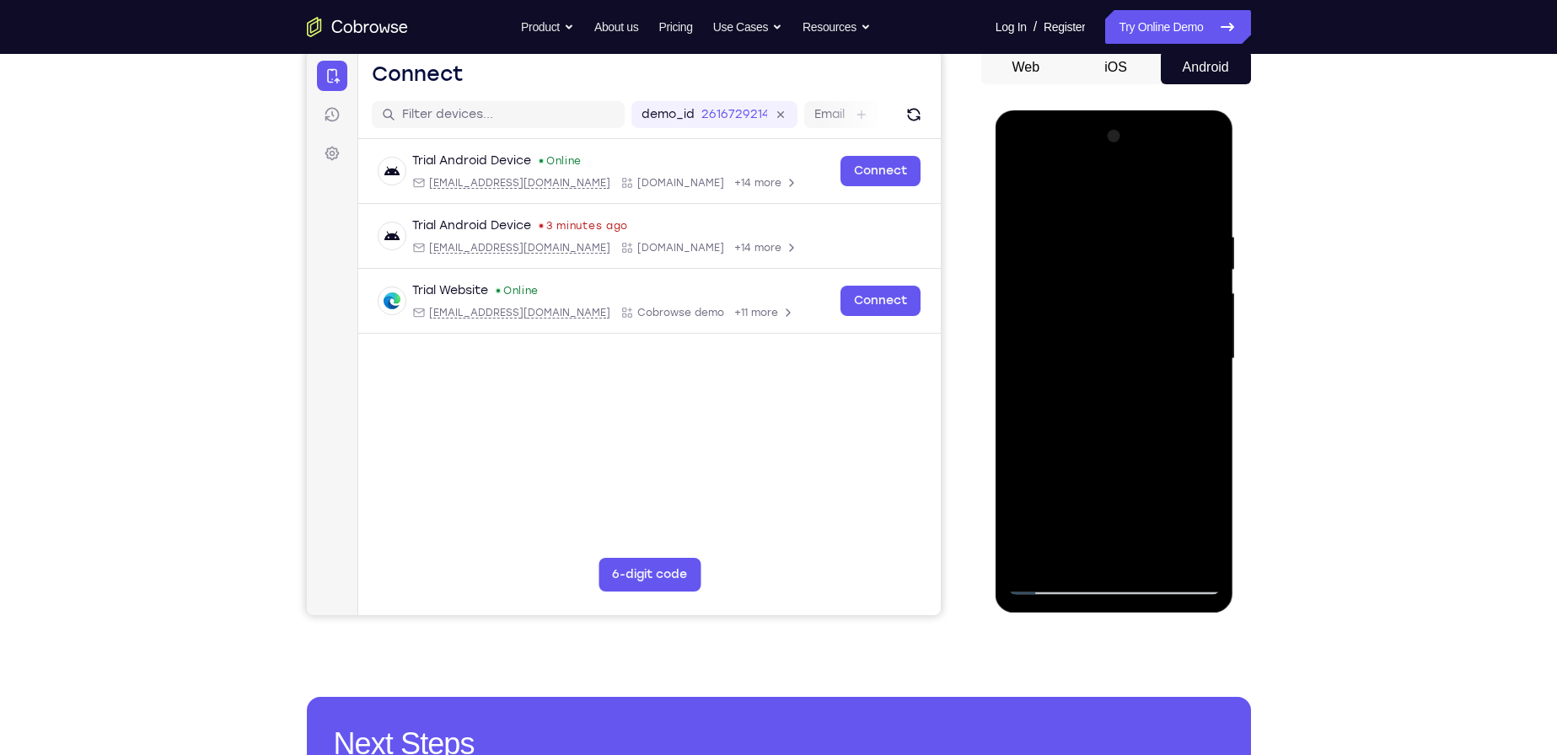
click at [1022, 549] on div at bounding box center [1114, 359] width 212 height 472
click at [1092, 263] on div at bounding box center [1114, 359] width 212 height 472
click at [1063, 321] on div at bounding box center [1114, 359] width 212 height 472
click at [1105, 352] on div at bounding box center [1114, 359] width 212 height 472
click at [1110, 343] on div at bounding box center [1114, 359] width 212 height 472
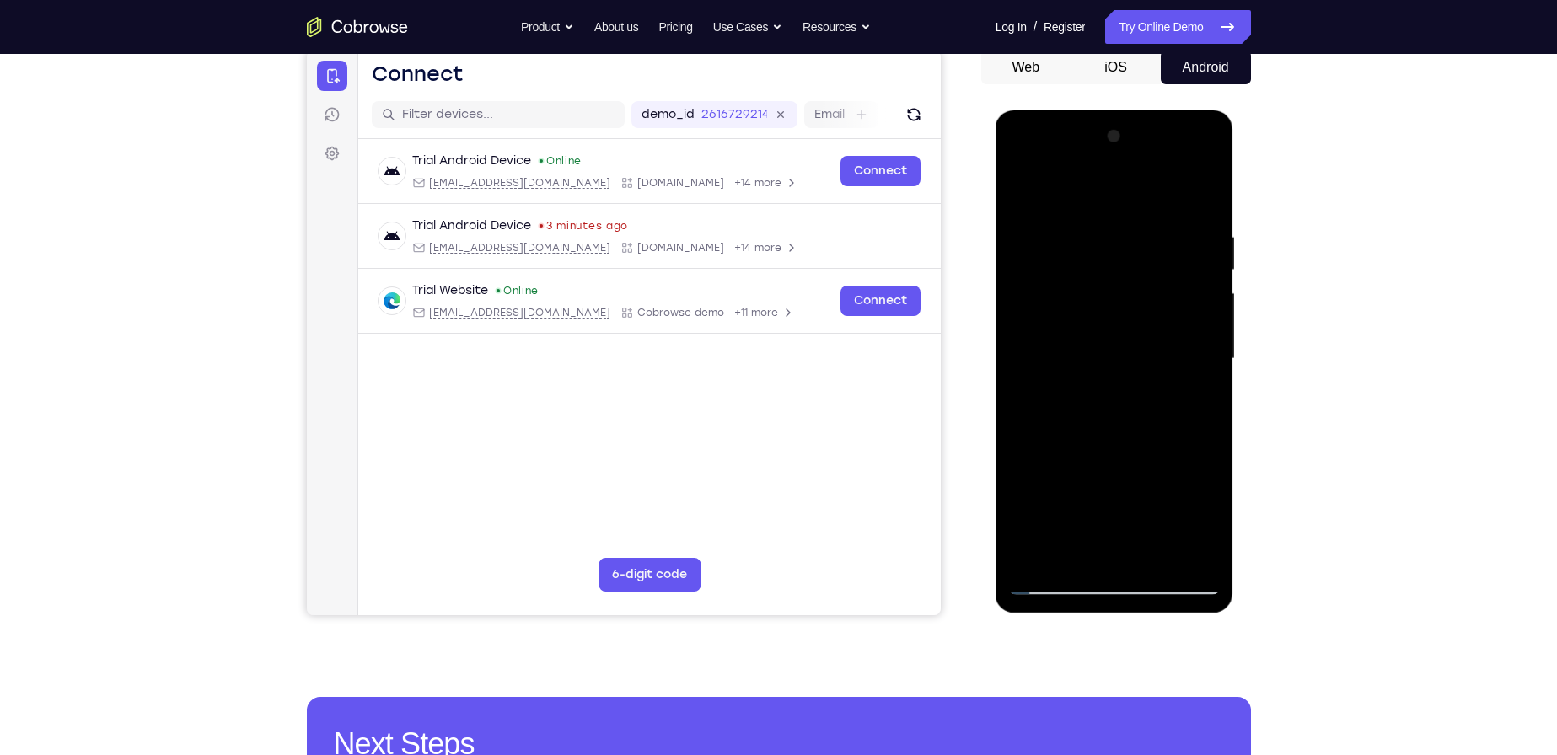
click at [1071, 207] on div at bounding box center [1114, 359] width 212 height 472
click at [1056, 351] on div at bounding box center [1114, 359] width 212 height 472
click at [1055, 317] on div at bounding box center [1114, 359] width 212 height 472
click at [1073, 352] on div at bounding box center [1114, 359] width 212 height 472
click at [1085, 317] on div at bounding box center [1114, 359] width 212 height 472
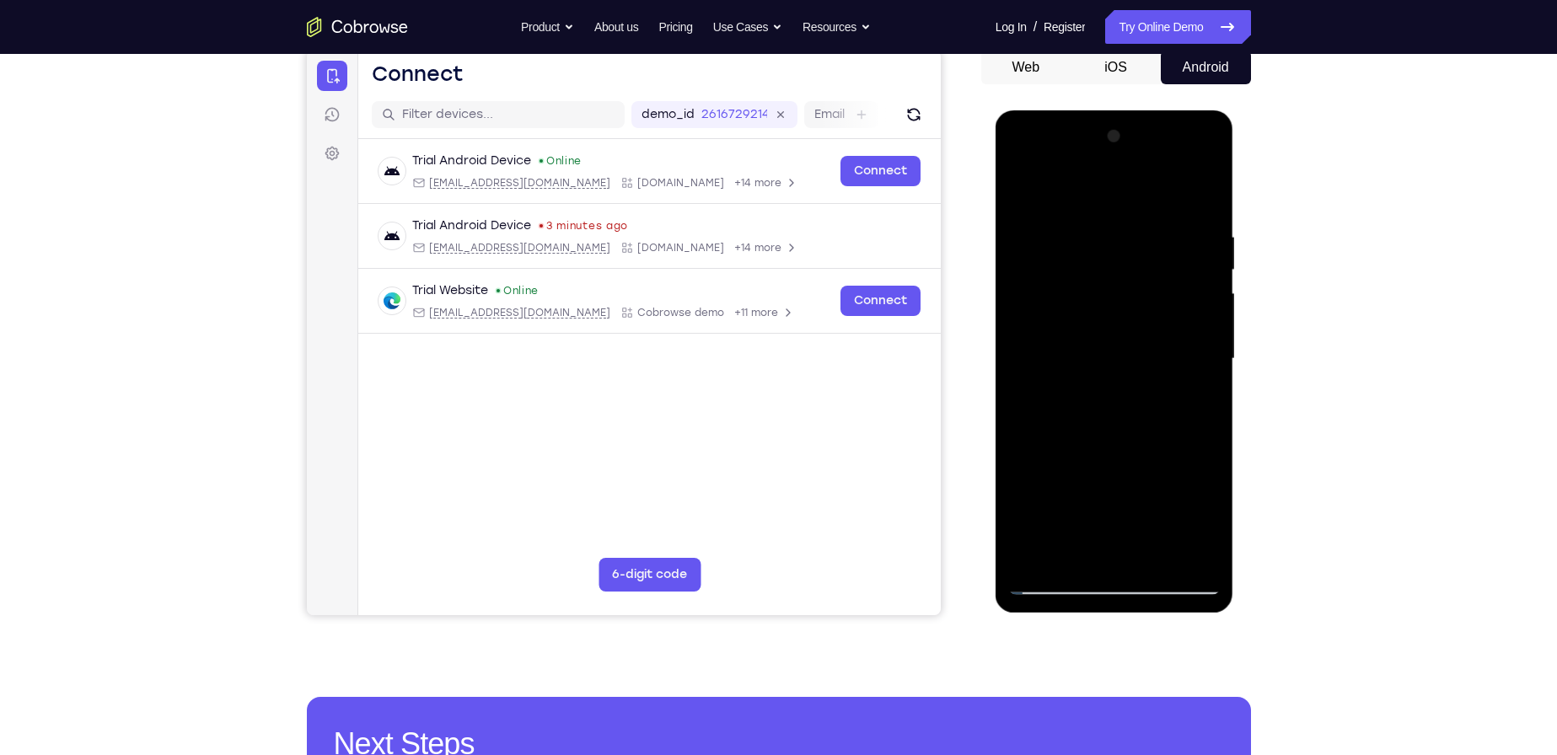
click at [1054, 585] on div at bounding box center [1114, 359] width 212 height 472
drag, startPoint x: 1064, startPoint y: 426, endPoint x: 1051, endPoint y: 304, distance: 122.9
click at [1051, 304] on div at bounding box center [1114, 359] width 212 height 472
click at [1137, 489] on div at bounding box center [1114, 359] width 212 height 472
click at [1052, 522] on div at bounding box center [1114, 359] width 212 height 472
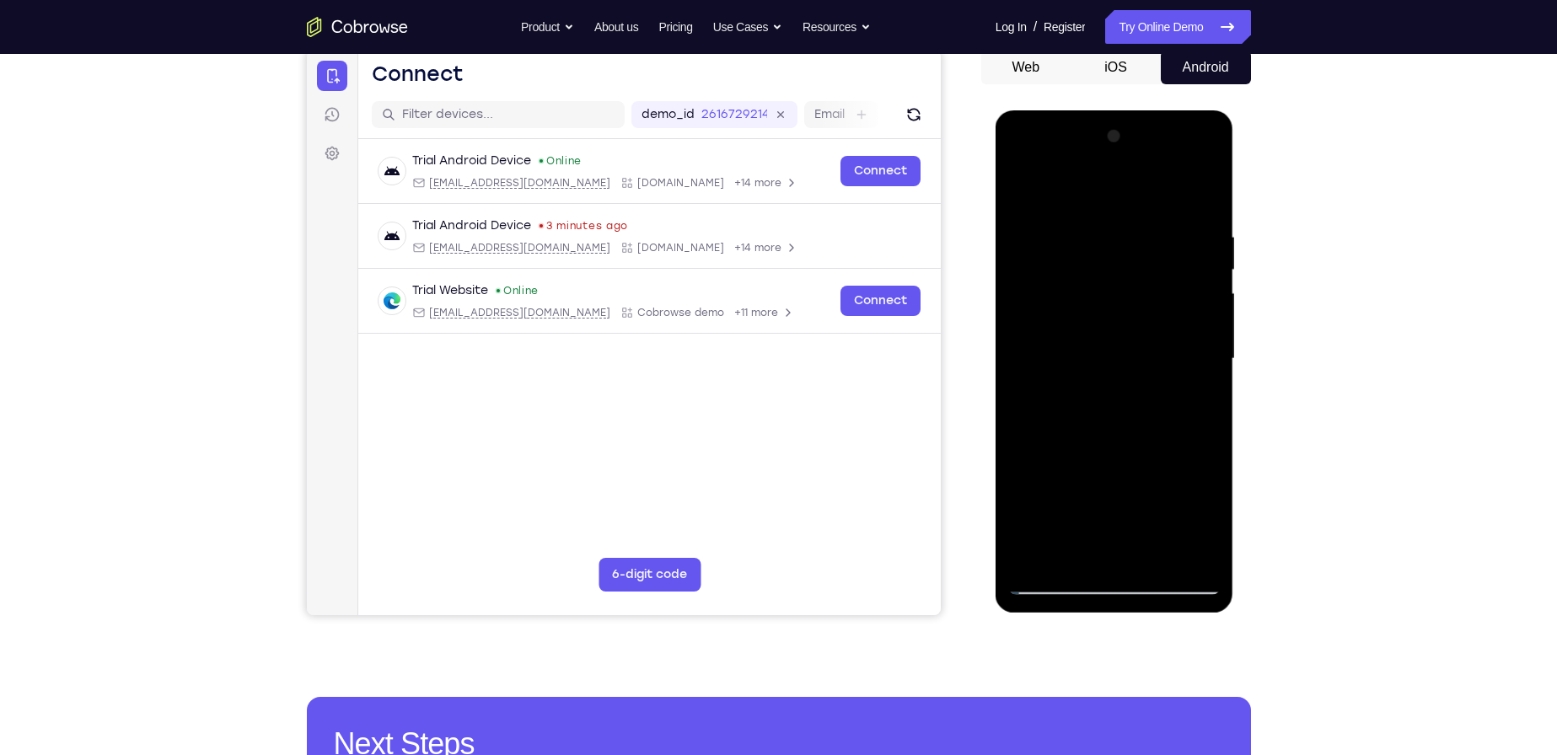
click at [1024, 384] on div at bounding box center [1114, 359] width 212 height 472
click at [1040, 357] on div at bounding box center [1114, 359] width 212 height 472
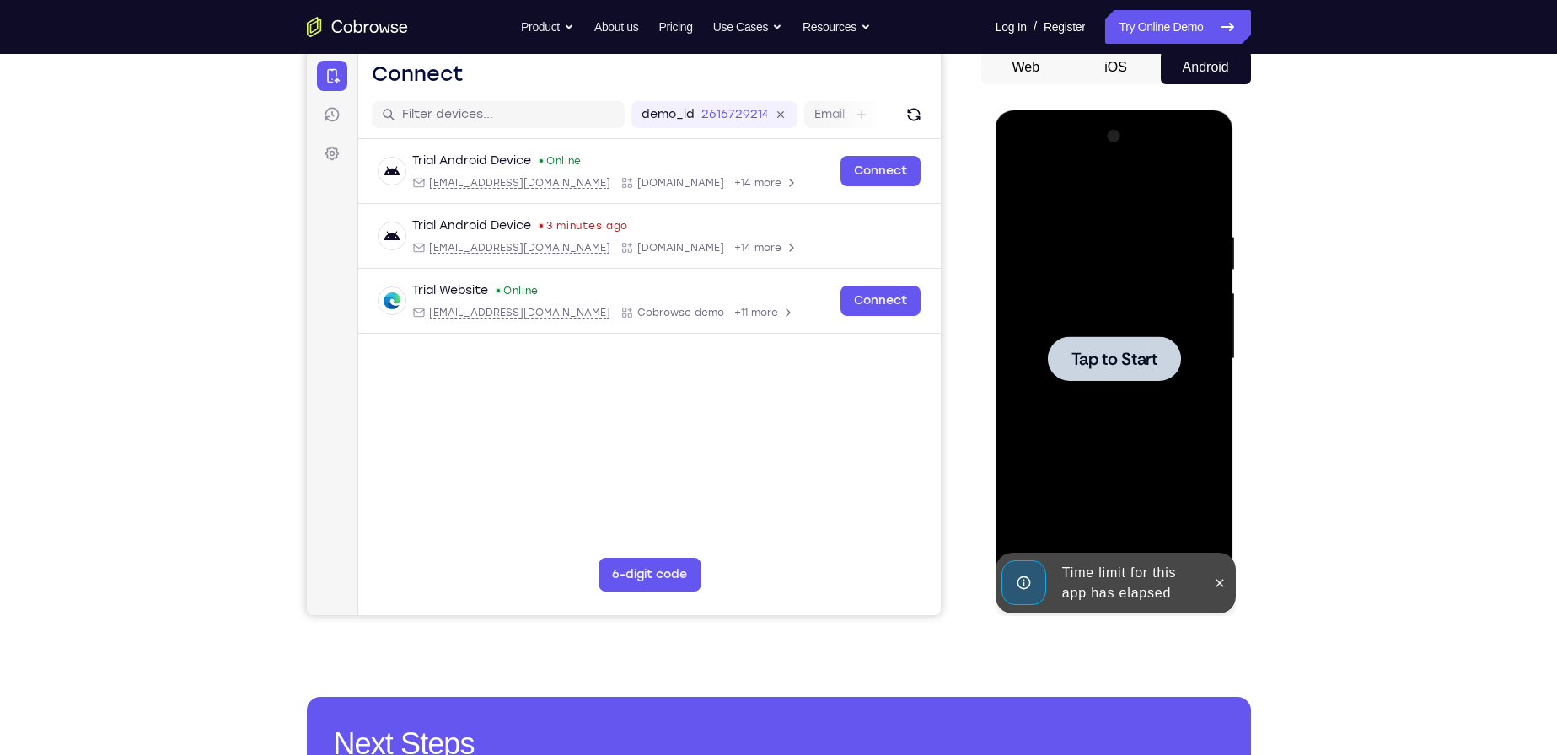
click at [1099, 357] on span "Tap to Start" at bounding box center [1115, 359] width 86 height 17
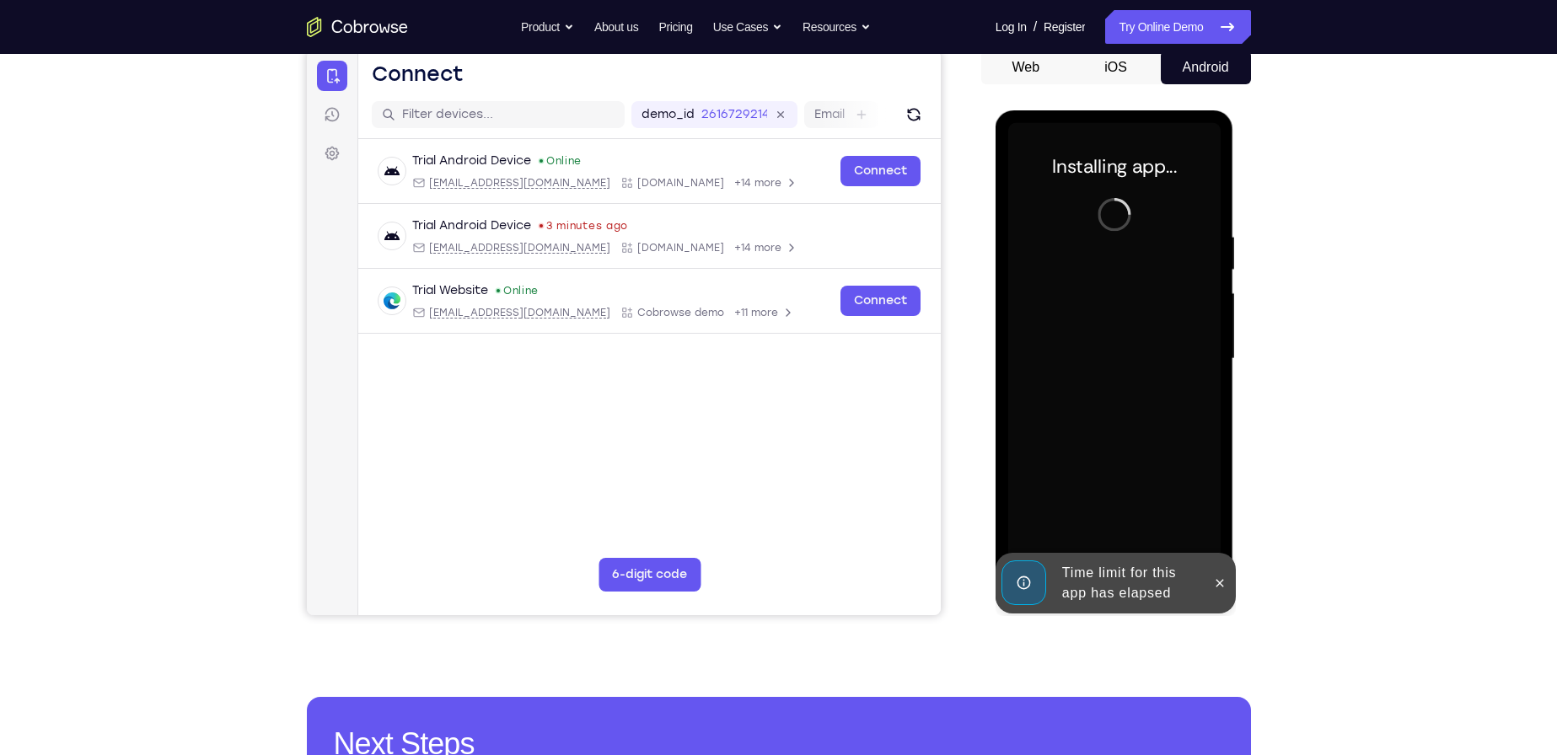
click at [1232, 591] on div at bounding box center [1220, 583] width 27 height 61
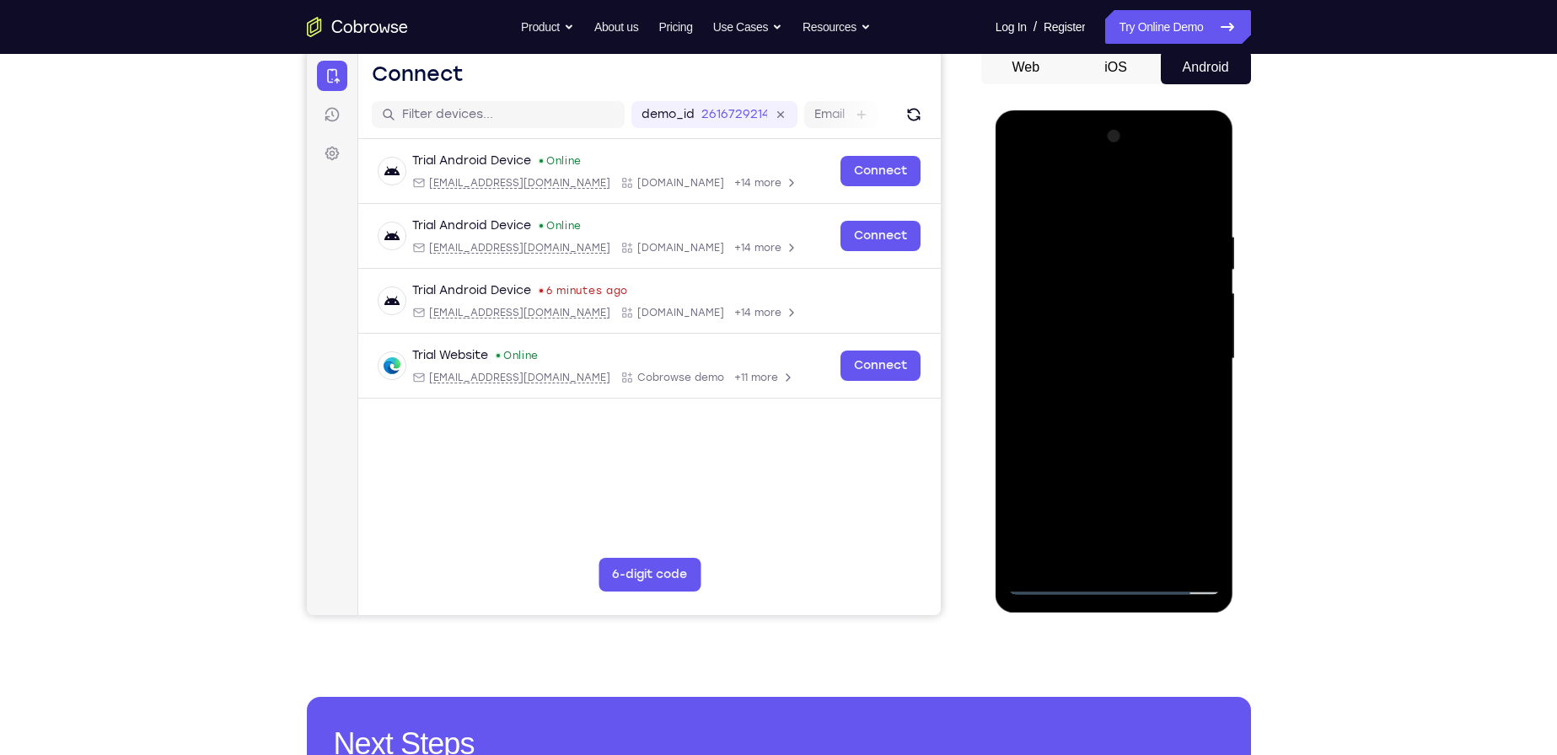
click at [1121, 574] on div at bounding box center [1114, 359] width 212 height 472
click at [1101, 580] on div at bounding box center [1114, 359] width 212 height 472
click at [1195, 515] on div at bounding box center [1114, 359] width 212 height 472
click at [1076, 194] on div at bounding box center [1114, 359] width 212 height 472
click at [1147, 196] on div at bounding box center [1114, 359] width 212 height 472
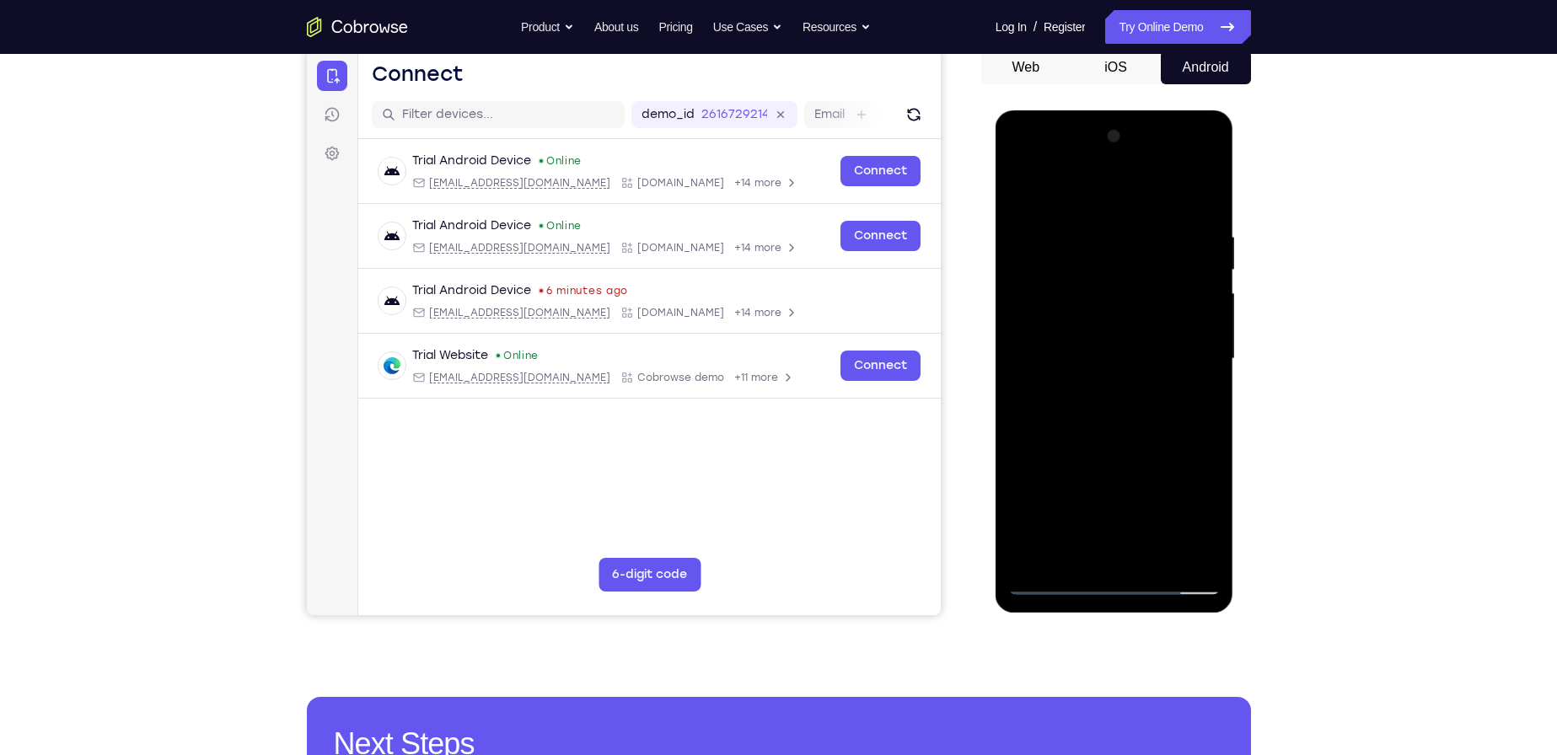
click at [1192, 350] on div at bounding box center [1114, 359] width 212 height 472
click at [1094, 390] on div at bounding box center [1114, 359] width 212 height 472
click at [1134, 339] on div at bounding box center [1114, 359] width 212 height 472
click at [1149, 325] on div at bounding box center [1114, 359] width 212 height 472
click at [1110, 355] on div at bounding box center [1114, 359] width 212 height 472
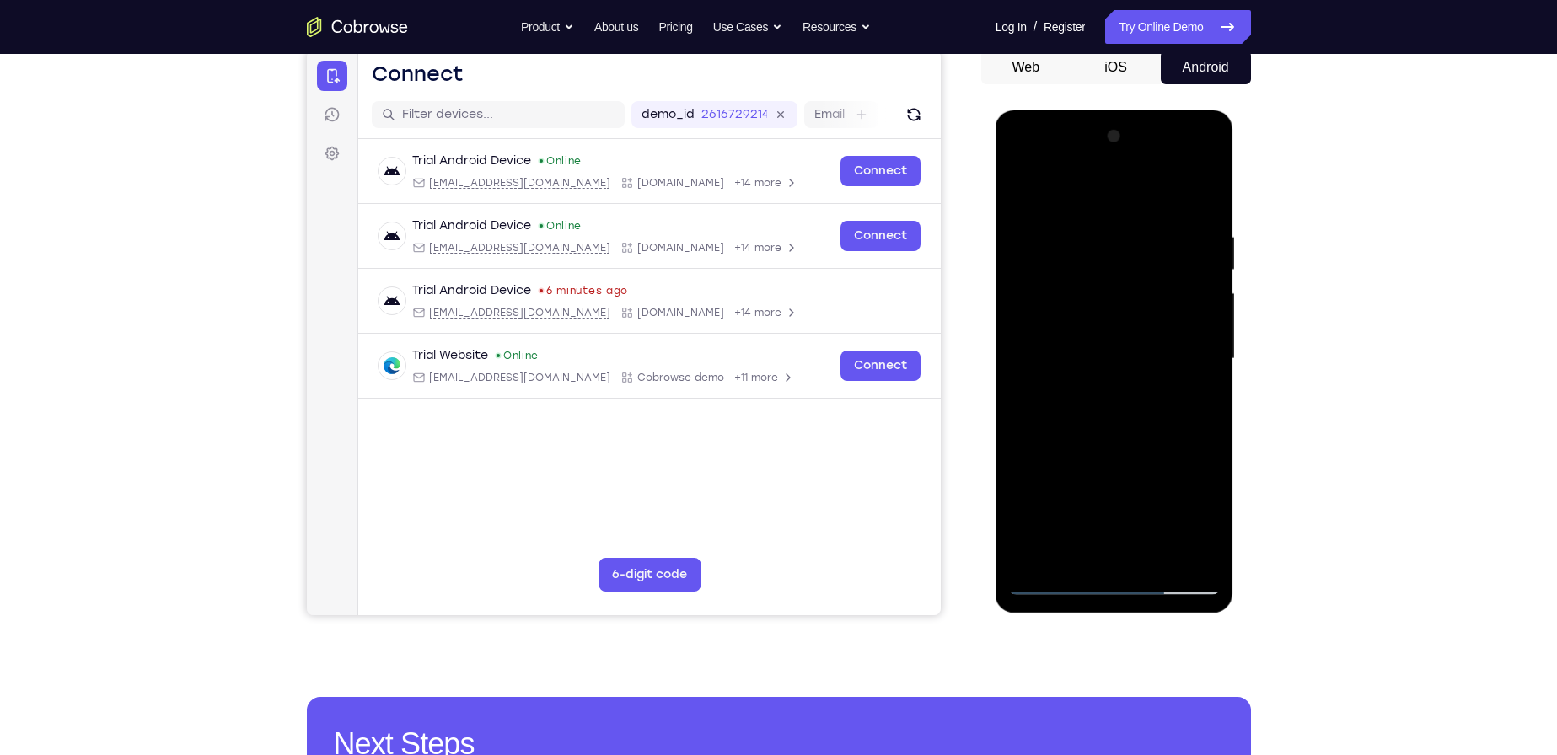
click at [1137, 407] on div at bounding box center [1114, 359] width 212 height 472
click at [1115, 409] on div at bounding box center [1114, 359] width 212 height 472
click at [1115, 410] on div at bounding box center [1114, 359] width 212 height 472
click at [1206, 205] on div at bounding box center [1114, 359] width 212 height 472
click at [1050, 277] on div at bounding box center [1114, 359] width 212 height 472
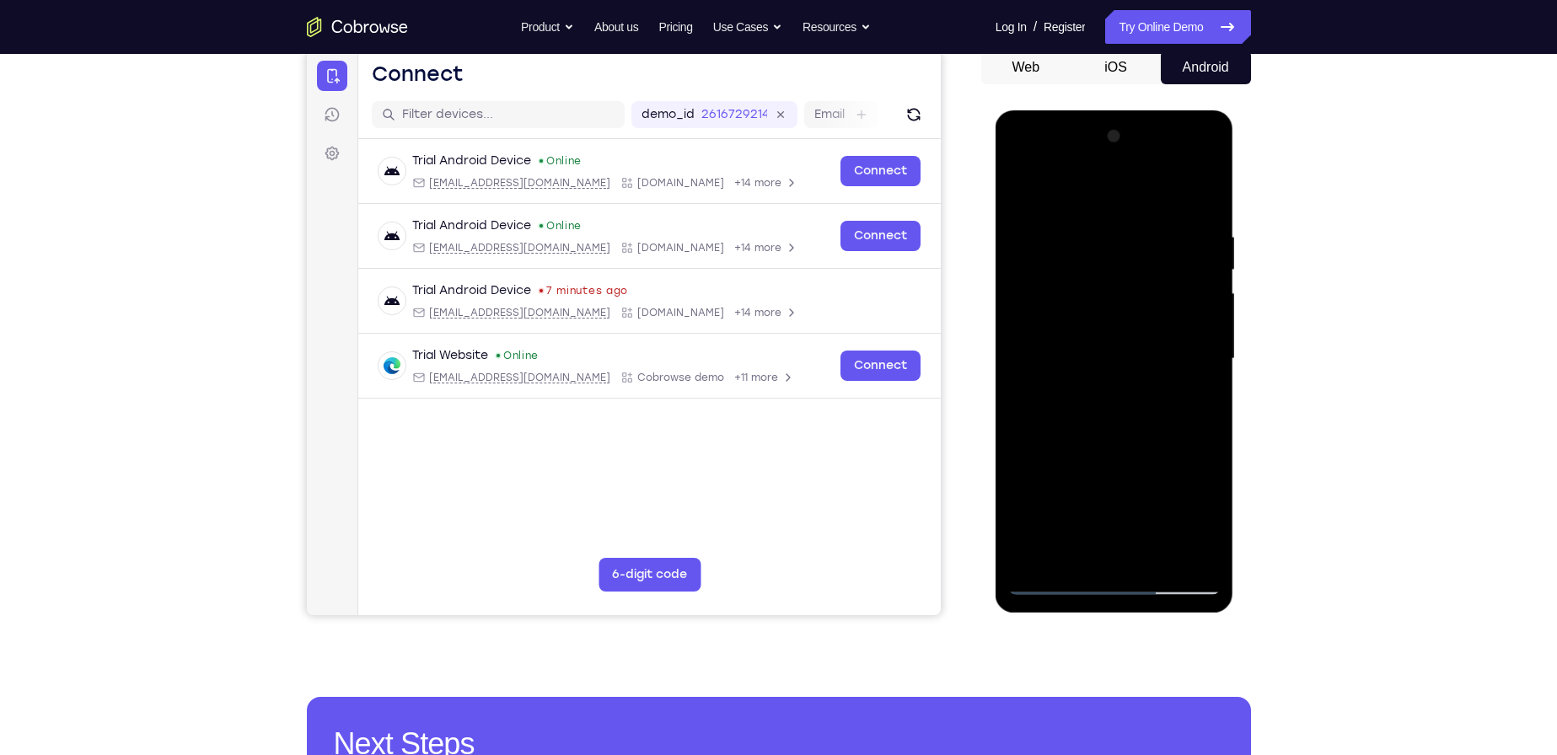
click at [1195, 388] on div at bounding box center [1114, 359] width 212 height 472
click at [1024, 188] on div at bounding box center [1114, 359] width 212 height 472
click at [1106, 243] on div at bounding box center [1114, 359] width 212 height 472
drag, startPoint x: 1034, startPoint y: 551, endPoint x: 1030, endPoint y: 524, distance: 27.2
click at [1035, 551] on div at bounding box center [1114, 359] width 212 height 472
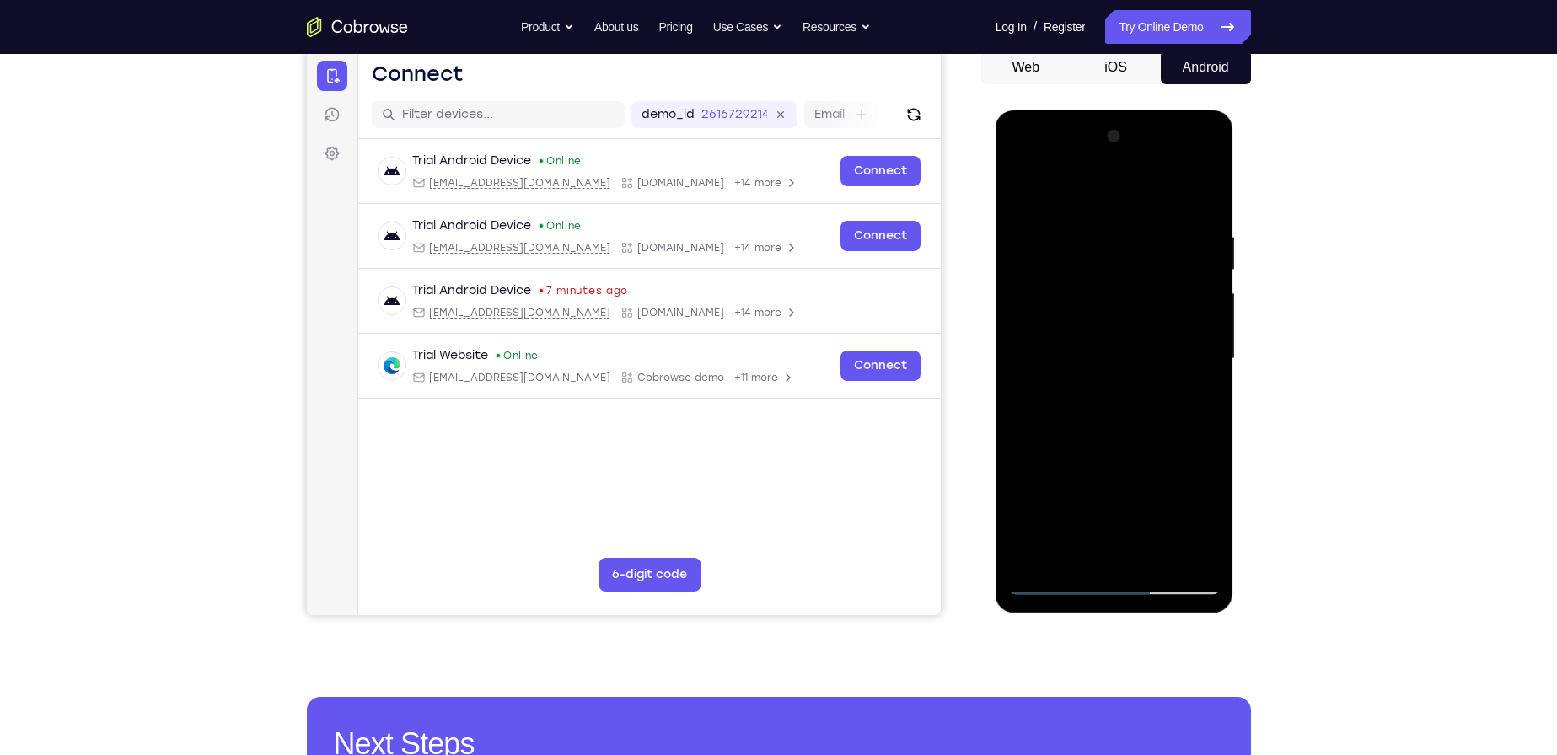
click at [1153, 560] on div at bounding box center [1114, 359] width 212 height 472
click at [1117, 444] on div at bounding box center [1114, 359] width 212 height 472
click at [1106, 211] on div at bounding box center [1114, 359] width 212 height 472
drag, startPoint x: 1086, startPoint y: 449, endPoint x: 1096, endPoint y: 295, distance: 154.6
click at [1096, 295] on div at bounding box center [1114, 359] width 212 height 472
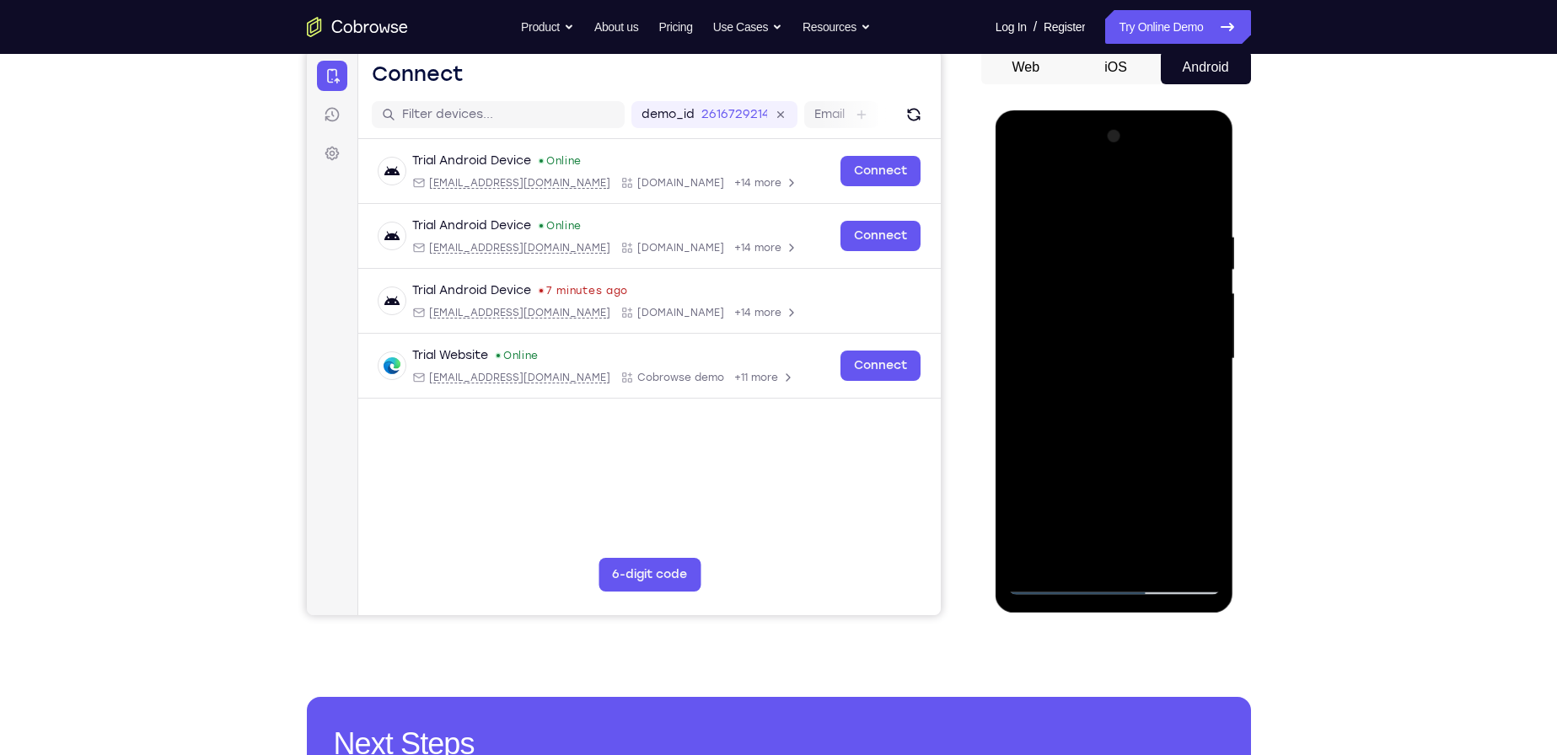
drag, startPoint x: 1098, startPoint y: 502, endPoint x: 1099, endPoint y: 379, distance: 122.3
click at [1099, 379] on div at bounding box center [1114, 359] width 212 height 472
click at [1093, 427] on div at bounding box center [1114, 359] width 212 height 472
click at [1159, 277] on div at bounding box center [1114, 359] width 212 height 472
click at [1136, 539] on div at bounding box center [1114, 359] width 212 height 472
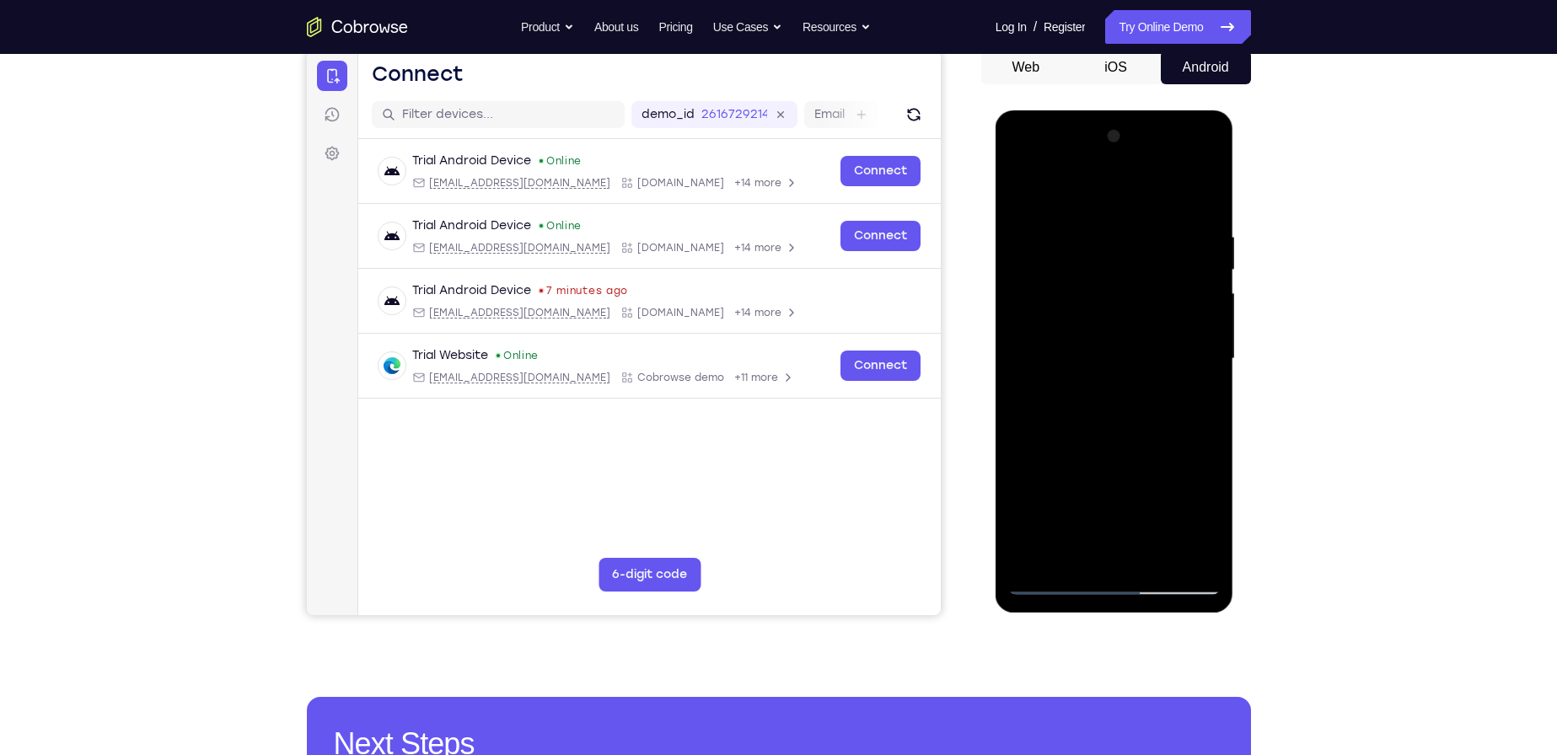
click at [1026, 388] on div at bounding box center [1114, 359] width 212 height 472
click at [1041, 367] on div at bounding box center [1114, 359] width 212 height 472
click at [1138, 356] on div at bounding box center [1114, 359] width 212 height 472
click at [1105, 385] on div at bounding box center [1114, 359] width 212 height 472
click at [1084, 513] on div at bounding box center [1114, 359] width 212 height 472
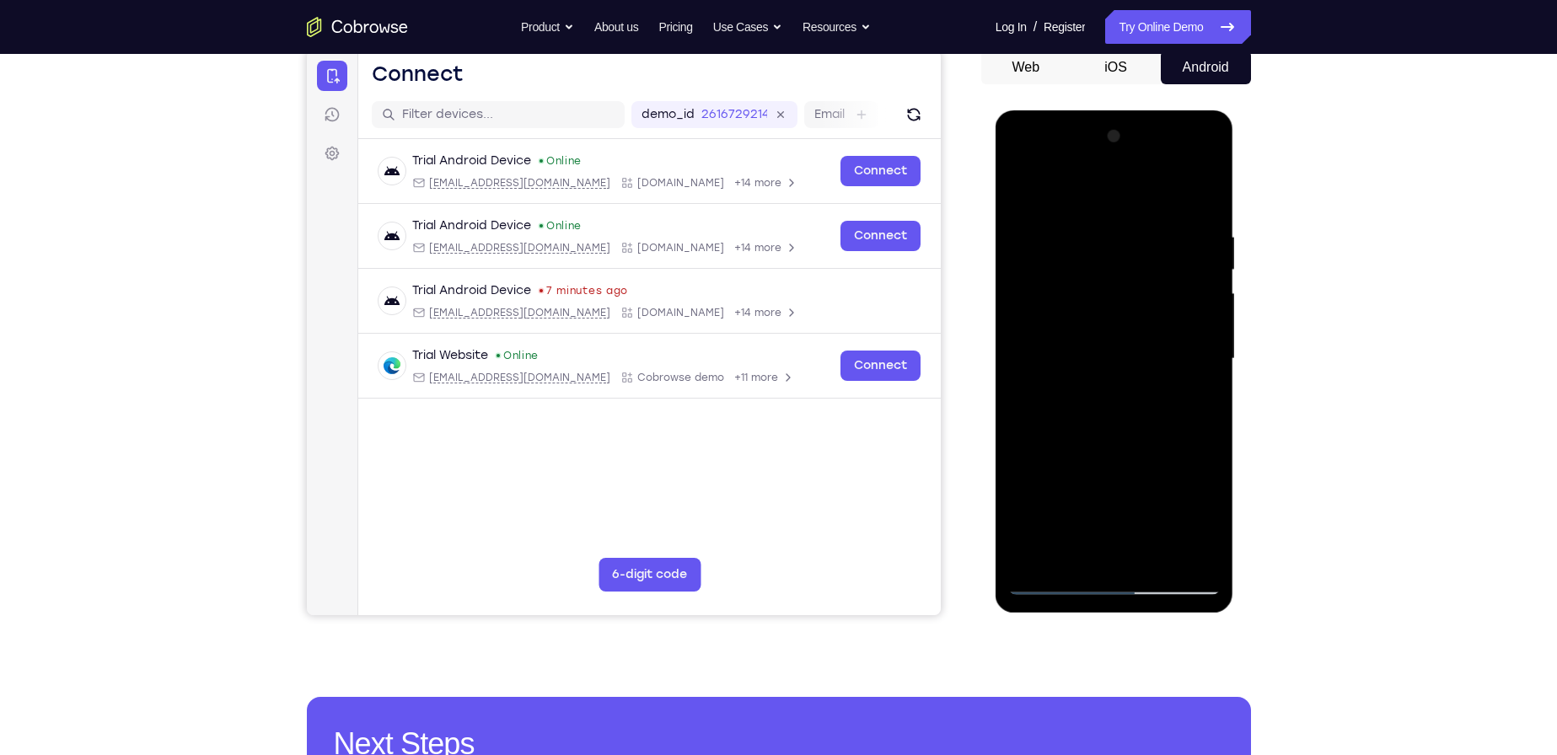
click at [1026, 375] on div at bounding box center [1114, 359] width 212 height 472
click at [1034, 353] on div at bounding box center [1114, 359] width 212 height 472
click at [1107, 355] on div at bounding box center [1114, 359] width 212 height 472
click at [1024, 190] on div at bounding box center [1114, 359] width 212 height 472
drag, startPoint x: 1130, startPoint y: 486, endPoint x: 1122, endPoint y: 418, distance: 67.9
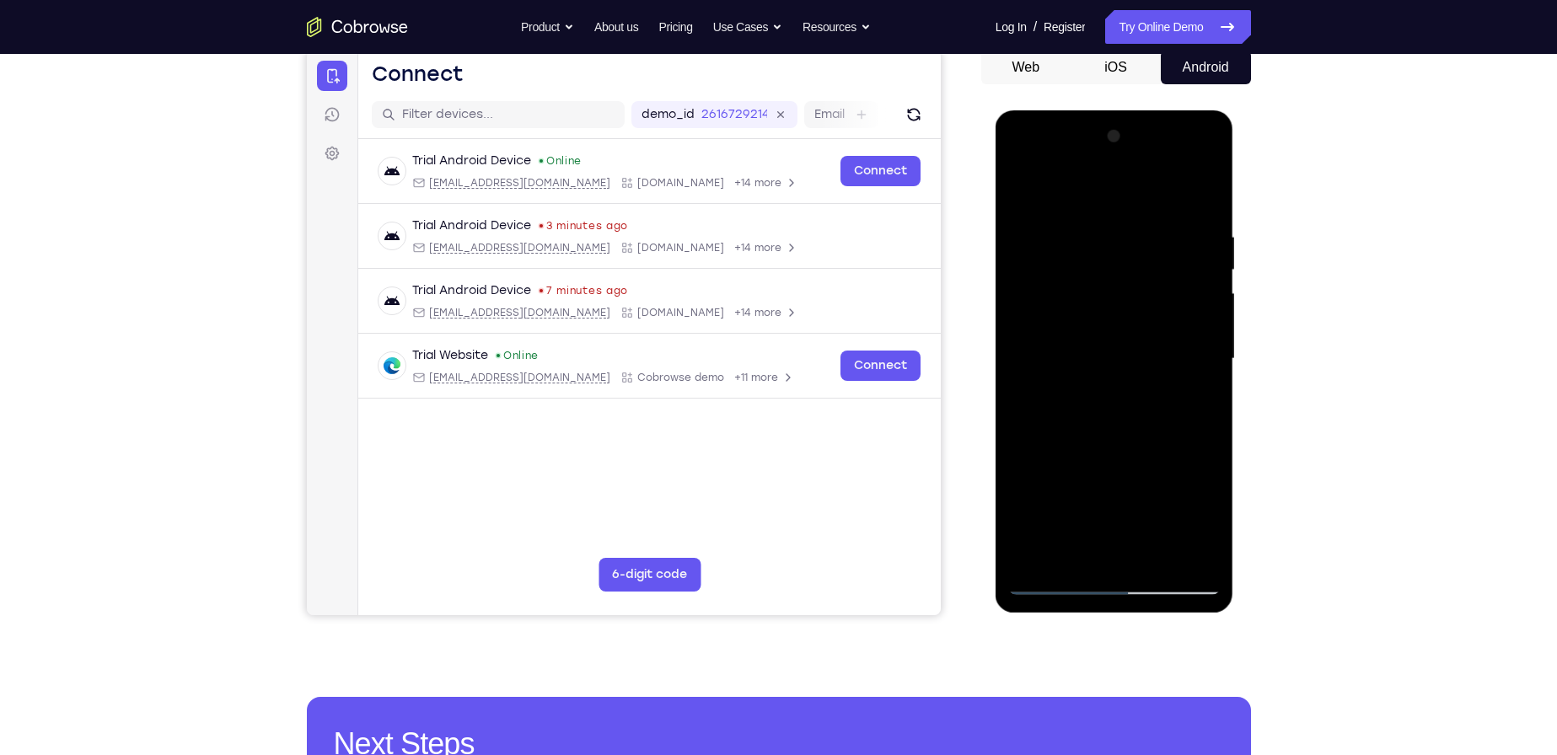
click at [1122, 418] on div at bounding box center [1114, 359] width 212 height 472
click at [1126, 508] on div at bounding box center [1114, 359] width 212 height 472
click at [1022, 193] on div at bounding box center [1114, 359] width 212 height 472
click at [1148, 535] on div at bounding box center [1114, 359] width 212 height 472
click at [1022, 317] on div at bounding box center [1114, 359] width 212 height 472
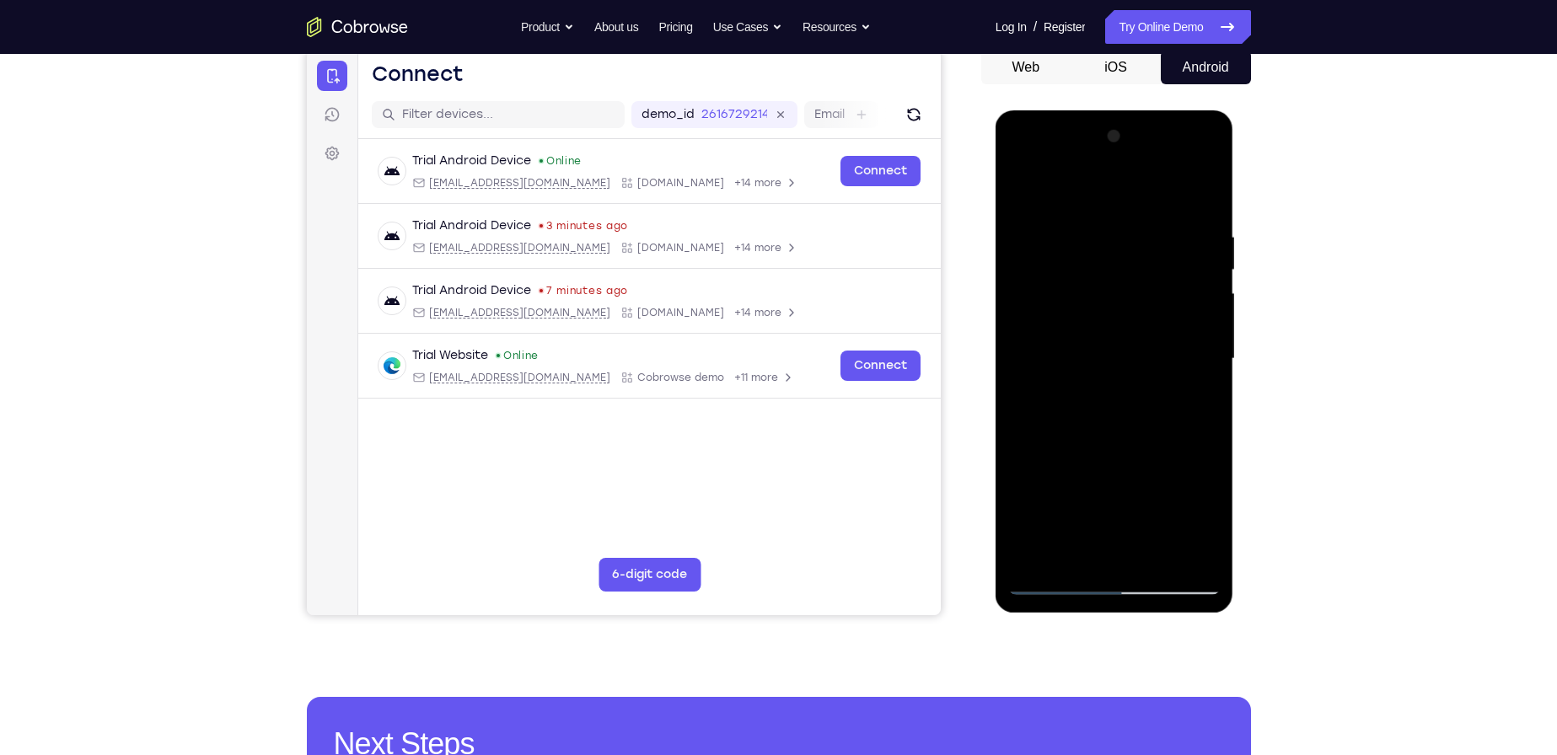
click at [1026, 305] on div at bounding box center [1114, 359] width 212 height 472
click at [1192, 357] on div at bounding box center [1114, 359] width 212 height 472
click at [1191, 357] on div at bounding box center [1114, 359] width 212 height 472
click at [1190, 358] on div at bounding box center [1114, 359] width 212 height 472
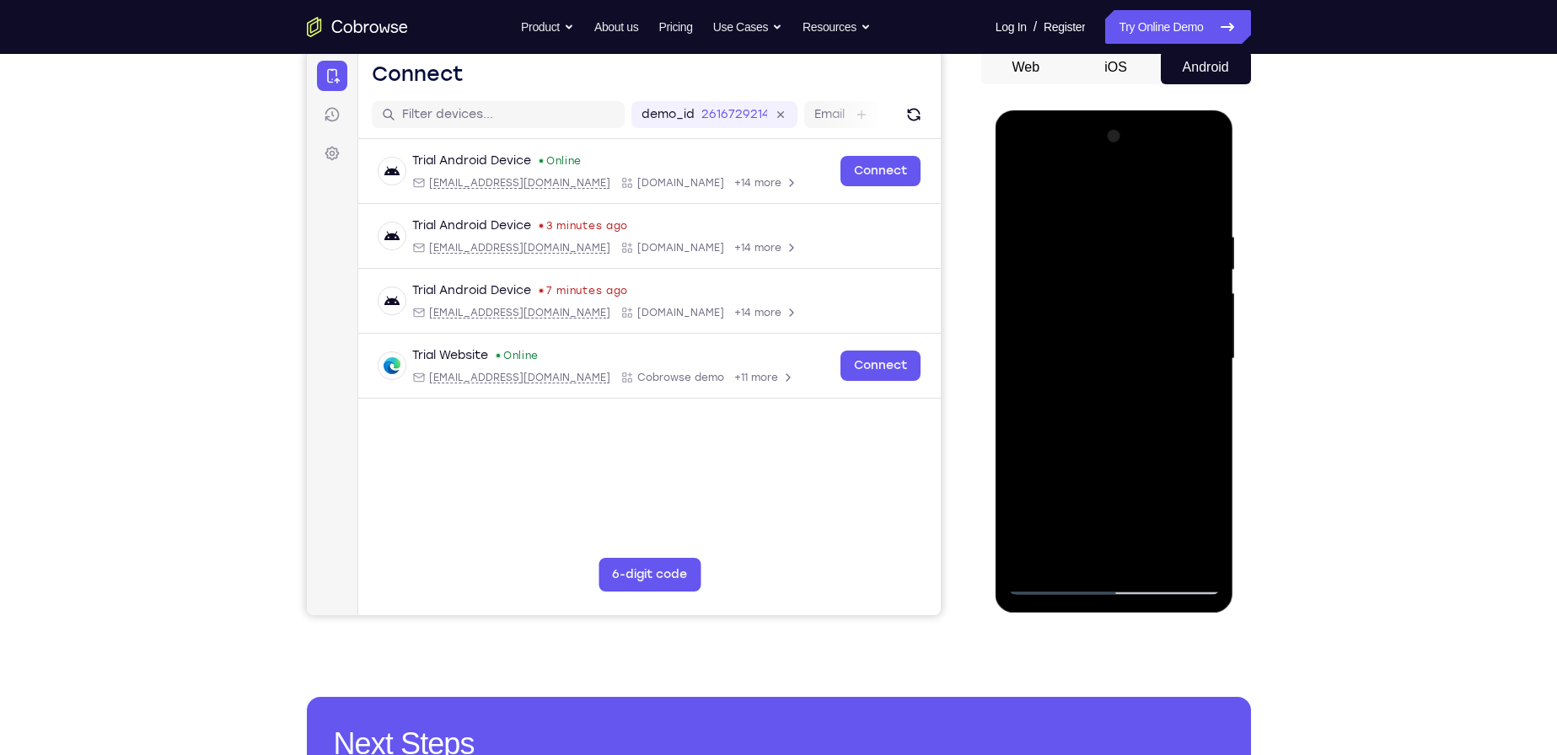
click at [1190, 358] on div at bounding box center [1114, 359] width 212 height 472
click at [1029, 234] on div at bounding box center [1114, 359] width 212 height 472
click at [1204, 304] on div at bounding box center [1114, 359] width 212 height 472
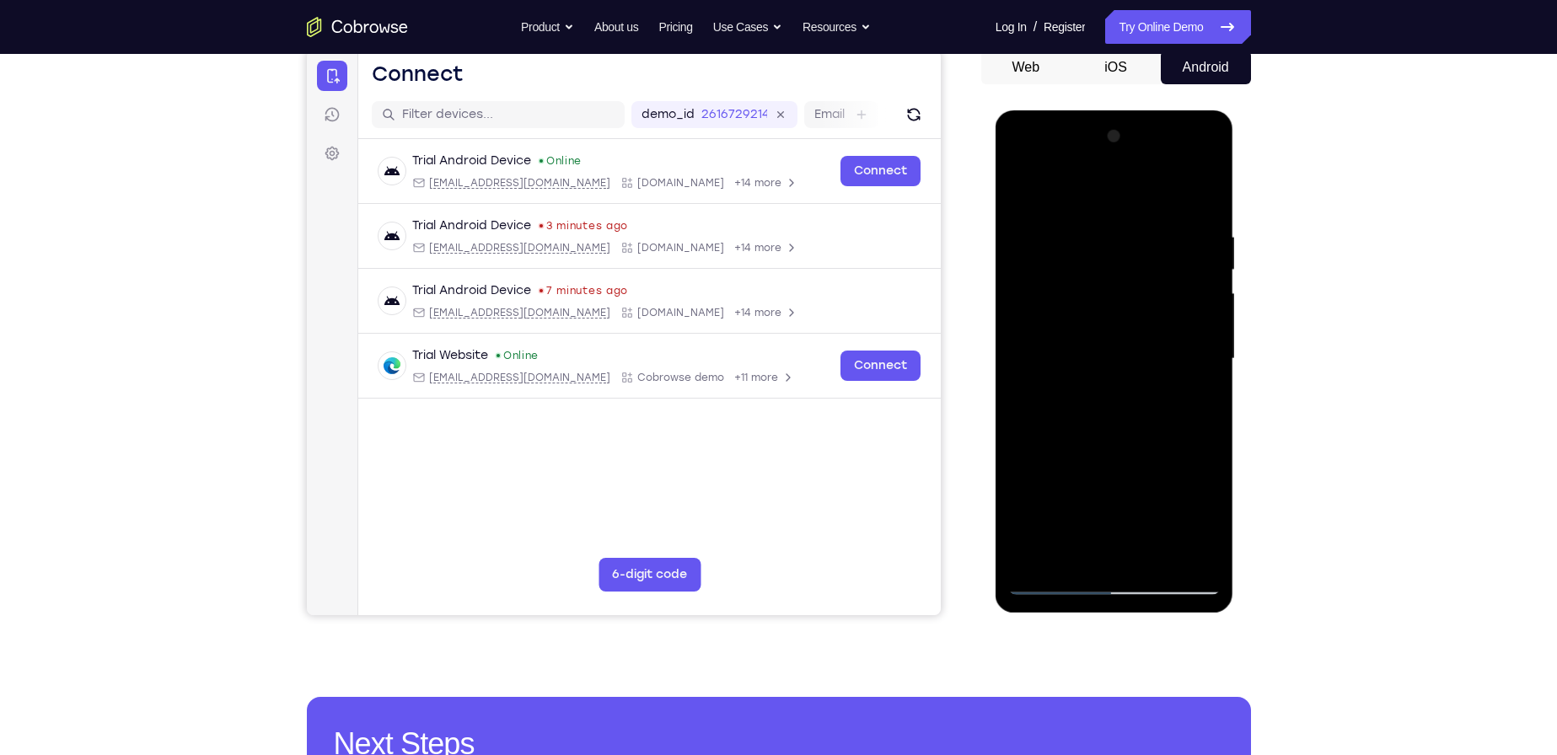
click at [1204, 304] on div at bounding box center [1114, 359] width 212 height 472
click at [1172, 352] on div at bounding box center [1114, 359] width 212 height 472
click at [1022, 185] on div at bounding box center [1114, 359] width 212 height 472
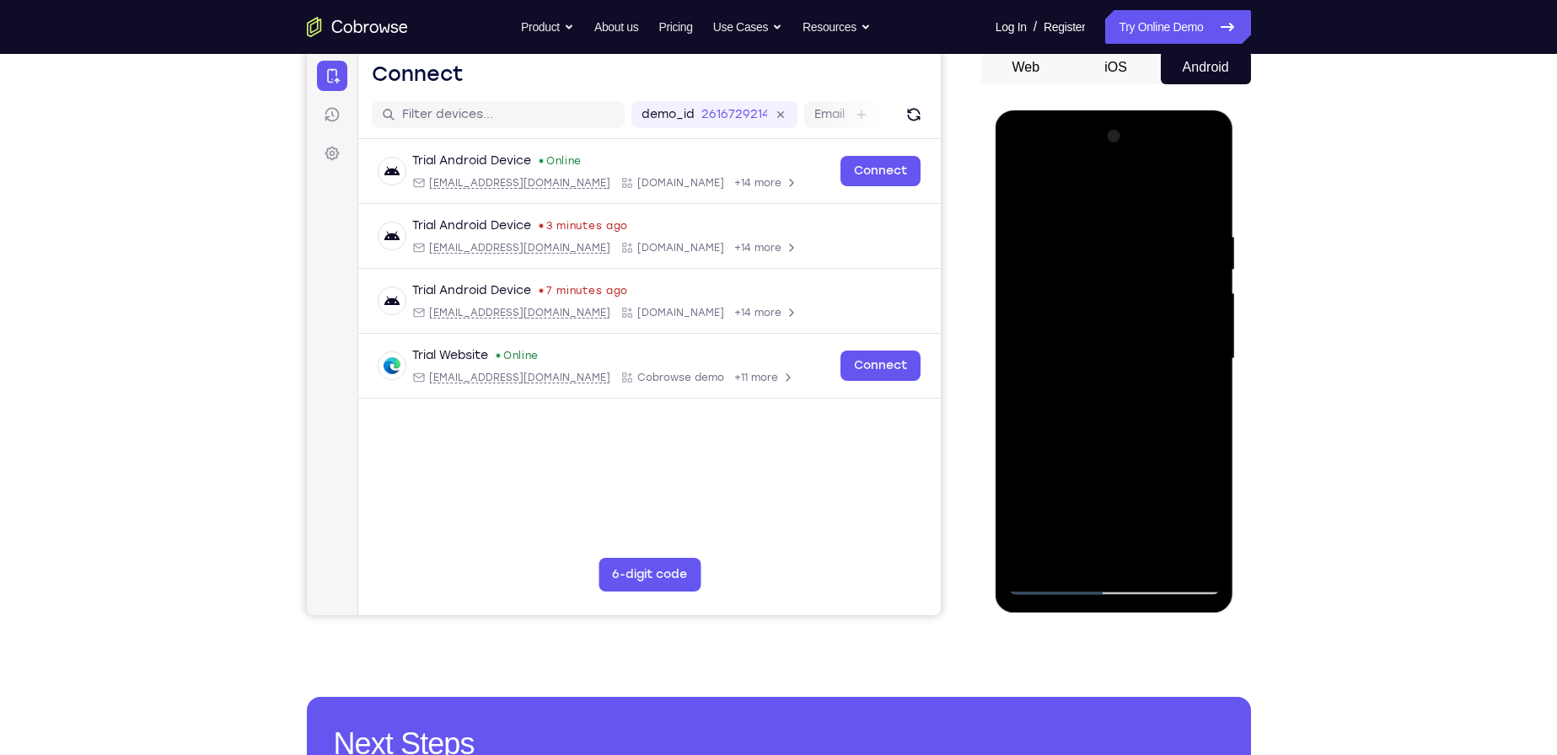
drag, startPoint x: 1147, startPoint y: 476, endPoint x: 1144, endPoint y: 342, distance: 133.2
click at [1144, 342] on div at bounding box center [1114, 359] width 212 height 472
drag, startPoint x: 1130, startPoint y: 495, endPoint x: 1137, endPoint y: 401, distance: 93.9
click at [1137, 405] on div at bounding box center [1114, 359] width 212 height 472
drag, startPoint x: 1137, startPoint y: 503, endPoint x: 1148, endPoint y: 403, distance: 100.0
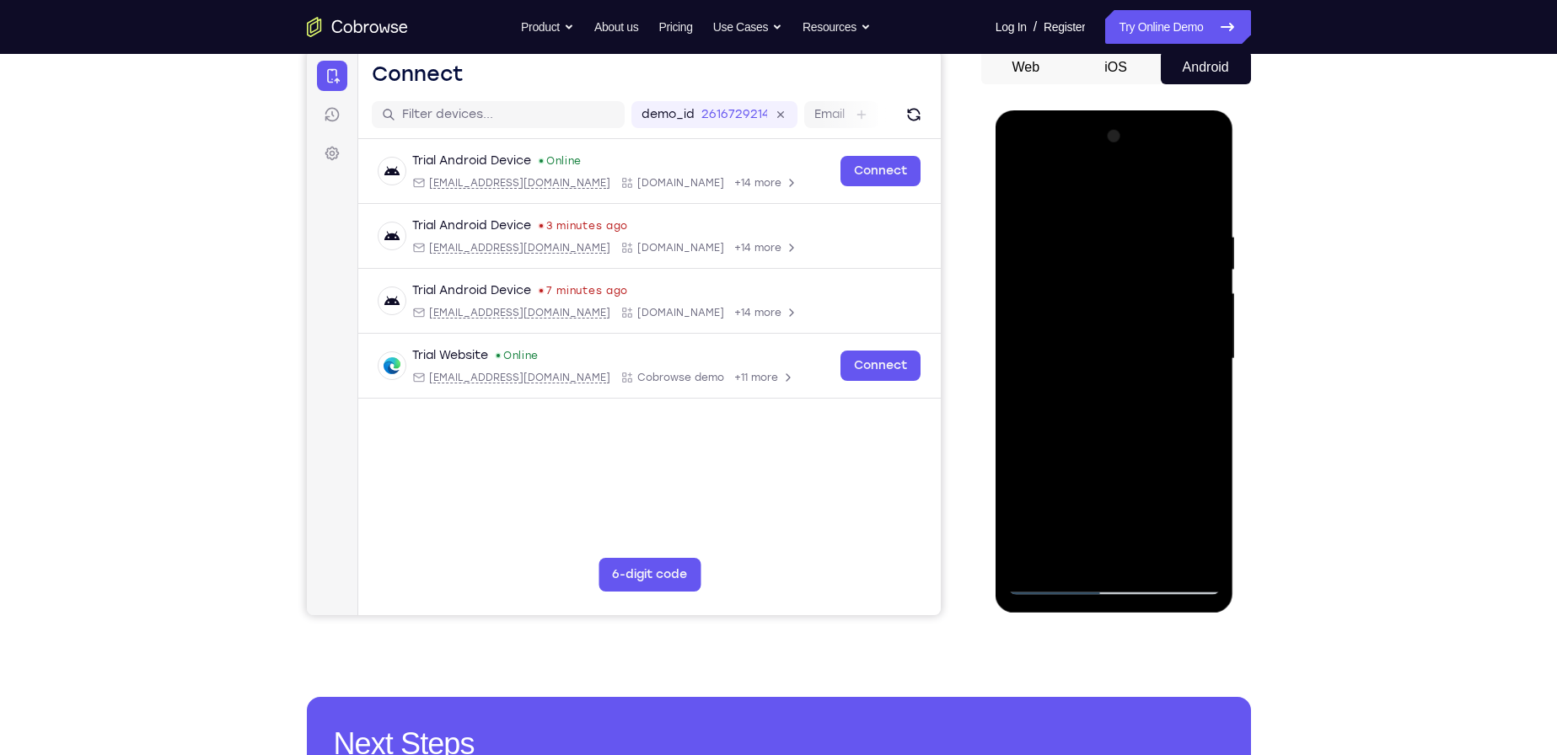
click at [1148, 403] on div at bounding box center [1114, 359] width 212 height 472
drag, startPoint x: 1148, startPoint y: 519, endPoint x: 1148, endPoint y: 442, distance: 77.6
click at [1148, 442] on div at bounding box center [1114, 359] width 212 height 472
drag, startPoint x: 1145, startPoint y: 521, endPoint x: 1143, endPoint y: 454, distance: 67.5
click at [1143, 454] on div at bounding box center [1114, 359] width 212 height 472
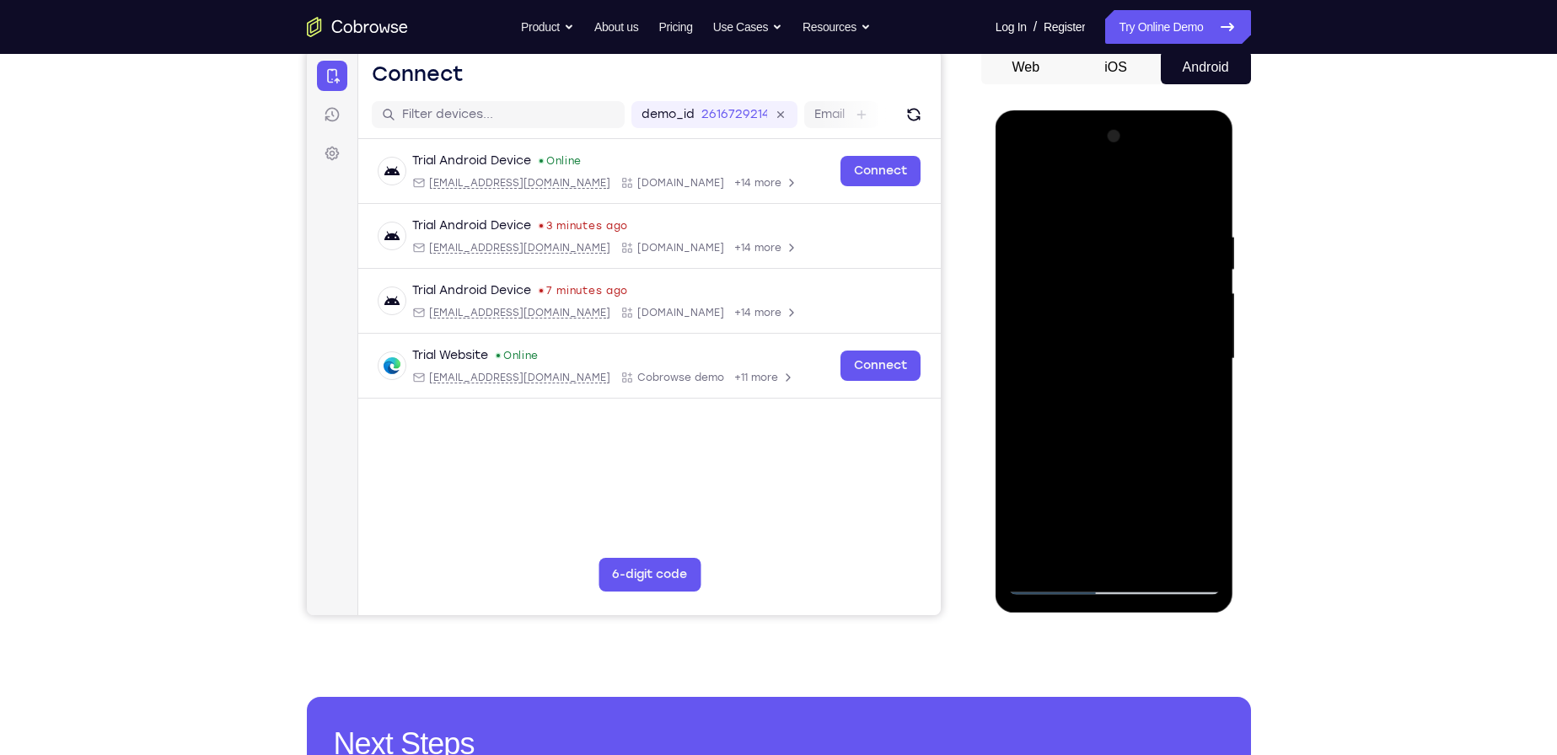
drag, startPoint x: 1149, startPoint y: 513, endPoint x: 1157, endPoint y: 377, distance: 136.0
click at [1157, 377] on div at bounding box center [1114, 359] width 212 height 472
drag, startPoint x: 1137, startPoint y: 486, endPoint x: 1148, endPoint y: 407, distance: 80.0
click at [1148, 407] on div at bounding box center [1114, 359] width 212 height 472
drag, startPoint x: 1130, startPoint y: 523, endPoint x: 1129, endPoint y: 433, distance: 90.2
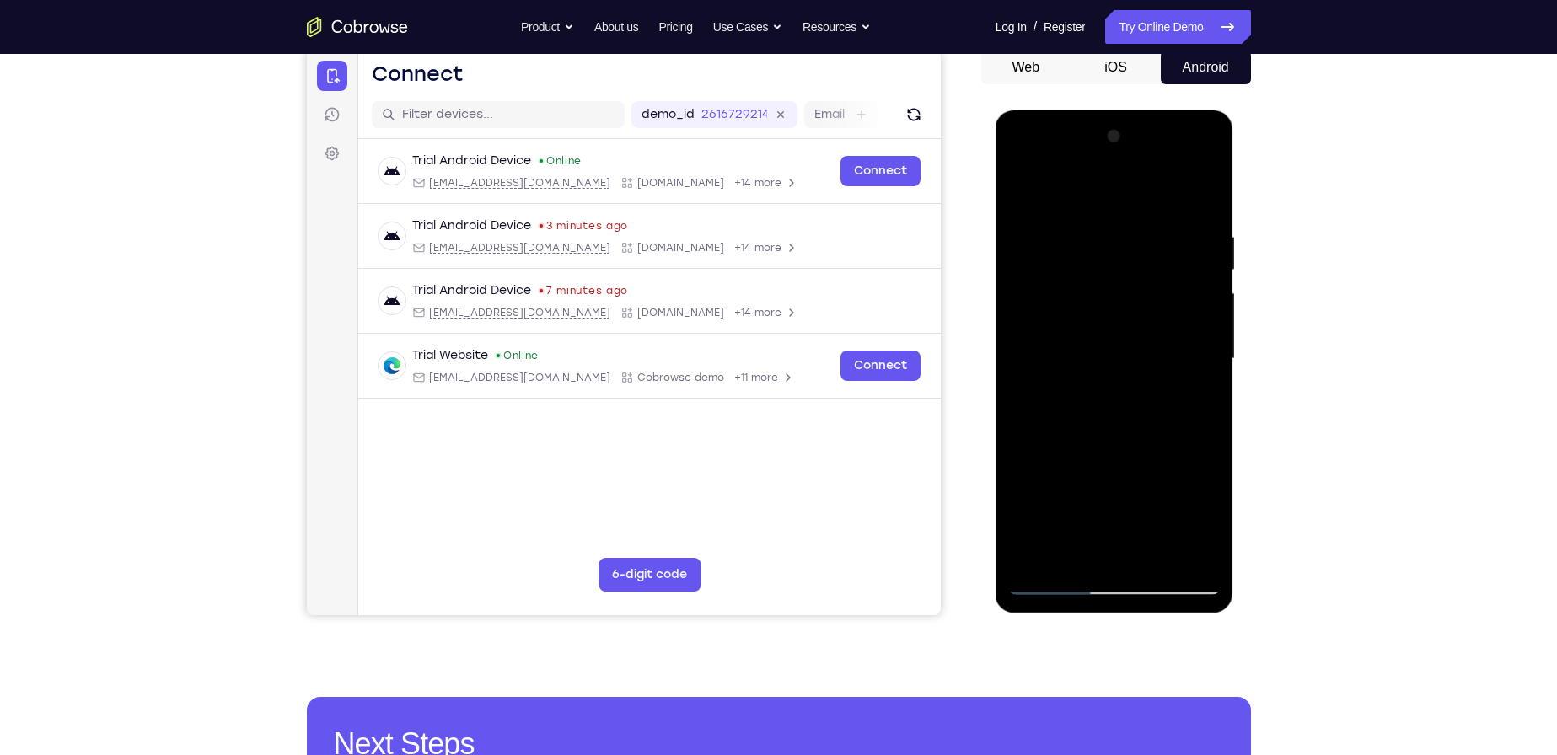
click at [1129, 433] on div at bounding box center [1114, 359] width 212 height 472
drag, startPoint x: 1115, startPoint y: 475, endPoint x: 1116, endPoint y: 429, distance: 45.5
click at [1116, 429] on div at bounding box center [1114, 359] width 212 height 472
drag, startPoint x: 1121, startPoint y: 473, endPoint x: 1130, endPoint y: 416, distance: 58.1
click at [1130, 416] on div at bounding box center [1114, 359] width 212 height 472
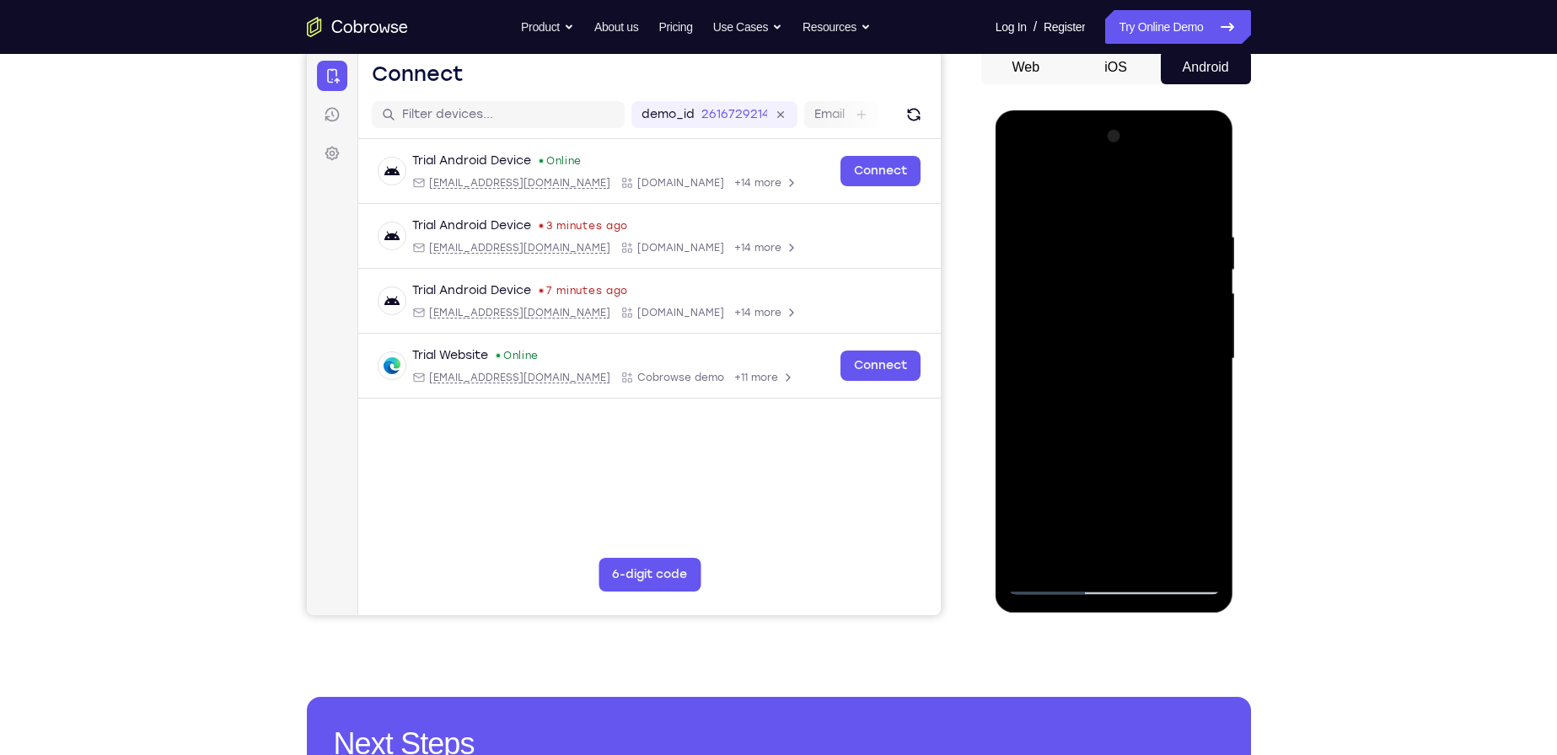
click at [1119, 406] on div at bounding box center [1114, 359] width 212 height 472
click at [1012, 192] on div at bounding box center [1114, 359] width 212 height 472
click at [1105, 203] on div at bounding box center [1114, 359] width 212 height 472
click at [1047, 212] on div at bounding box center [1114, 359] width 212 height 472
click at [1110, 216] on div at bounding box center [1114, 359] width 212 height 472
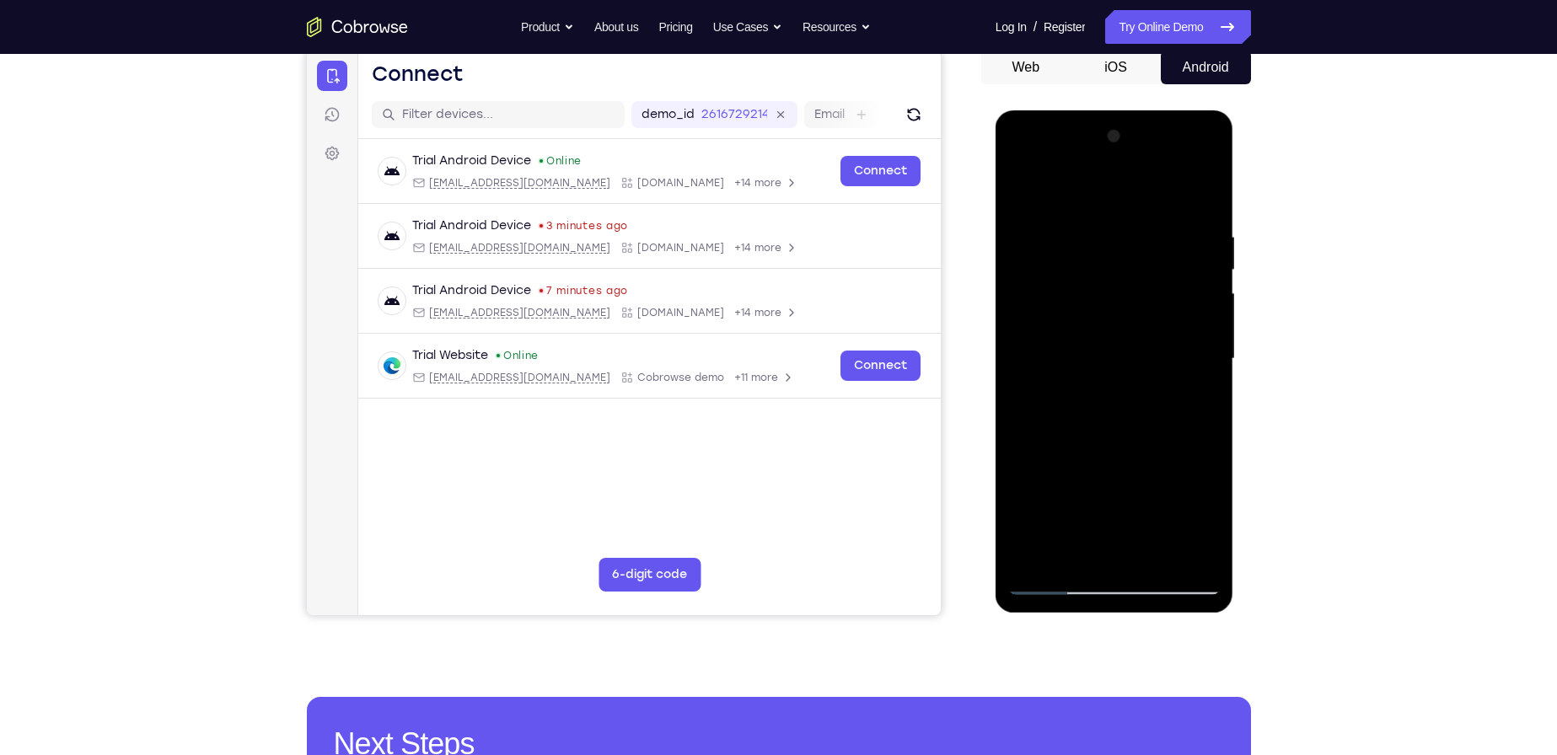
drag, startPoint x: 1148, startPoint y: 415, endPoint x: 1152, endPoint y: 384, distance: 31.4
click at [1152, 384] on div at bounding box center [1114, 359] width 212 height 472
drag, startPoint x: 1128, startPoint y: 493, endPoint x: 1148, endPoint y: 400, distance: 95.8
click at [1148, 400] on div at bounding box center [1114, 359] width 212 height 472
click at [1101, 446] on div at bounding box center [1114, 359] width 212 height 472
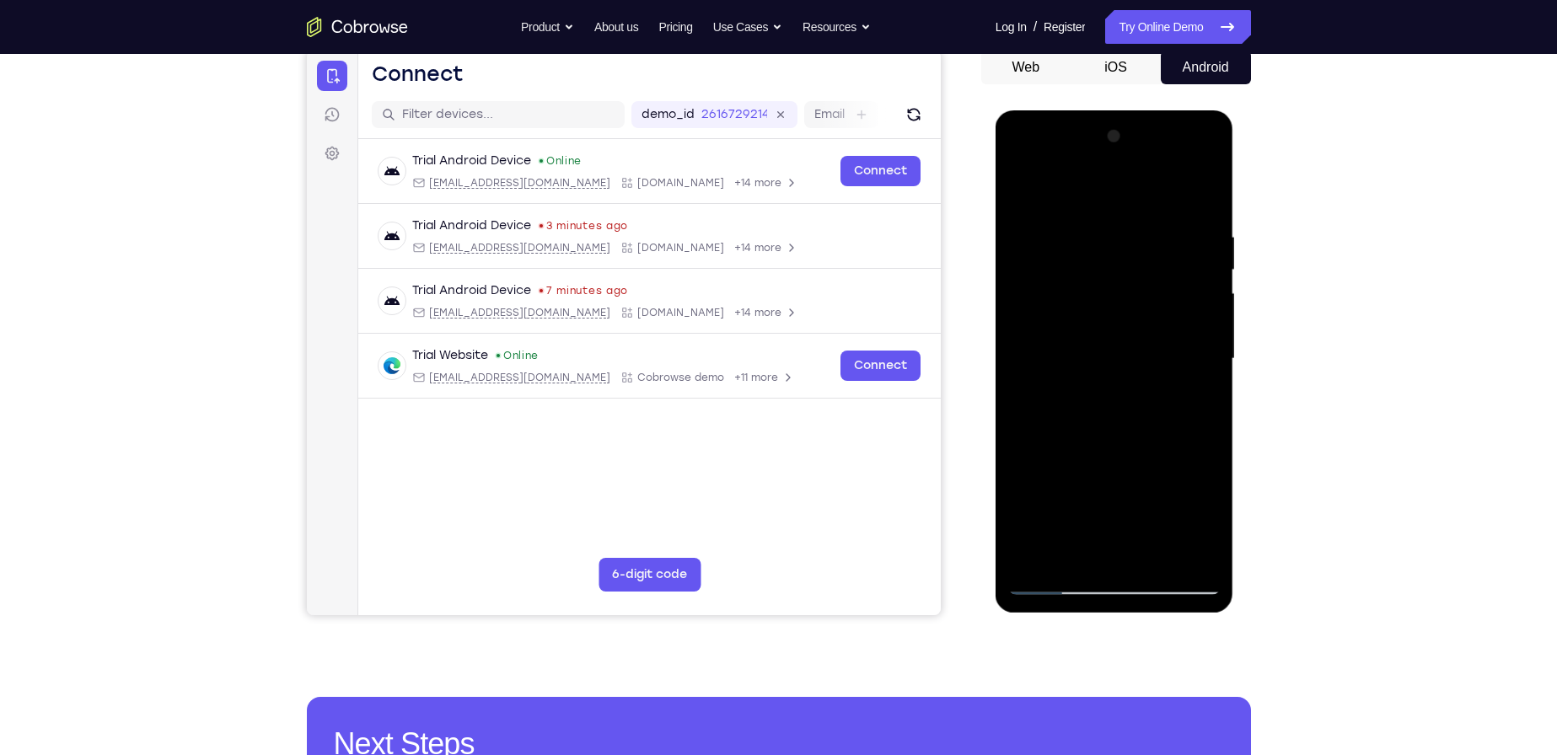
click at [1170, 519] on div at bounding box center [1114, 359] width 212 height 472
click at [1083, 542] on div at bounding box center [1114, 359] width 212 height 472
click at [1180, 319] on div at bounding box center [1114, 359] width 212 height 472
click at [1099, 460] on div at bounding box center [1114, 359] width 212 height 472
click at [1089, 441] on div at bounding box center [1114, 359] width 212 height 472
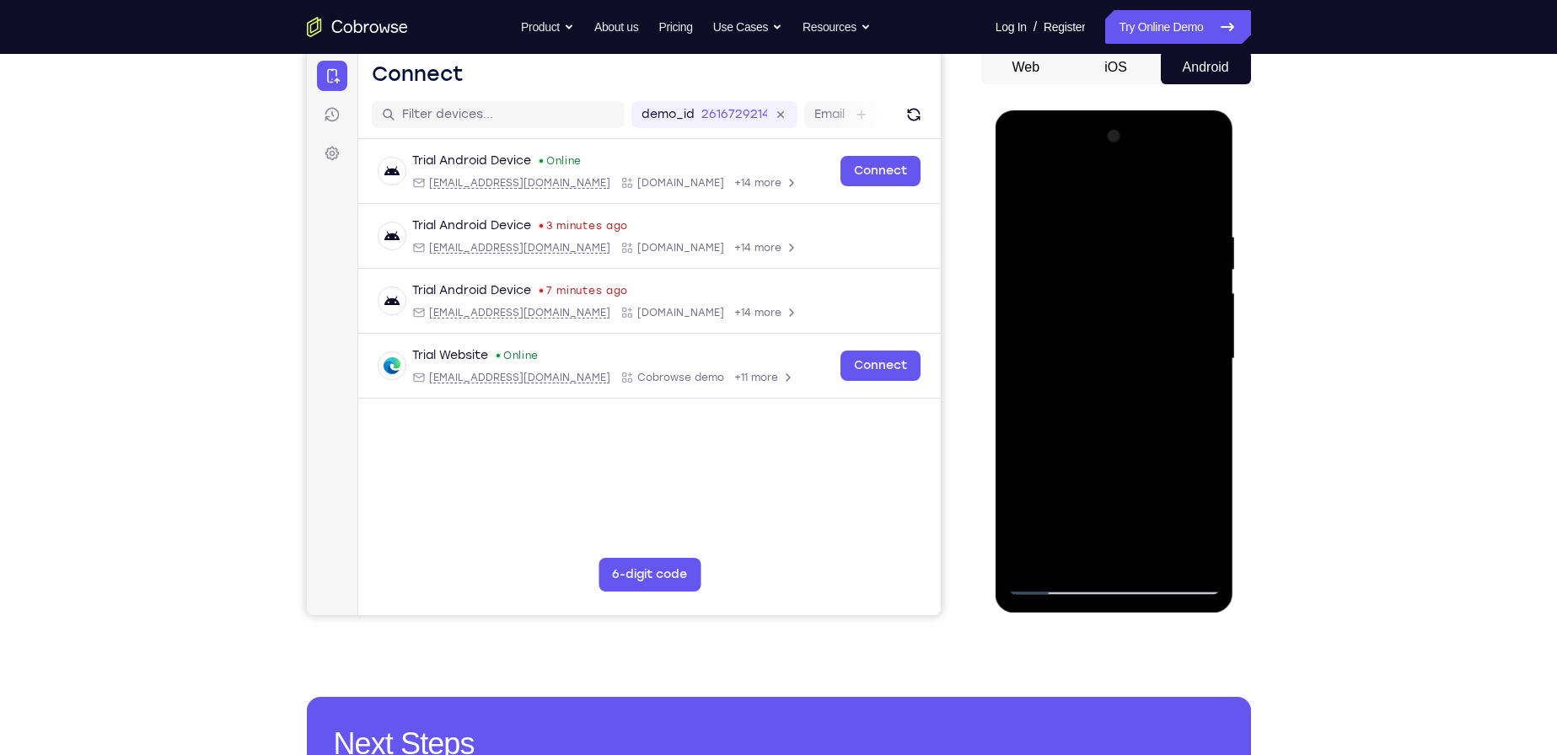
click at [1132, 348] on div at bounding box center [1114, 359] width 212 height 472
click at [1115, 305] on div at bounding box center [1114, 359] width 212 height 472
click at [1164, 562] on div at bounding box center [1114, 359] width 212 height 472
drag, startPoint x: 1136, startPoint y: 474, endPoint x: 1141, endPoint y: 180, distance: 294.3
click at [1140, 189] on div at bounding box center [1114, 359] width 212 height 472
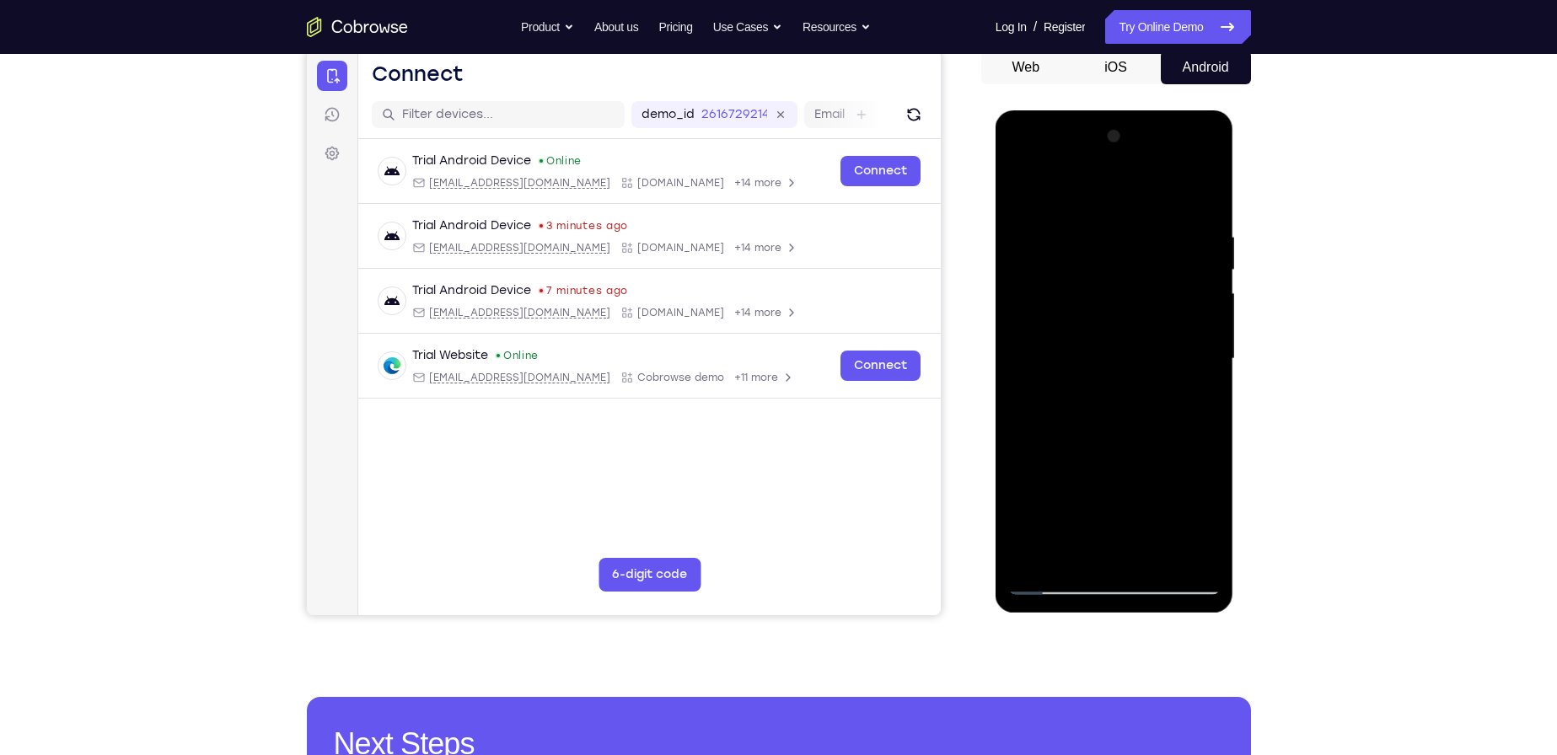
drag, startPoint x: 1135, startPoint y: 505, endPoint x: 1172, endPoint y: 290, distance: 218.2
click at [1171, 296] on div at bounding box center [1114, 359] width 212 height 472
drag, startPoint x: 1131, startPoint y: 517, endPoint x: 1120, endPoint y: 371, distance: 146.3
click at [1120, 371] on div at bounding box center [1114, 359] width 212 height 472
drag, startPoint x: 1120, startPoint y: 520, endPoint x: 1127, endPoint y: 417, distance: 104.0
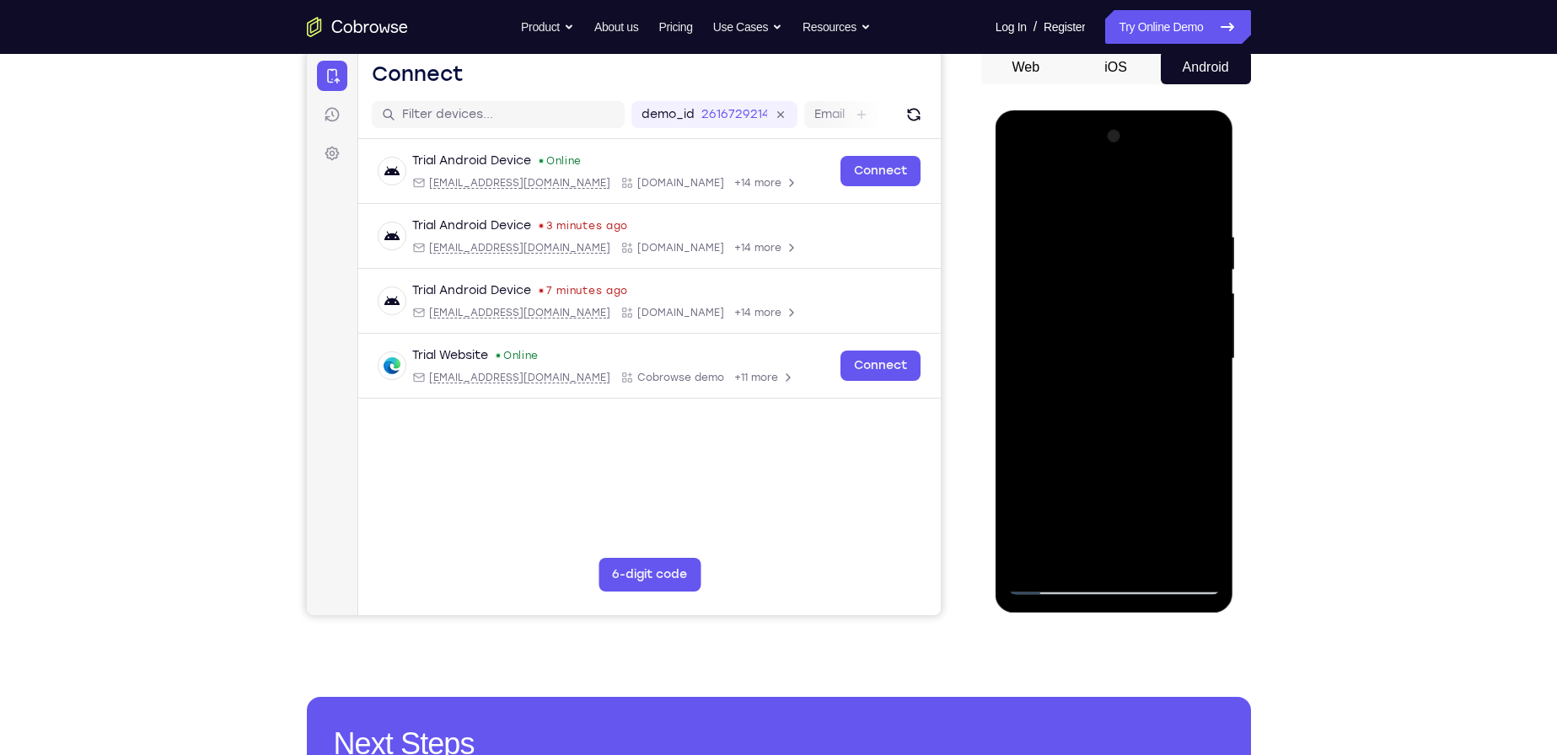
click at [1127, 417] on div at bounding box center [1114, 359] width 212 height 472
drag, startPoint x: 1123, startPoint y: 517, endPoint x: 1139, endPoint y: 410, distance: 108.3
click at [1139, 410] on div at bounding box center [1114, 359] width 212 height 472
drag, startPoint x: 1153, startPoint y: 515, endPoint x: 1153, endPoint y: 428, distance: 86.8
click at [1153, 428] on div at bounding box center [1114, 359] width 212 height 472
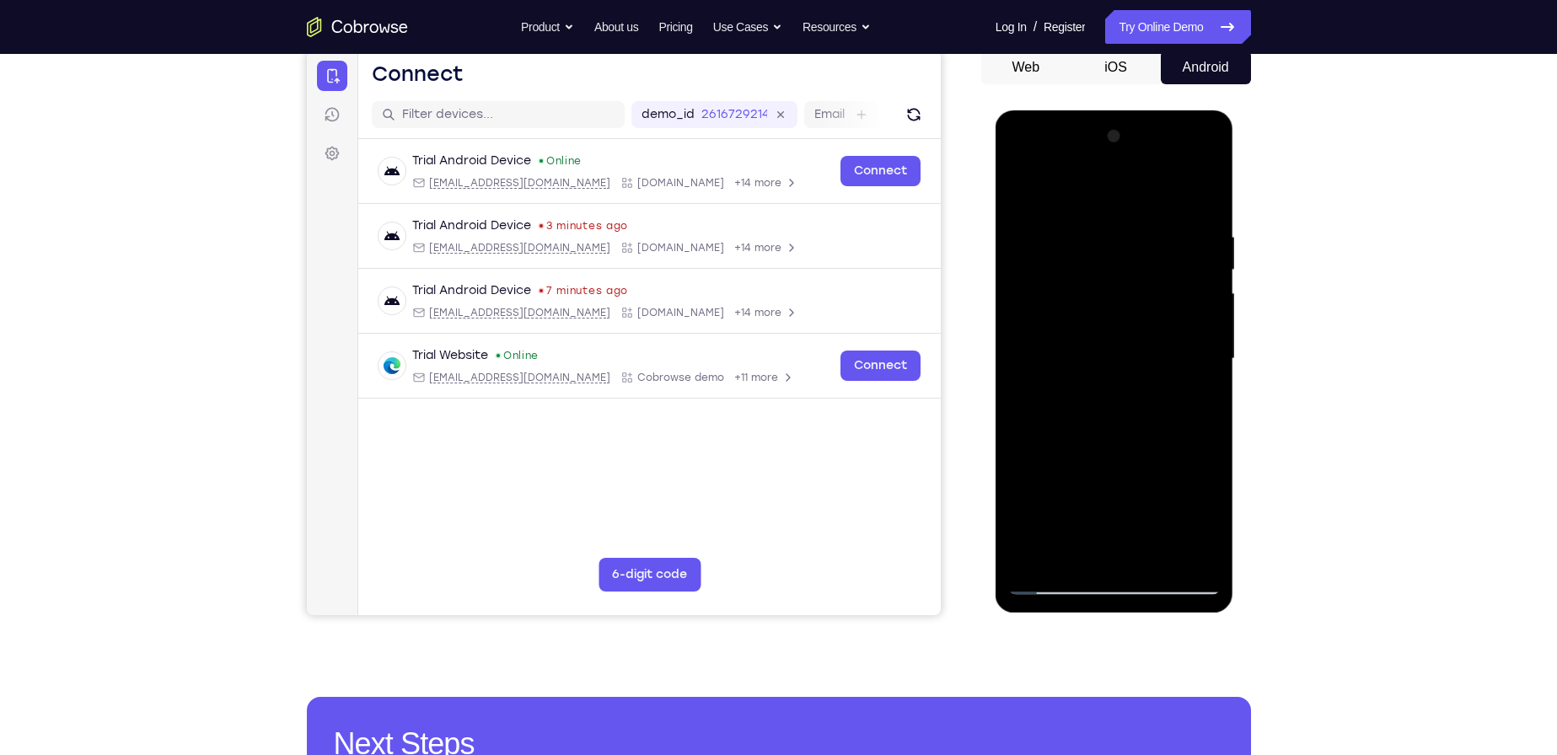
drag, startPoint x: 1126, startPoint y: 511, endPoint x: 1115, endPoint y: 374, distance: 137.9
click at [1115, 374] on div at bounding box center [1114, 359] width 212 height 472
drag, startPoint x: 1116, startPoint y: 382, endPoint x: 1126, endPoint y: 516, distance: 134.4
click at [1126, 516] on div at bounding box center [1114, 359] width 212 height 472
click at [1100, 402] on div at bounding box center [1114, 359] width 212 height 472
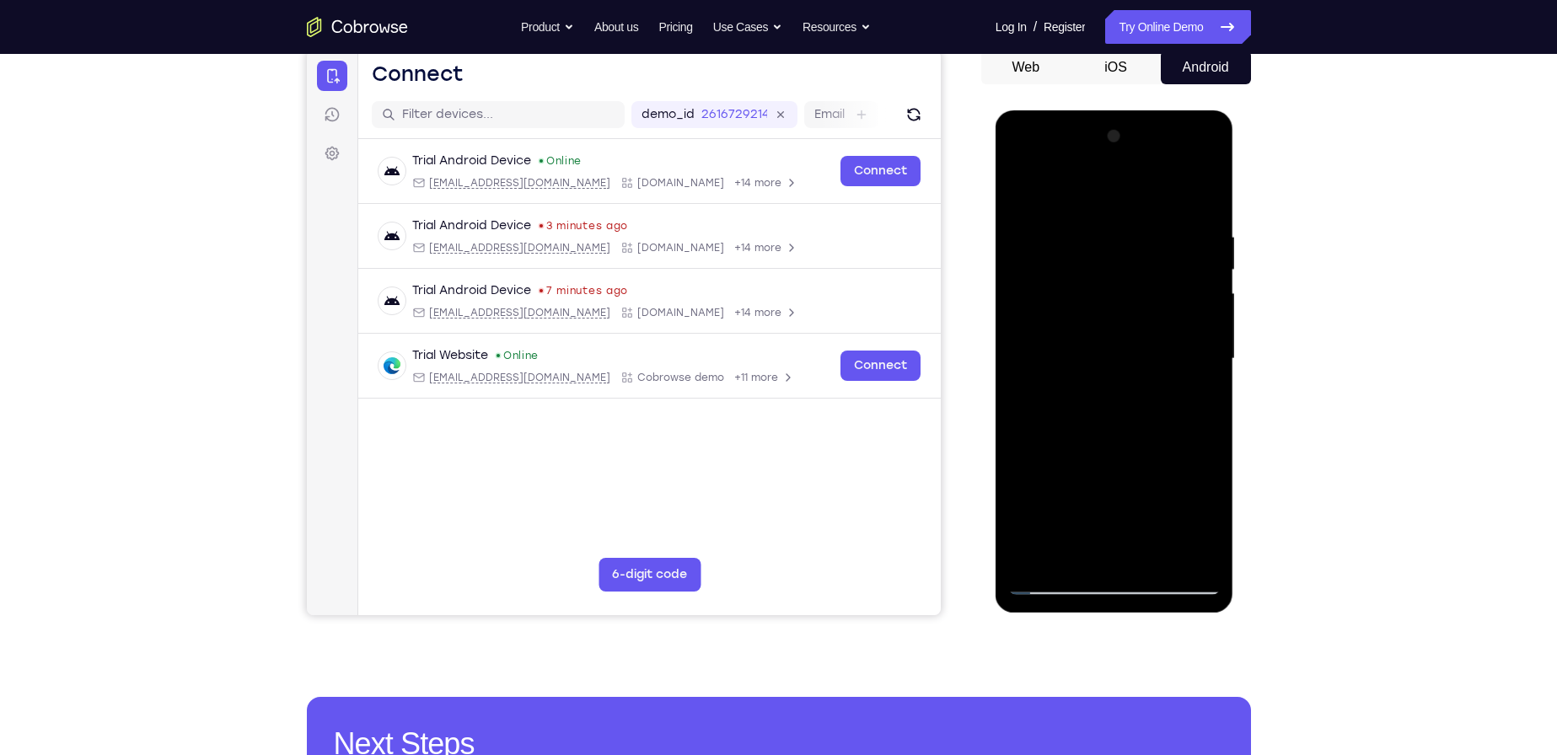
click at [1082, 187] on div at bounding box center [1114, 359] width 212 height 472
click at [1044, 250] on div at bounding box center [1114, 359] width 212 height 472
click at [1194, 353] on div at bounding box center [1114, 359] width 212 height 472
click at [1046, 247] on div at bounding box center [1114, 359] width 212 height 472
drag, startPoint x: 1197, startPoint y: 550, endPoint x: 1192, endPoint y: 501, distance: 49.2
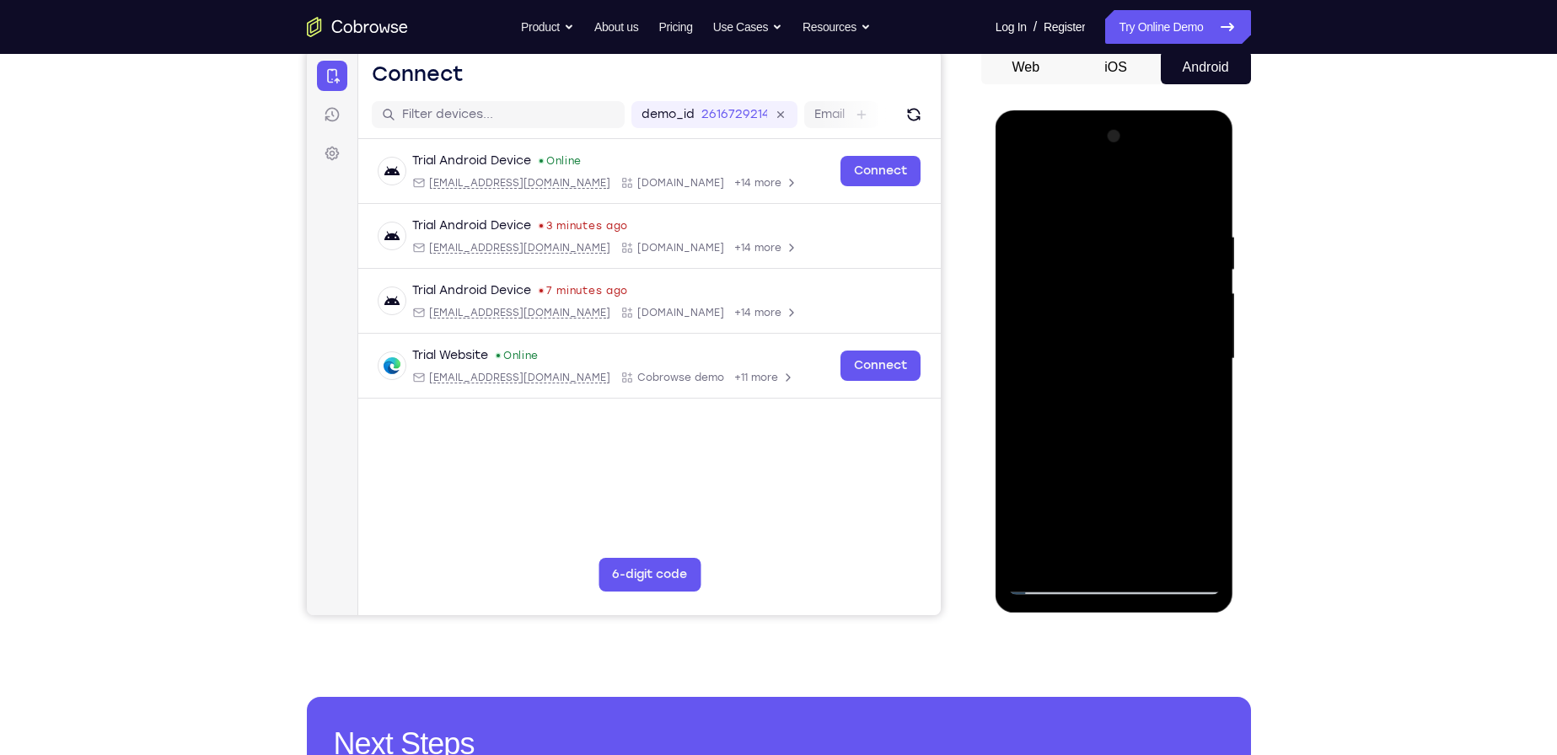
click at [1198, 550] on div at bounding box center [1114, 359] width 212 height 472
click at [1204, 360] on div at bounding box center [1114, 359] width 212 height 472
click at [1072, 552] on div at bounding box center [1114, 359] width 212 height 472
click at [1081, 193] on div at bounding box center [1114, 359] width 212 height 472
click at [1206, 415] on div at bounding box center [1114, 359] width 212 height 472
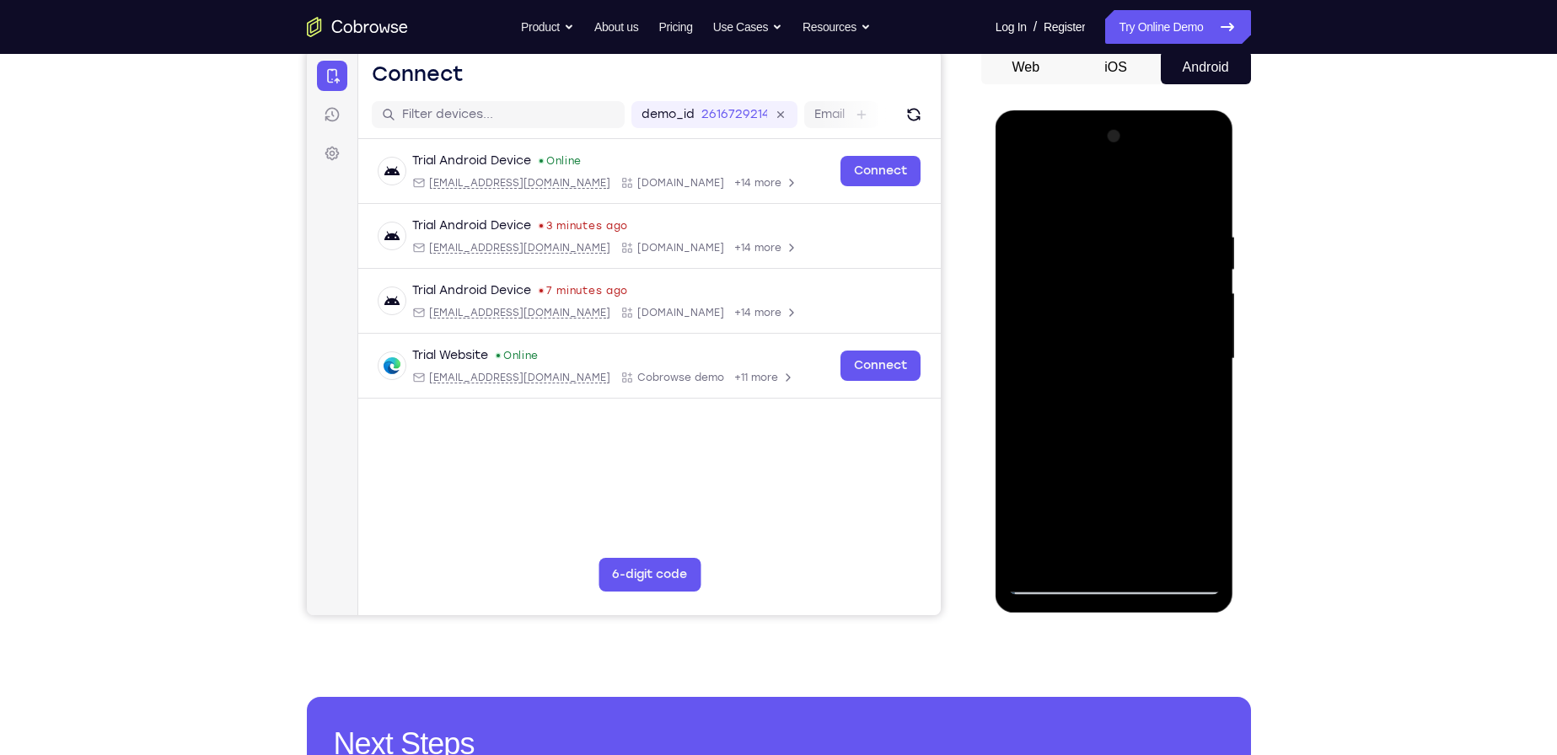
click at [1076, 552] on div at bounding box center [1114, 359] width 212 height 472
drag, startPoint x: 1112, startPoint y: 386, endPoint x: 1116, endPoint y: 250, distance: 136.7
click at [1116, 250] on div at bounding box center [1114, 359] width 212 height 472
drag, startPoint x: 1135, startPoint y: 455, endPoint x: 1118, endPoint y: 234, distance: 221.5
click at [1119, 239] on div at bounding box center [1114, 359] width 212 height 472
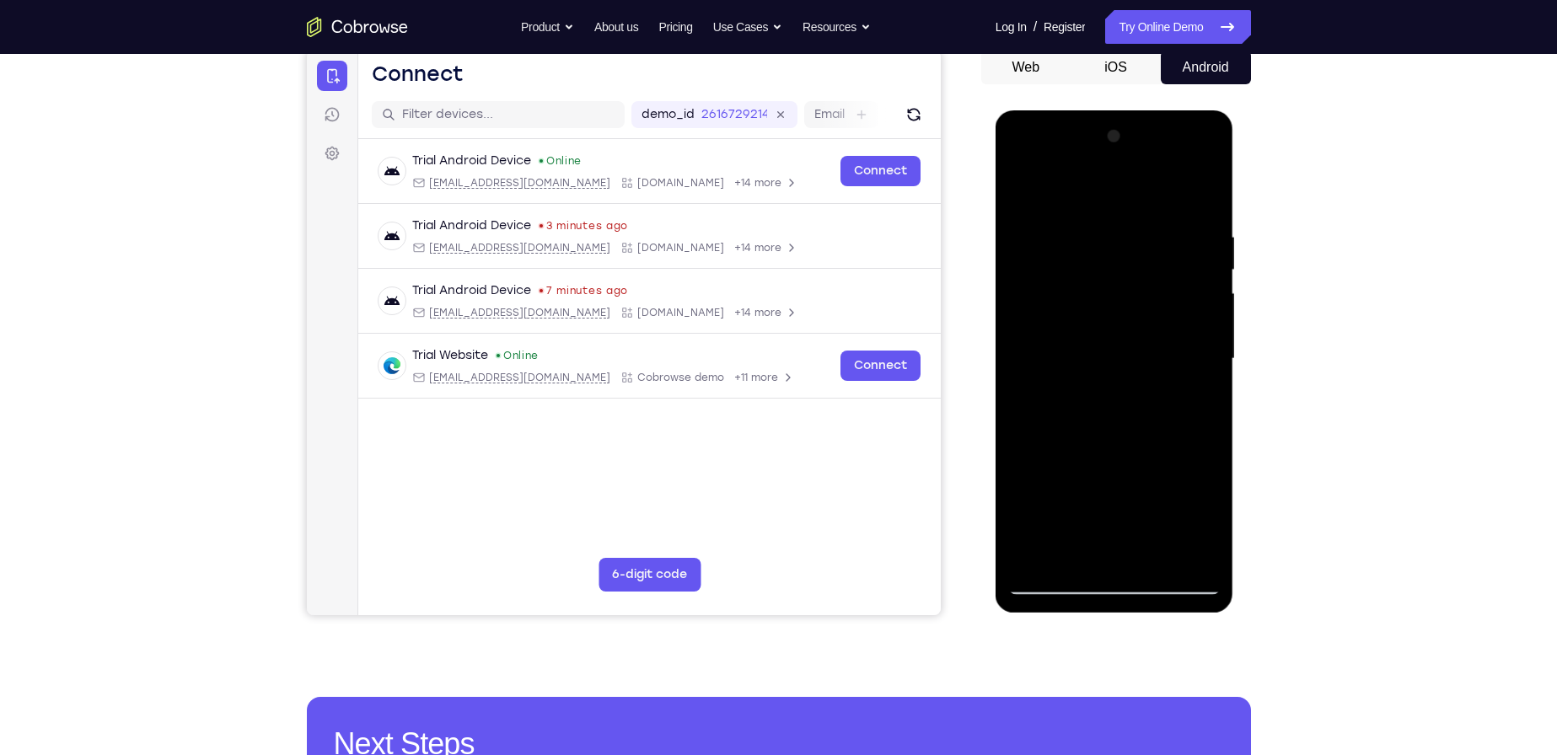
drag, startPoint x: 1118, startPoint y: 395, endPoint x: 1133, endPoint y: 267, distance: 128.2
click at [1133, 267] on div at bounding box center [1114, 359] width 212 height 472
drag, startPoint x: 1105, startPoint y: 288, endPoint x: 1136, endPoint y: 181, distance: 111.5
click at [1141, 178] on div at bounding box center [1114, 359] width 212 height 472
